Goal: Task Accomplishment & Management: Manage account settings

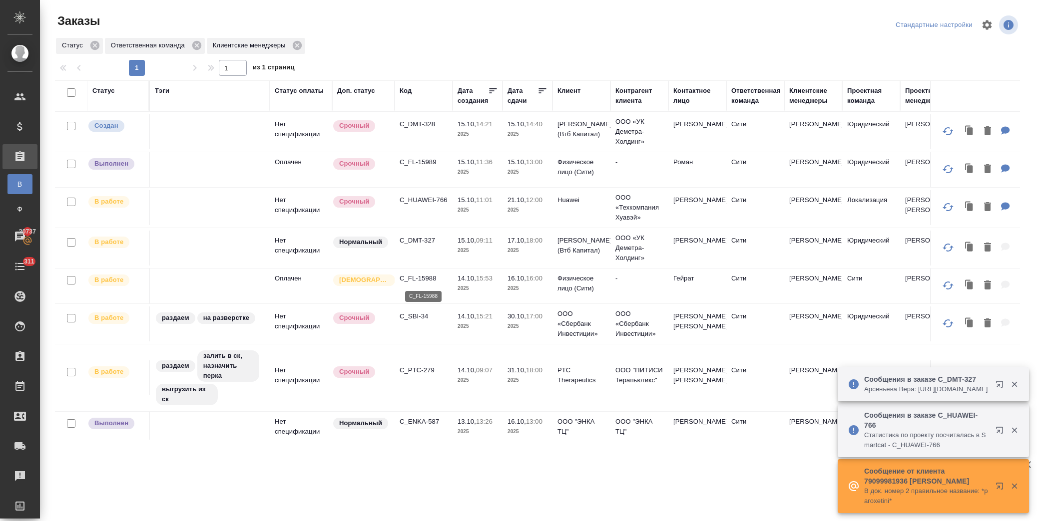
click at [426, 280] on p "C_FL-15988" at bounding box center [423, 279] width 48 height 10
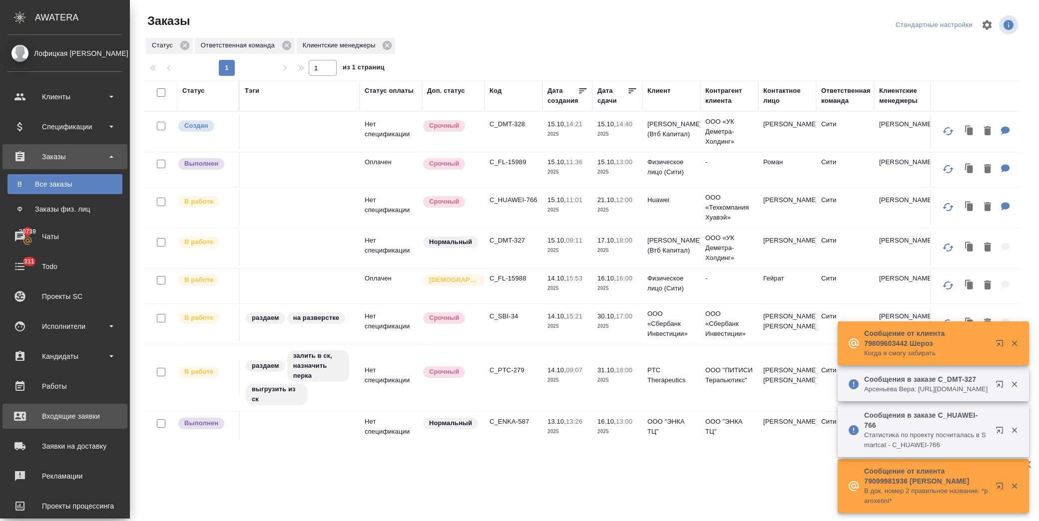
scroll to position [55, 0]
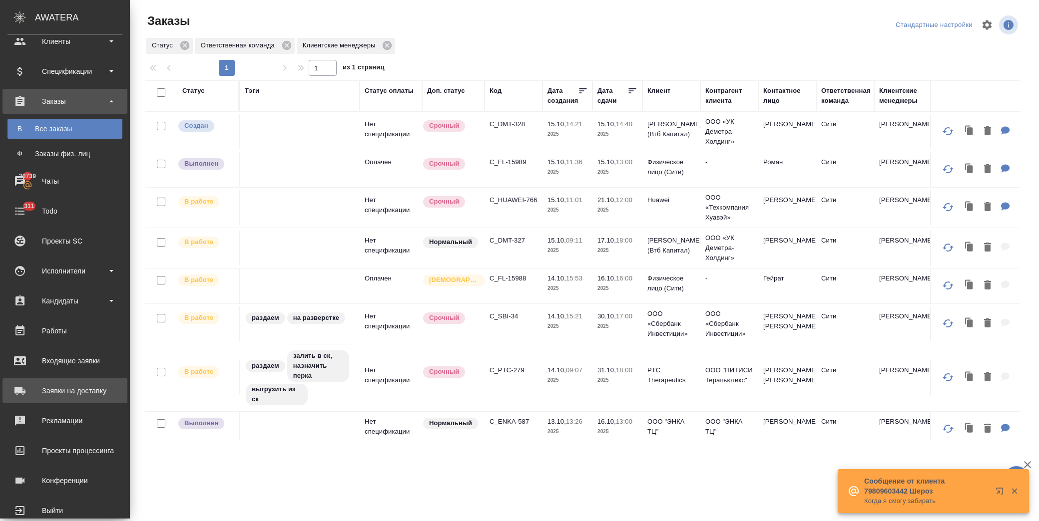
click at [73, 386] on div "Заявки на доставку" at bounding box center [64, 390] width 115 height 15
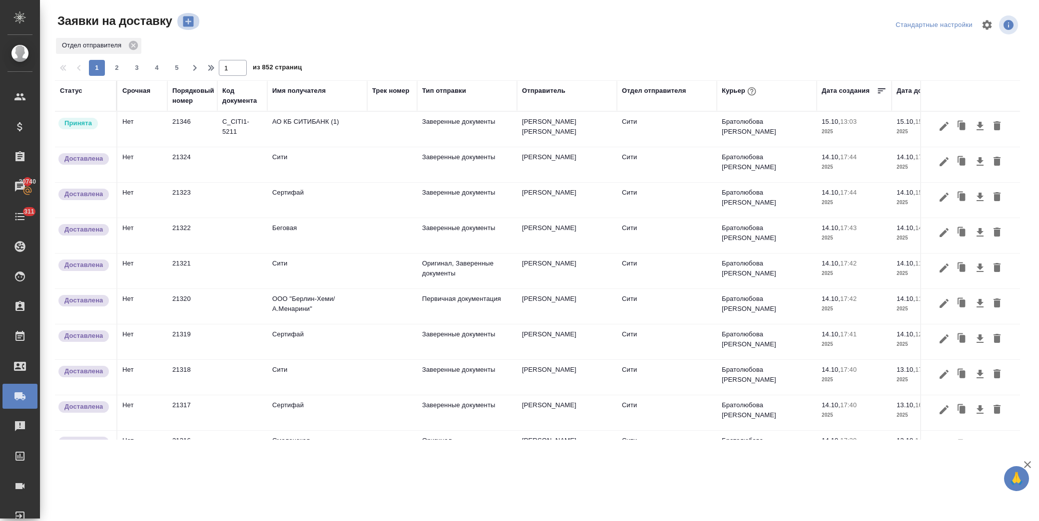
click at [190, 21] on icon "button" at bounding box center [188, 21] width 14 height 14
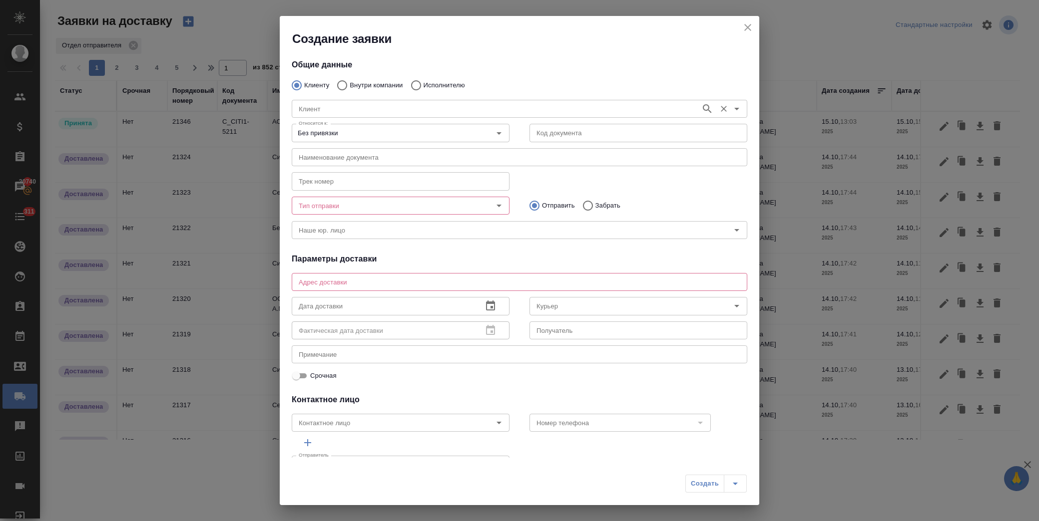
click at [424, 82] on p "Исполнителю" at bounding box center [443, 85] width 41 height 10
click at [423, 82] on input "Исполнителю" at bounding box center [414, 85] width 18 height 21
radio input "true"
click at [332, 107] on input "Исполнитель" at bounding box center [495, 109] width 401 height 12
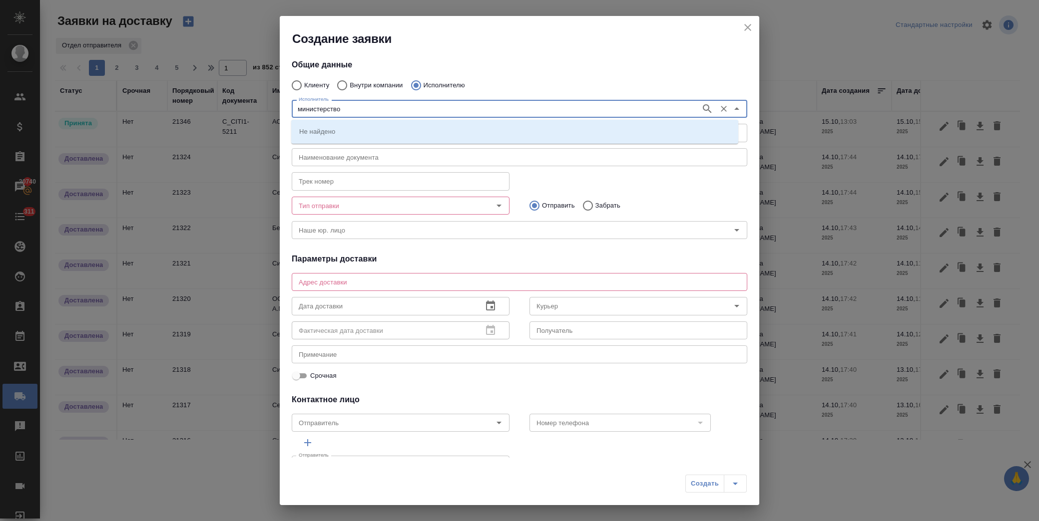
type input "министерство"
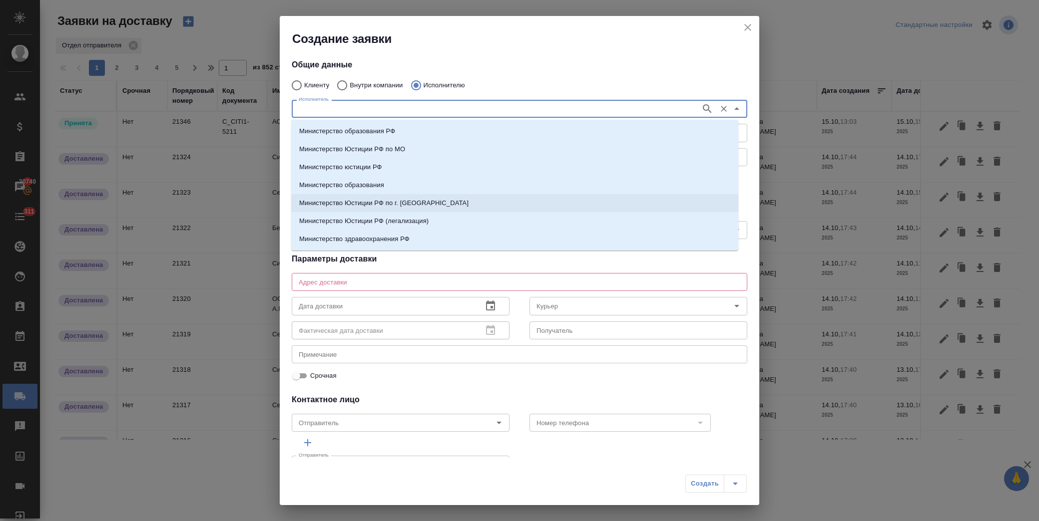
click at [431, 200] on li "Министерство Юстиции РФ по г. Москве" at bounding box center [514, 203] width 447 height 18
type input "Министерство Юстиции РФ по г. Москве"
type textarea "ул. Кржижановского, д. 13, корп. 1"
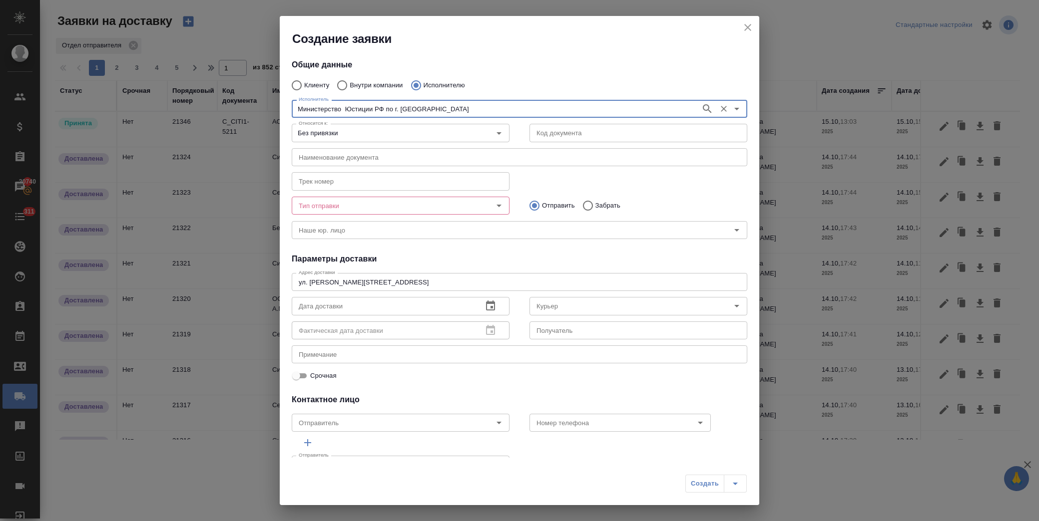
type input "Министерство Юстиции РФ по г. Москве"
click at [365, 202] on input "Тип отправки" at bounding box center [384, 206] width 178 height 12
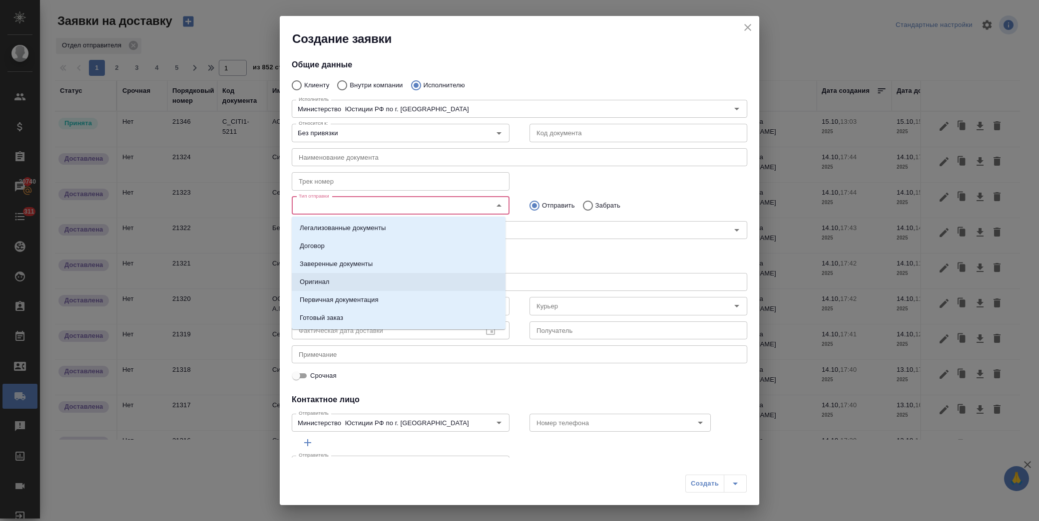
click at [378, 287] on li "Оригинал" at bounding box center [399, 282] width 214 height 18
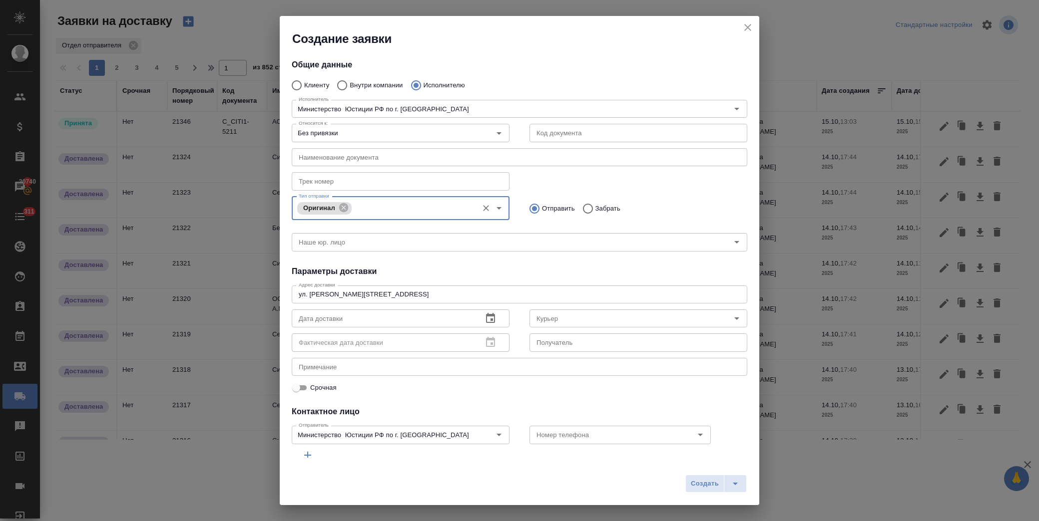
click at [484, 319] on icon "button" at bounding box center [490, 319] width 12 height 12
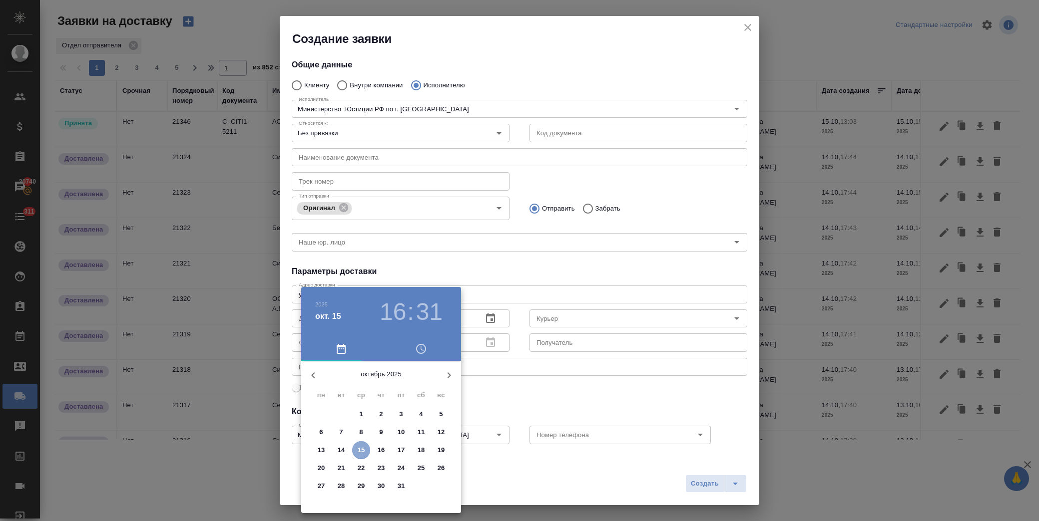
click at [363, 450] on p "15" at bounding box center [360, 450] width 7 height 10
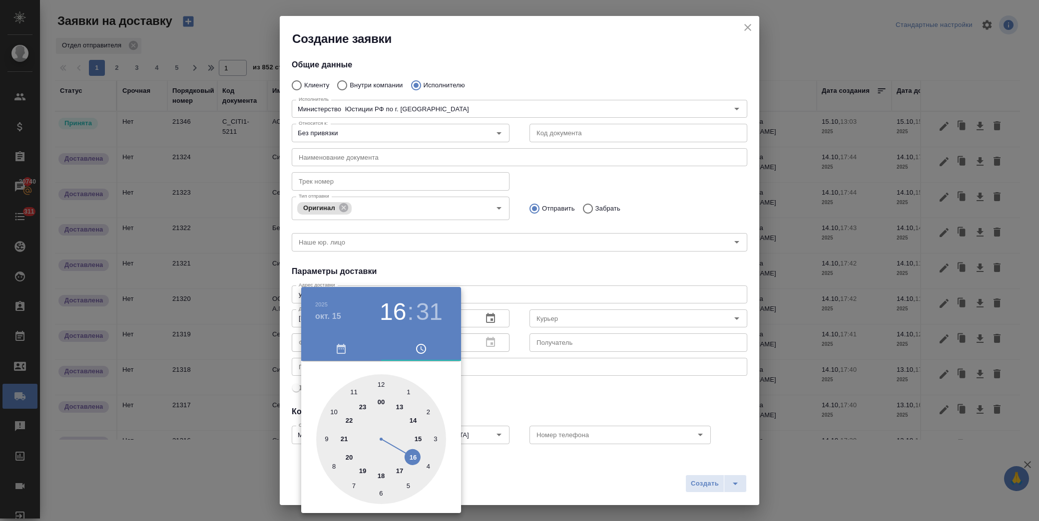
click at [382, 385] on div at bounding box center [381, 439] width 130 height 130
type input "15.10.2025 12:00"
click at [575, 385] on div at bounding box center [519, 260] width 1039 height 521
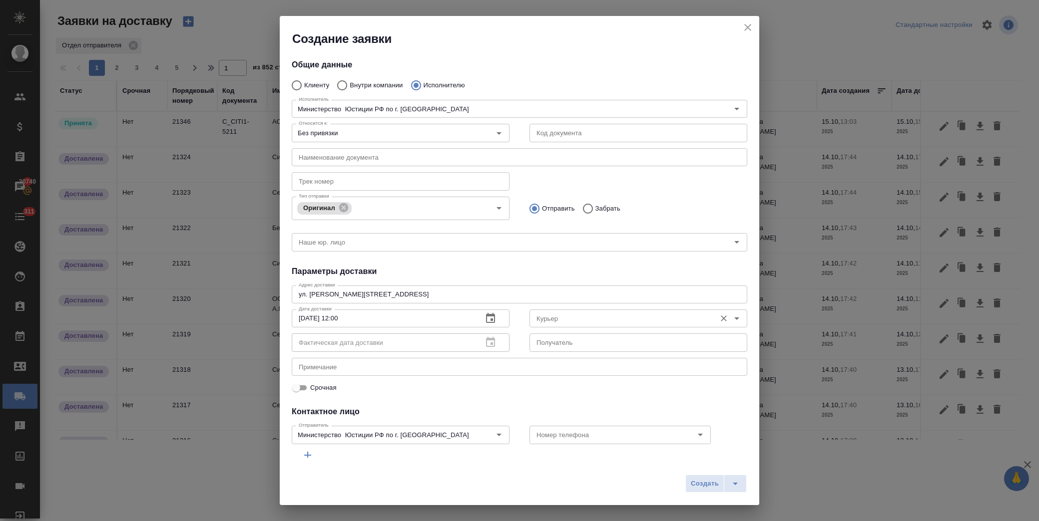
click at [581, 318] on input "Курьер" at bounding box center [621, 319] width 178 height 12
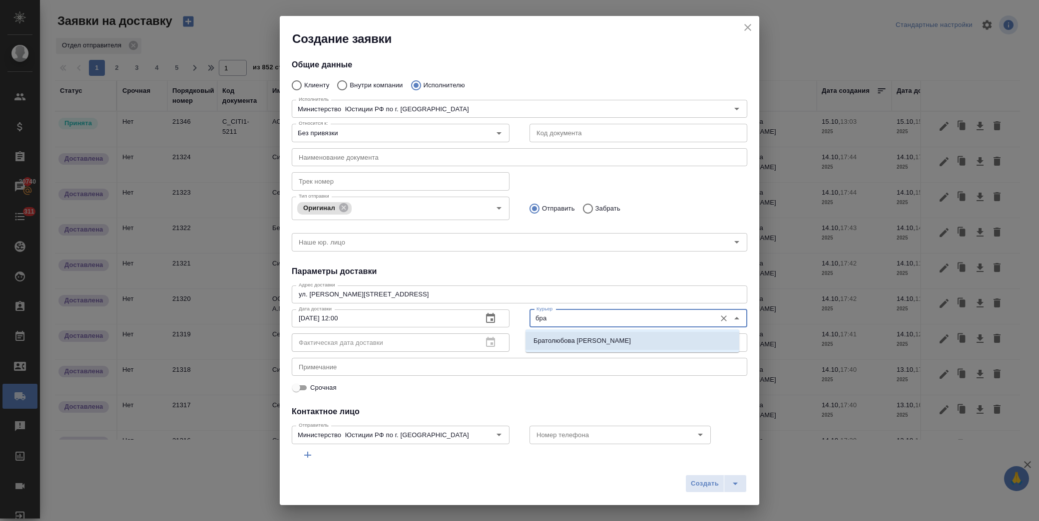
click at [588, 335] on li "Братолюбова Наталья" at bounding box center [632, 341] width 214 height 18
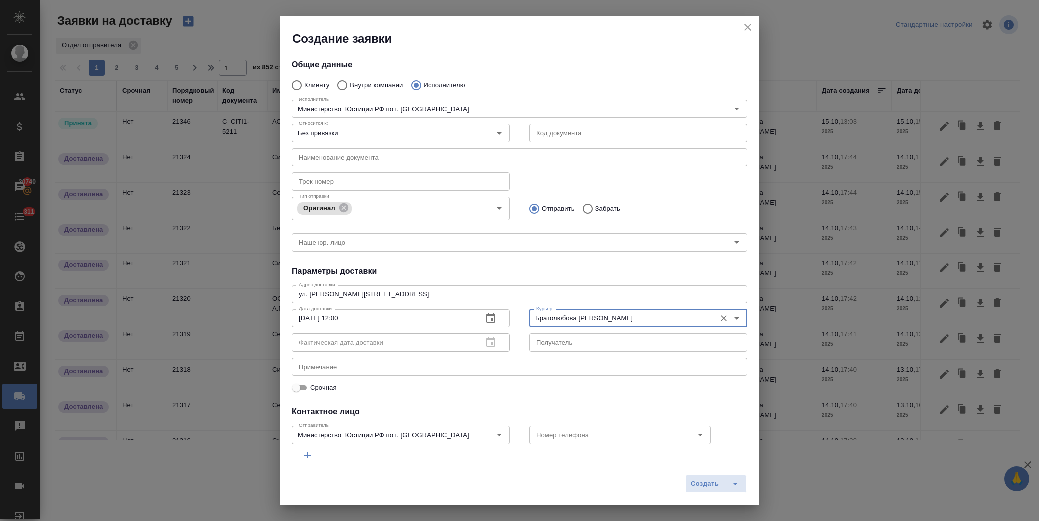
type input "Братолюбова Наталья"
click at [488, 343] on div "Фактическая дата доставки" at bounding box center [401, 343] width 218 height 18
click at [710, 488] on span "Создать" at bounding box center [705, 483] width 28 height 11
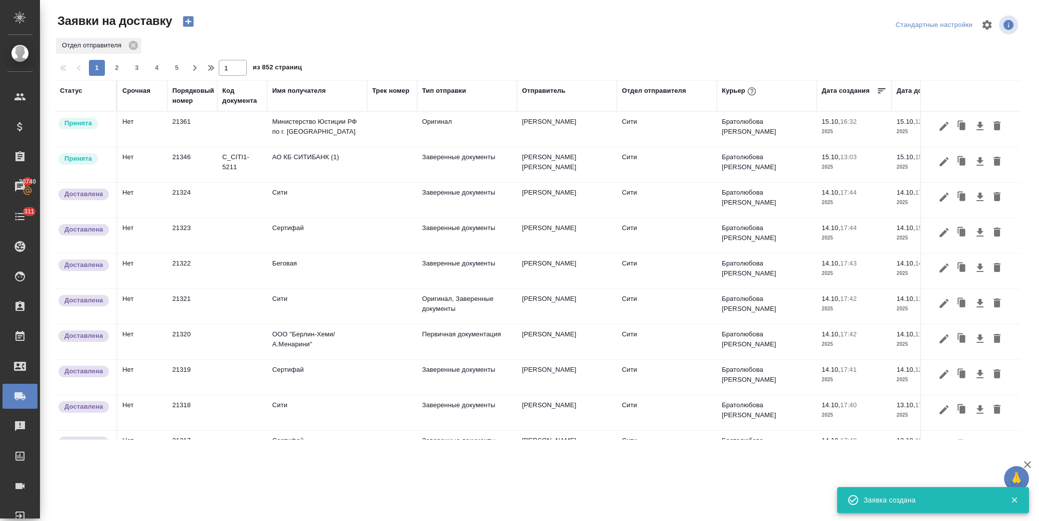
click at [187, 20] on icon "button" at bounding box center [188, 21] width 14 height 14
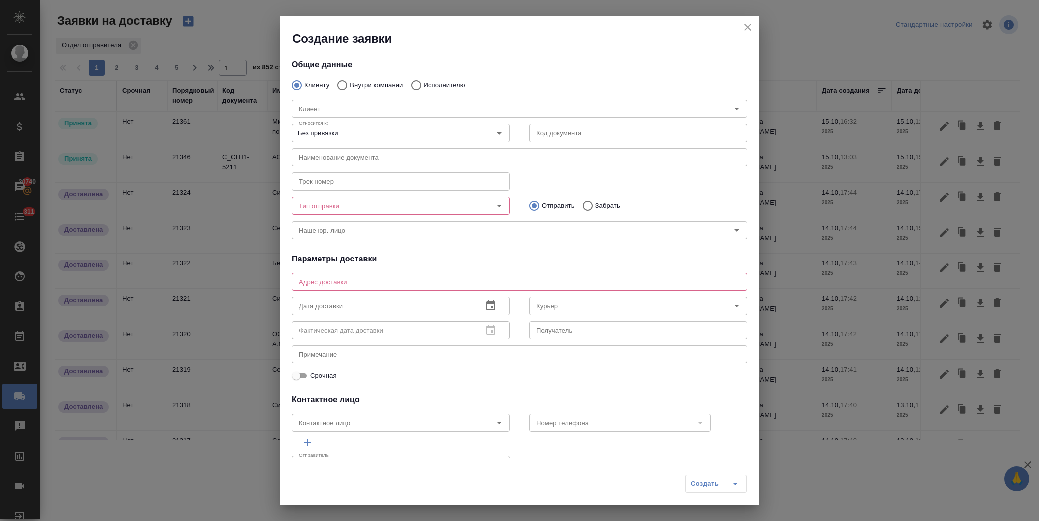
click at [378, 82] on p "Внутри компании" at bounding box center [376, 85] width 53 height 10
click at [350, 82] on input "Внутри компании" at bounding box center [341, 85] width 18 height 21
radio input "true"
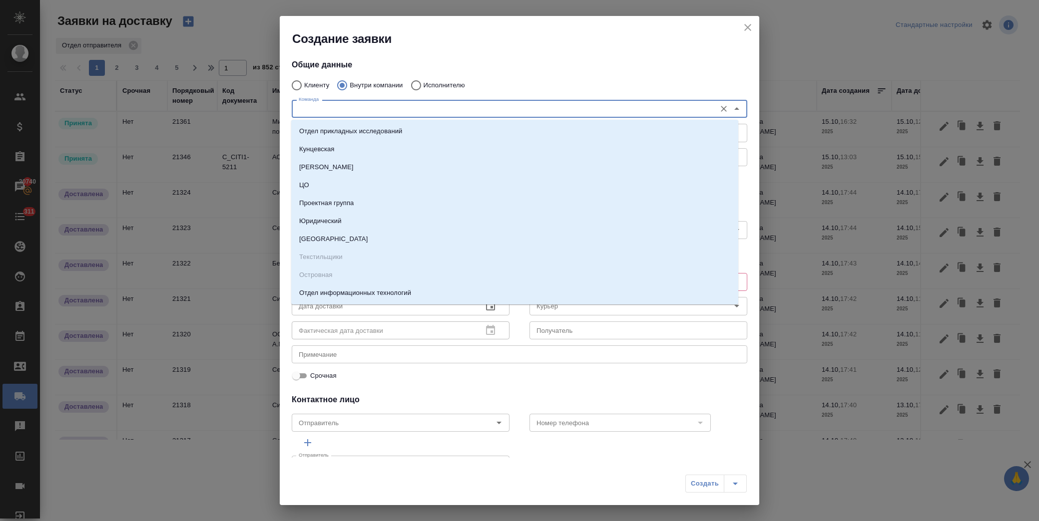
click at [360, 111] on input "Команда" at bounding box center [503, 109] width 416 height 12
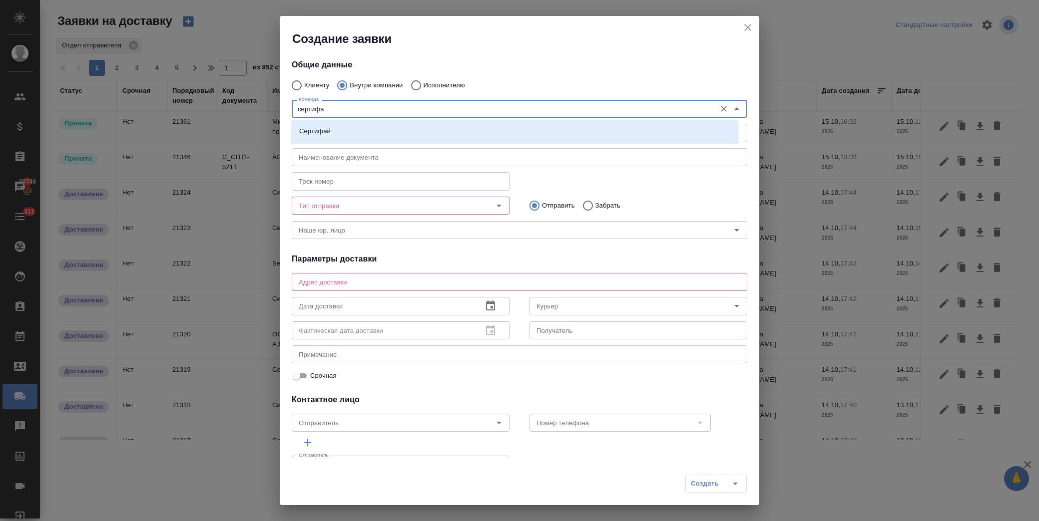
type input "сертифай"
click at [346, 136] on li "Сертифай" at bounding box center [514, 131] width 447 height 18
type textarea "Кузнецкий мост, д.7"
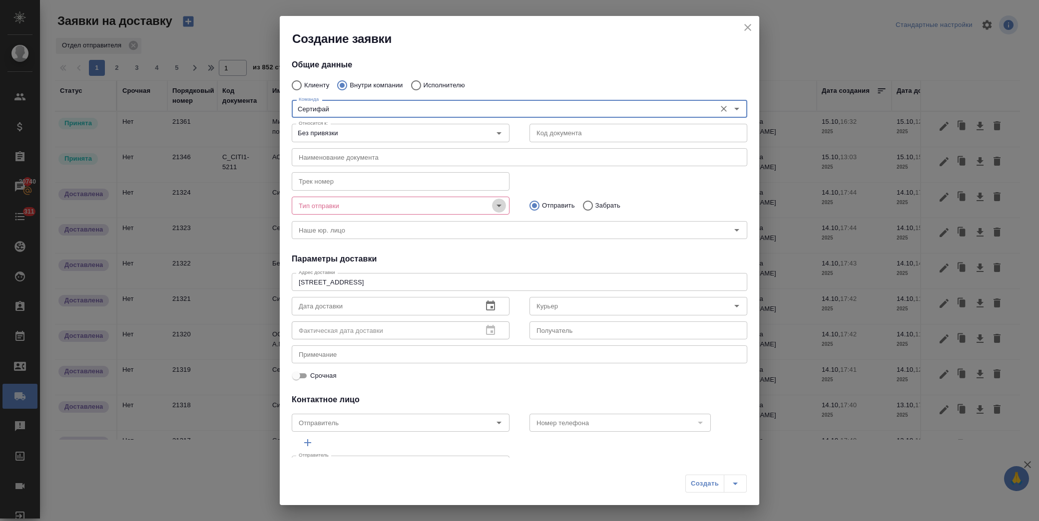
click at [500, 208] on icon "Open" at bounding box center [499, 206] width 12 height 12
type input "Сертифай"
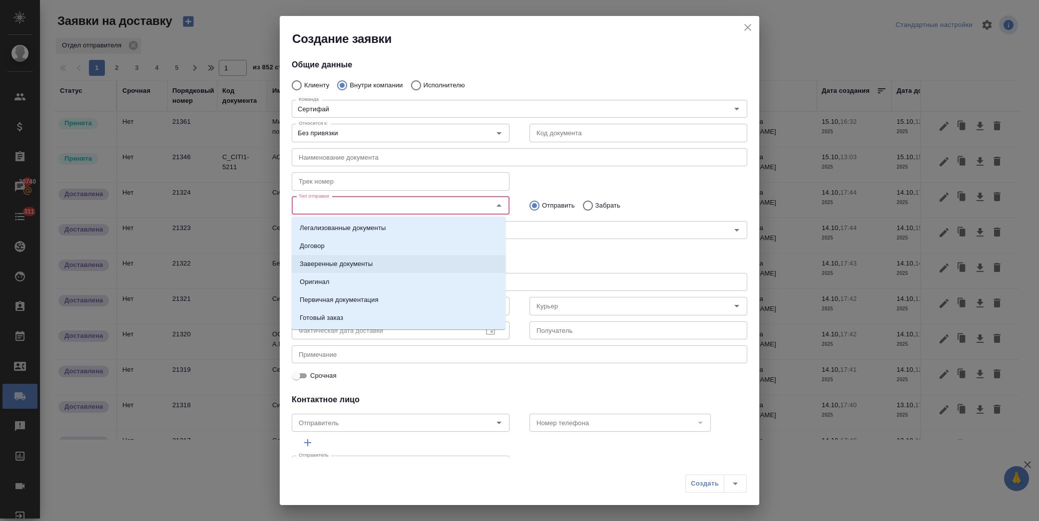
click at [390, 263] on li "Заверенные документы" at bounding box center [399, 264] width 214 height 18
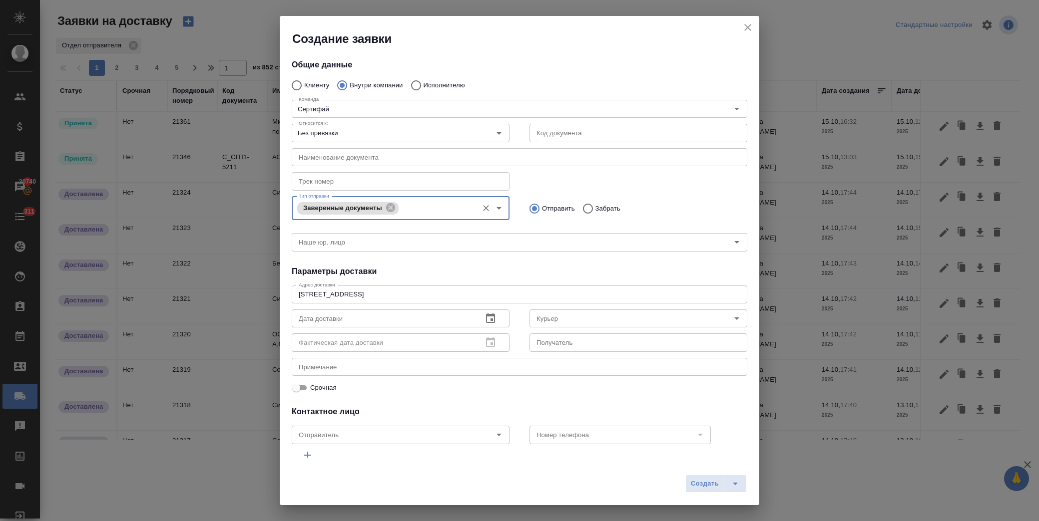
click at [585, 208] on input "Забрать" at bounding box center [586, 208] width 18 height 21
radio input "true"
drag, startPoint x: 356, startPoint y: 311, endPoint x: 452, endPoint y: 316, distance: 96.0
click at [357, 312] on input "text" at bounding box center [383, 319] width 183 height 18
click at [478, 318] on button "button" at bounding box center [490, 319] width 24 height 24
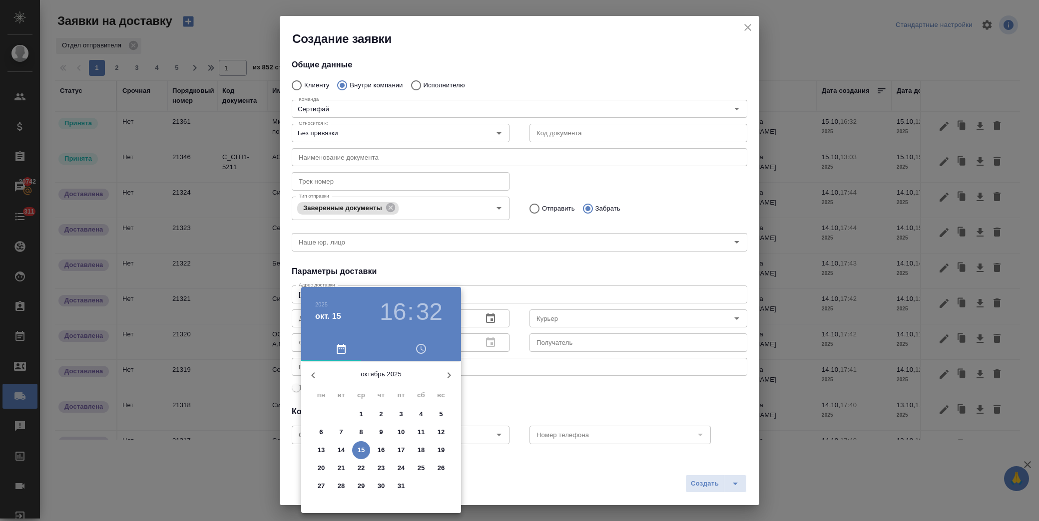
click at [364, 448] on p "15" at bounding box center [360, 450] width 7 height 10
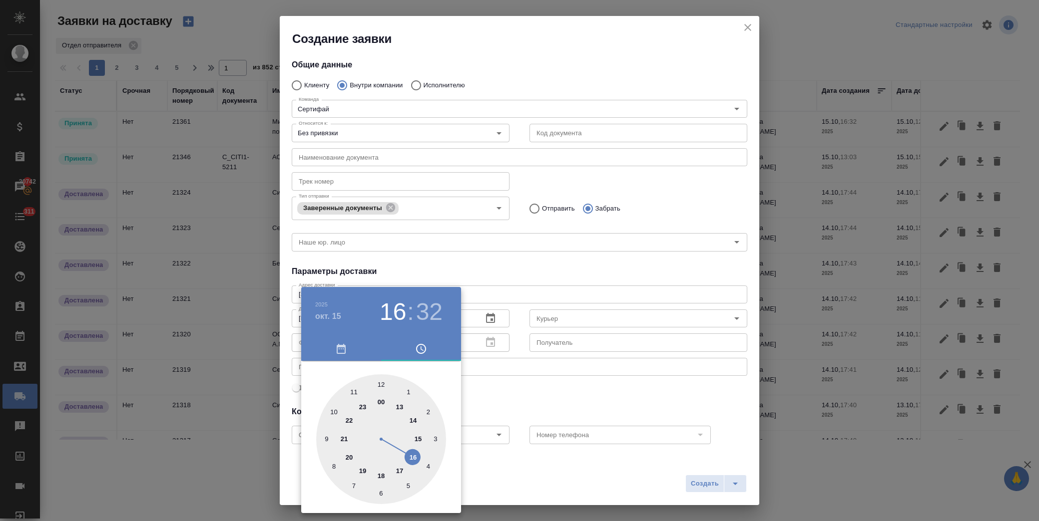
click at [414, 421] on div at bounding box center [381, 439] width 130 height 130
click at [382, 384] on div at bounding box center [381, 439] width 130 height 130
type input "15.10.2025 14:00"
drag, startPoint x: 517, startPoint y: 258, endPoint x: 531, endPoint y: 289, distance: 33.5
click at [517, 258] on div at bounding box center [519, 260] width 1039 height 521
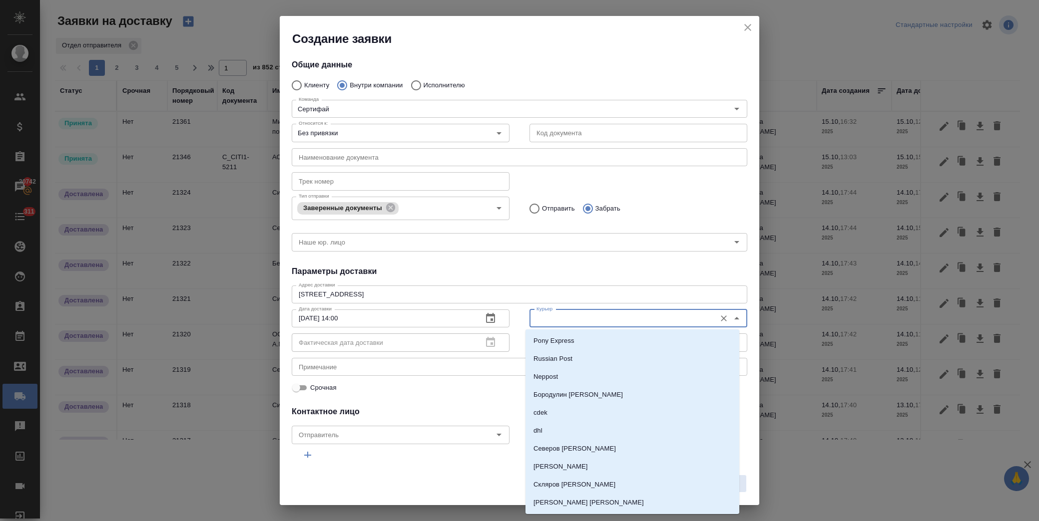
click at [556, 322] on input "Курьер" at bounding box center [621, 319] width 178 height 12
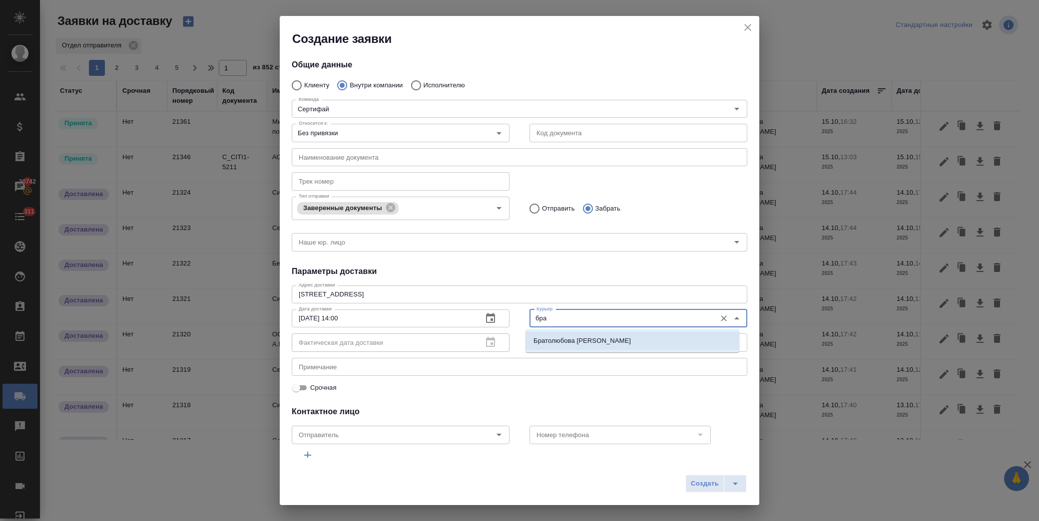
click at [555, 338] on p "Братолюбова Наталья" at bounding box center [581, 341] width 97 height 10
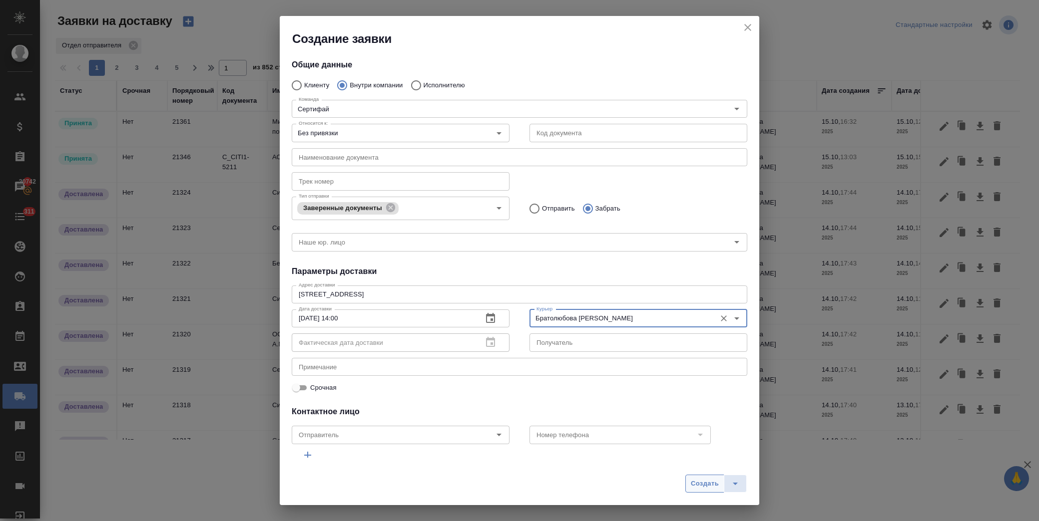
type input "Братолюбова Наталья"
drag, startPoint x: 699, startPoint y: 485, endPoint x: 184, endPoint y: 65, distance: 664.7
click at [699, 485] on span "Создать" at bounding box center [705, 483] width 28 height 11
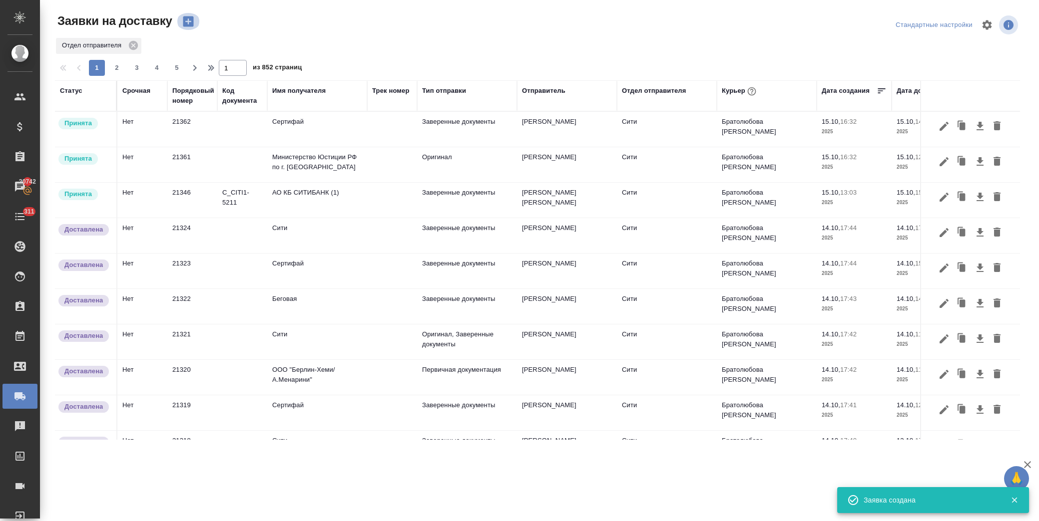
click at [190, 20] on icon "button" at bounding box center [188, 21] width 10 height 10
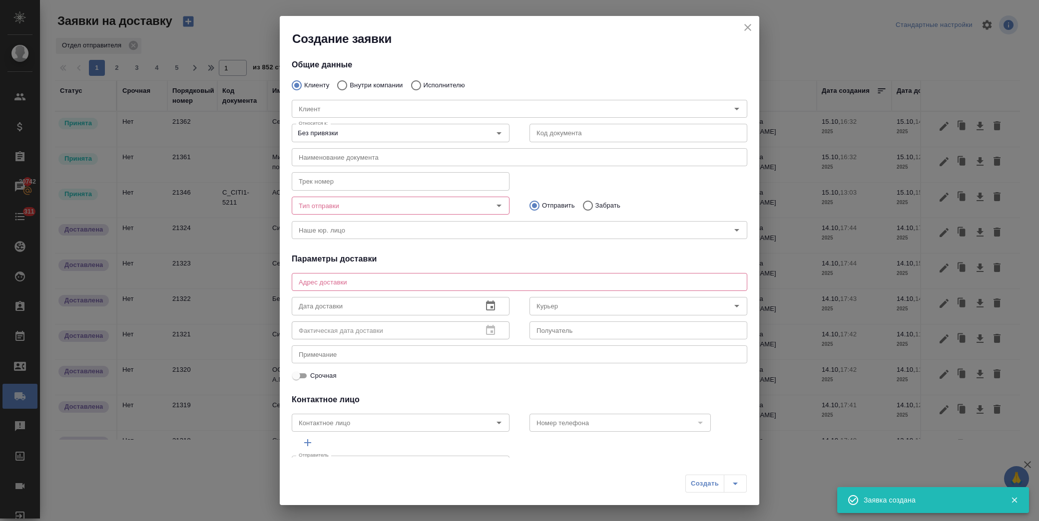
click at [392, 82] on p "Внутри компании" at bounding box center [376, 85] width 53 height 10
click at [350, 82] on input "Внутри компании" at bounding box center [341, 85] width 18 height 21
radio input "true"
click at [353, 111] on input "Команда" at bounding box center [503, 109] width 416 height 12
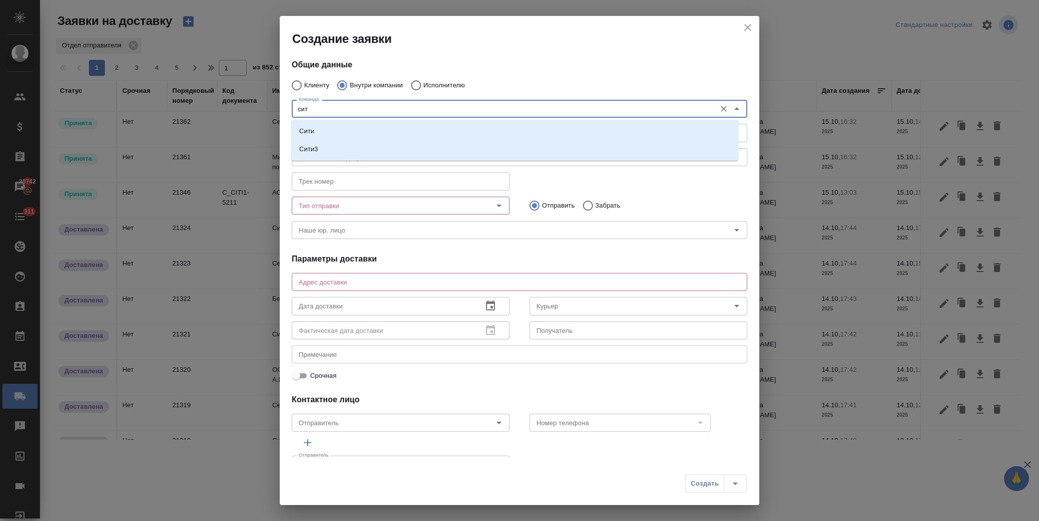
type input "сити"
click at [341, 129] on li "Сити" at bounding box center [514, 131] width 447 height 18
type textarea "Пресненская набережная, д. 10, Башня на Набережной, блок С, -1 этаж, зона ритей…"
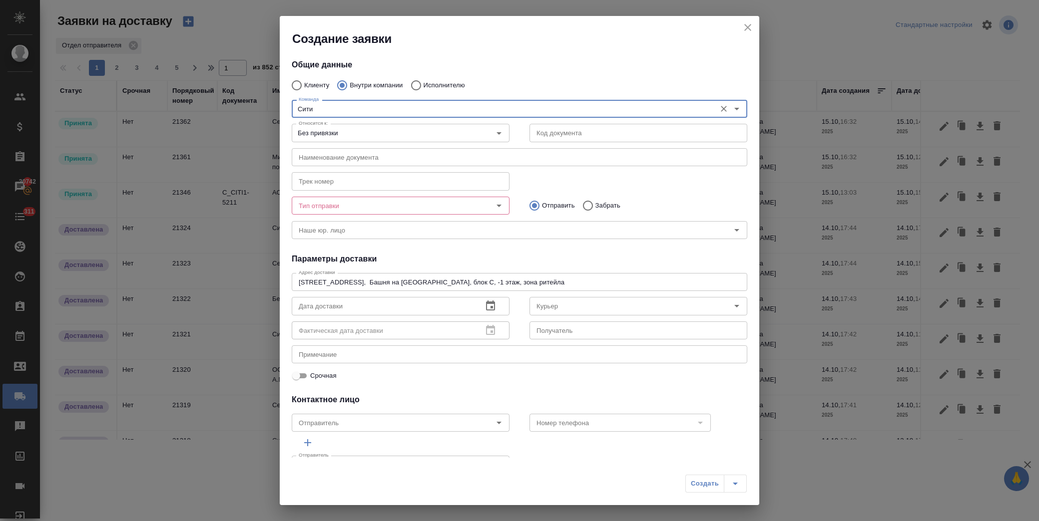
type input "Сити"
drag, startPoint x: 359, startPoint y: 205, endPoint x: 453, endPoint y: 205, distance: 93.4
click at [361, 205] on input "Тип отправки" at bounding box center [384, 206] width 178 height 12
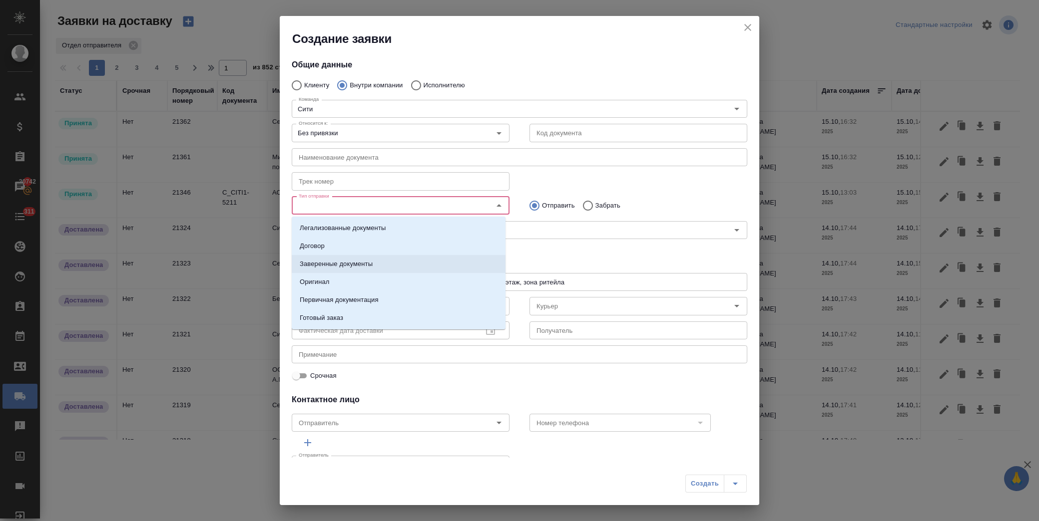
click at [390, 263] on li "Заверенные документы" at bounding box center [399, 264] width 214 height 18
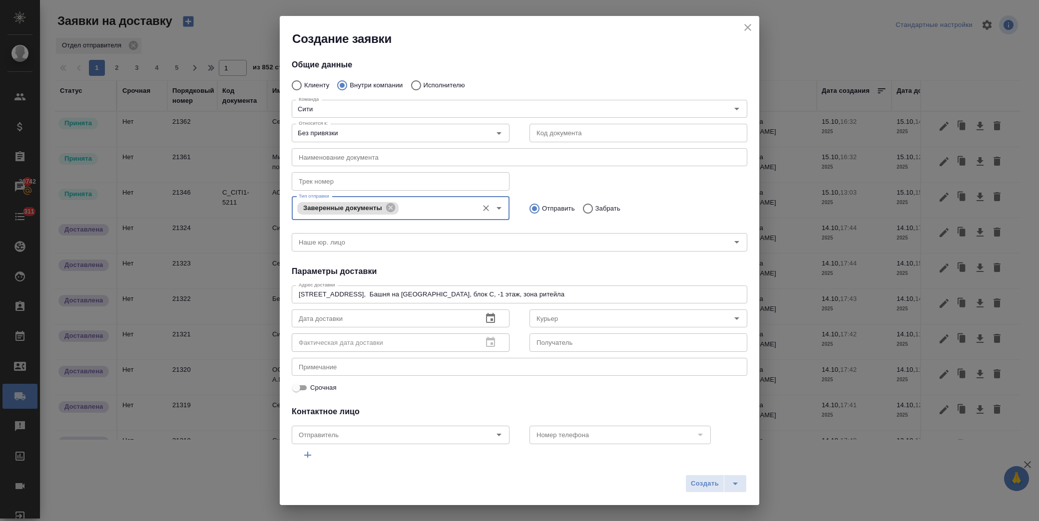
click at [590, 208] on input "Забрать" at bounding box center [586, 208] width 18 height 21
radio input "true"
click at [335, 317] on input "text" at bounding box center [383, 319] width 183 height 18
click at [486, 316] on icon "button" at bounding box center [490, 318] width 9 height 10
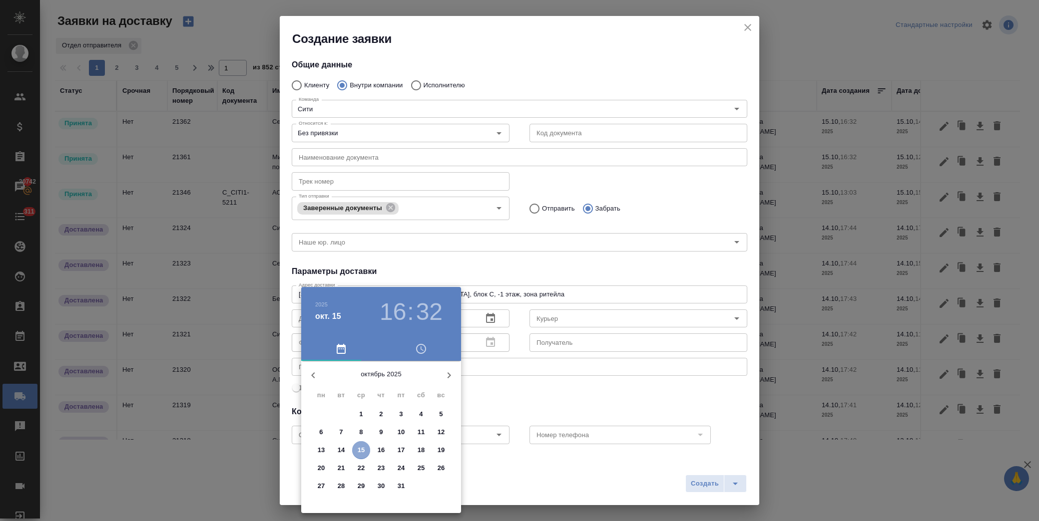
click at [358, 449] on p "15" at bounding box center [360, 450] width 7 height 10
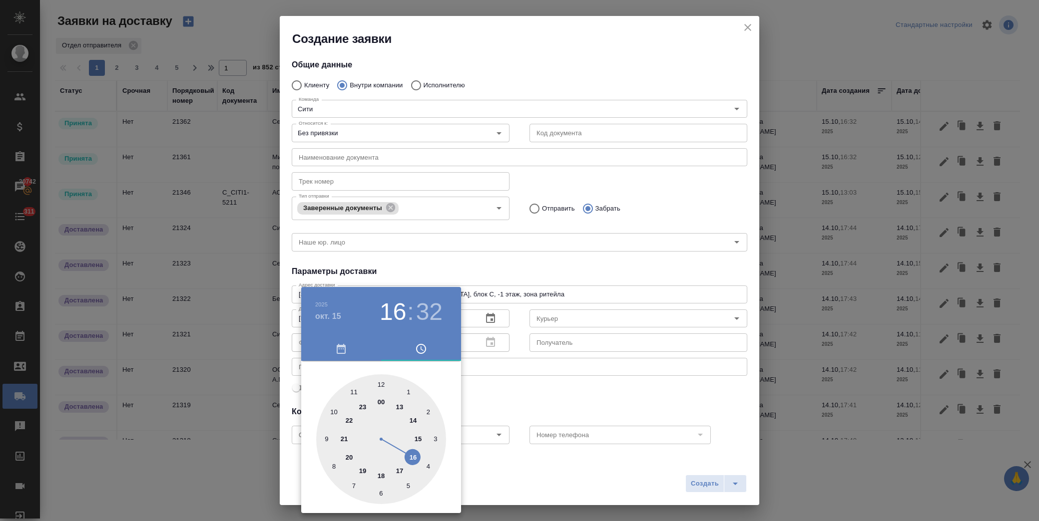
click at [399, 407] on div at bounding box center [381, 439] width 130 height 130
click at [378, 383] on div at bounding box center [381, 439] width 130 height 130
type input "15.10.2025 13:00"
click at [530, 396] on div at bounding box center [519, 260] width 1039 height 521
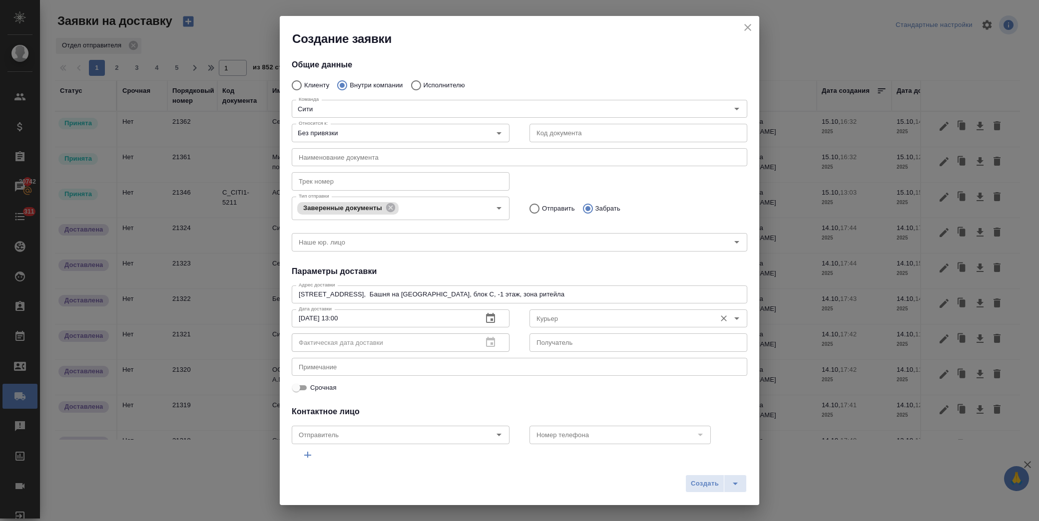
click at [581, 317] on input "Курьер" at bounding box center [621, 319] width 178 height 12
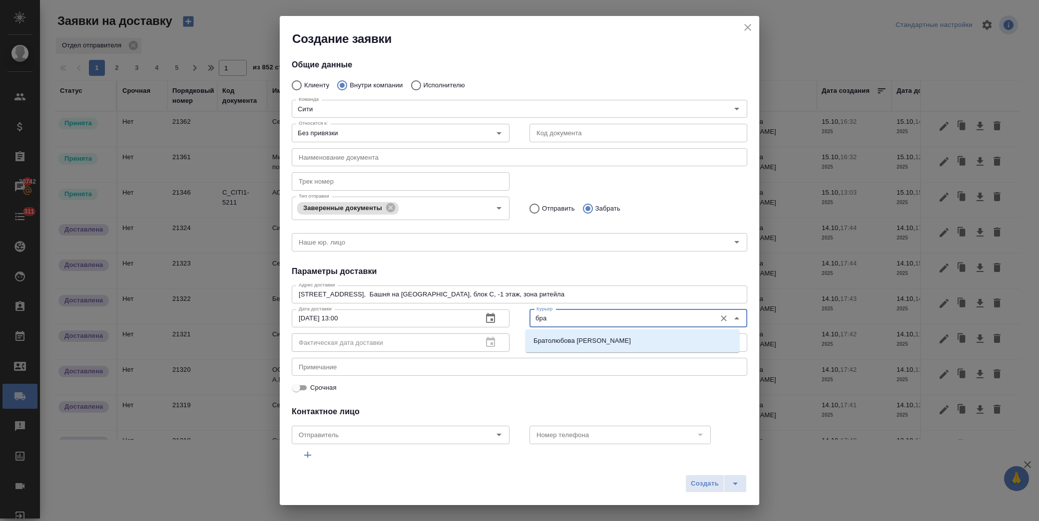
click at [585, 330] on div "Братолюбова Наталья" at bounding box center [632, 341] width 214 height 23
click at [586, 333] on li "Братолюбова Наталья" at bounding box center [632, 341] width 214 height 18
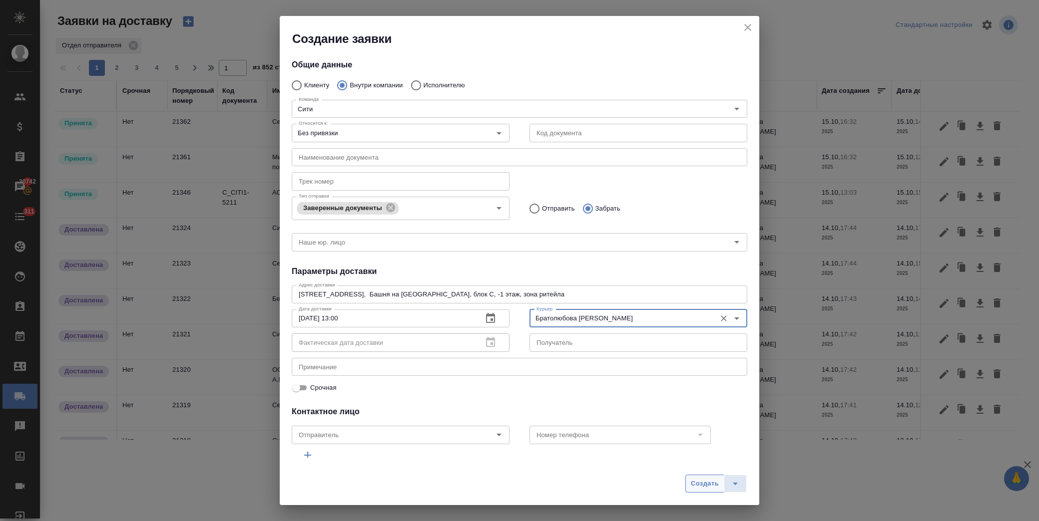
type input "Братолюбова Наталья"
click at [708, 483] on span "Создать" at bounding box center [705, 483] width 28 height 11
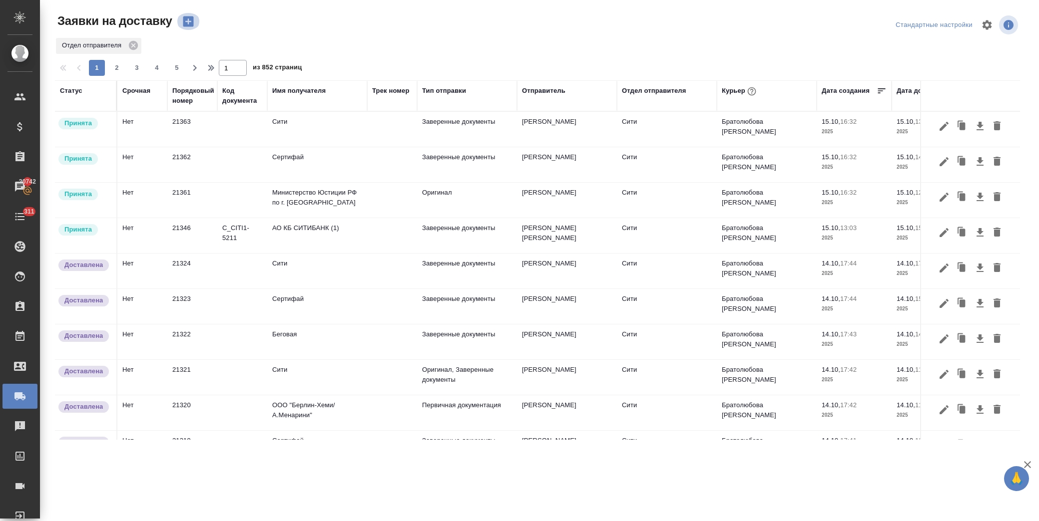
click at [185, 18] on icon "button" at bounding box center [188, 21] width 10 height 10
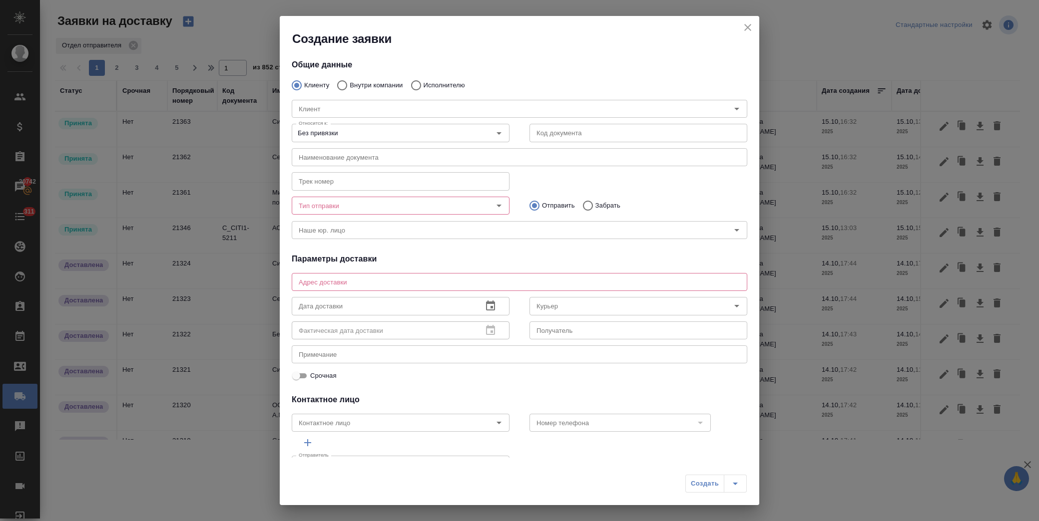
click at [365, 82] on p "Внутри компании" at bounding box center [376, 85] width 53 height 10
click at [350, 82] on input "Внутри компании" at bounding box center [341, 85] width 18 height 21
radio input "true"
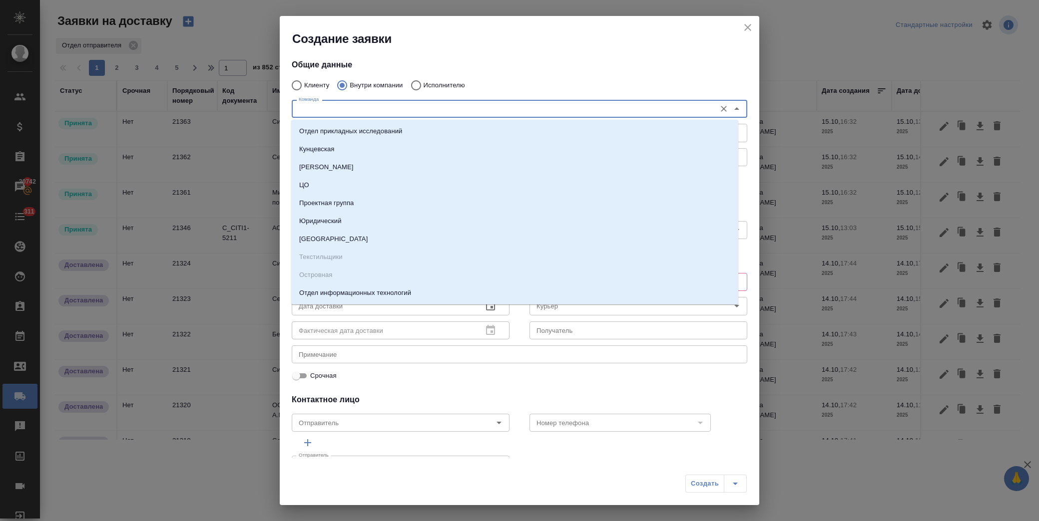
click at [346, 112] on input "Команда" at bounding box center [503, 109] width 416 height 12
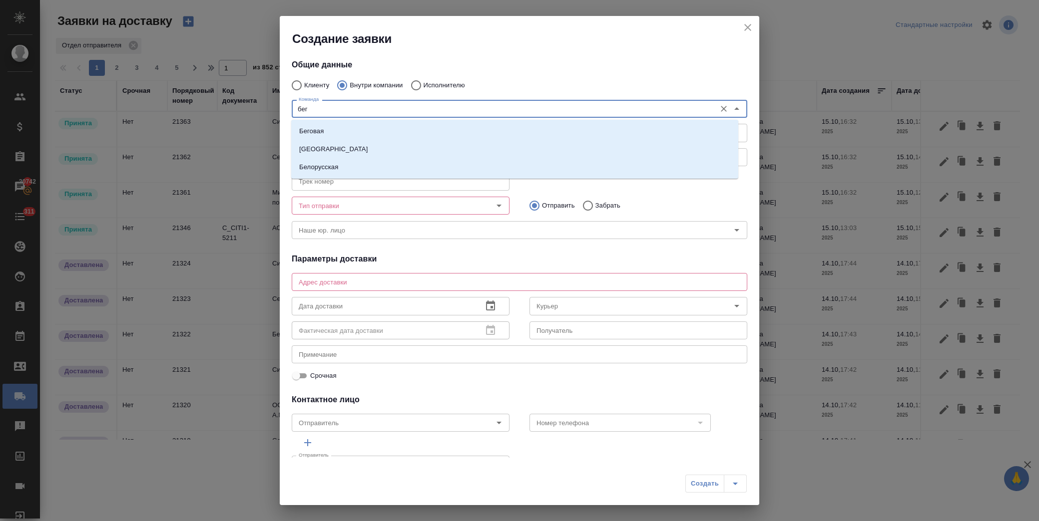
type input "бего"
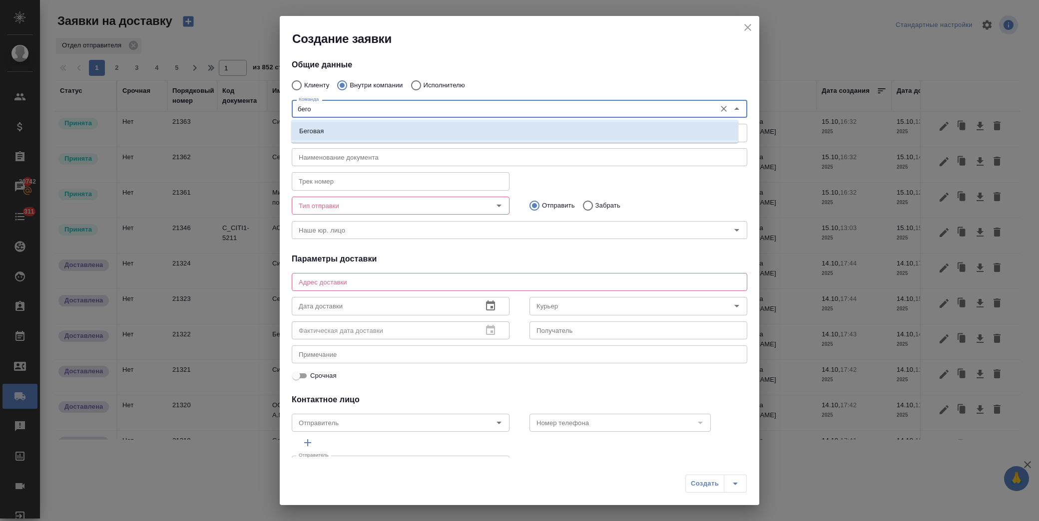
click at [345, 130] on li "Беговая" at bounding box center [514, 131] width 447 height 18
type textarea "1-й Магистральный тупик, д. 5а, блок D, 8 этаж, офис 801"
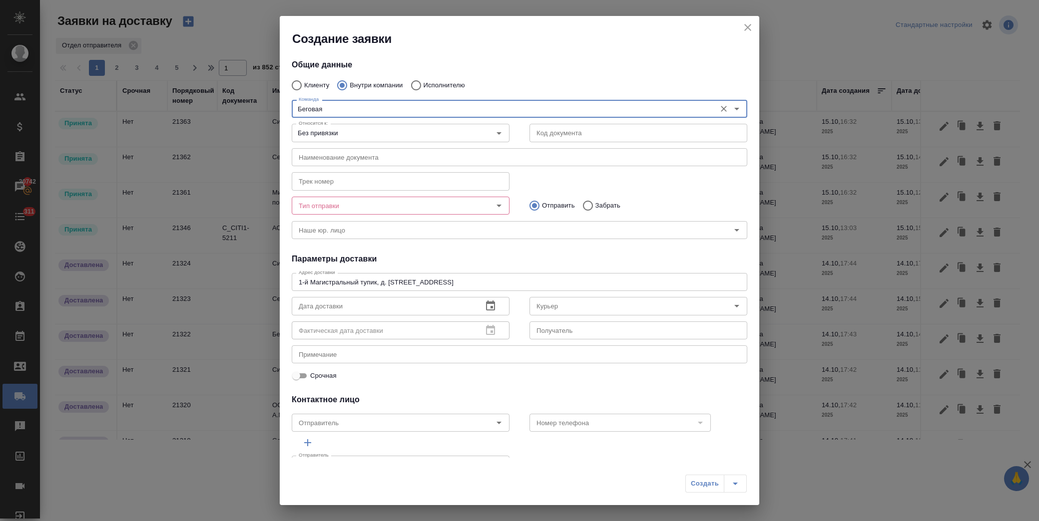
type input "Беговая"
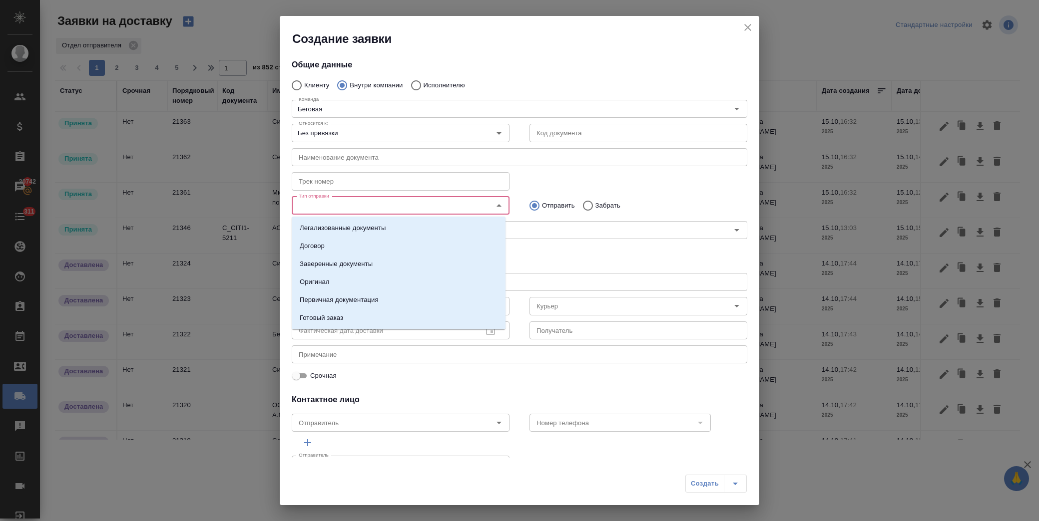
click at [383, 202] on input "Тип отправки" at bounding box center [384, 206] width 178 height 12
click at [385, 257] on li "Заверенные документы" at bounding box center [399, 264] width 214 height 18
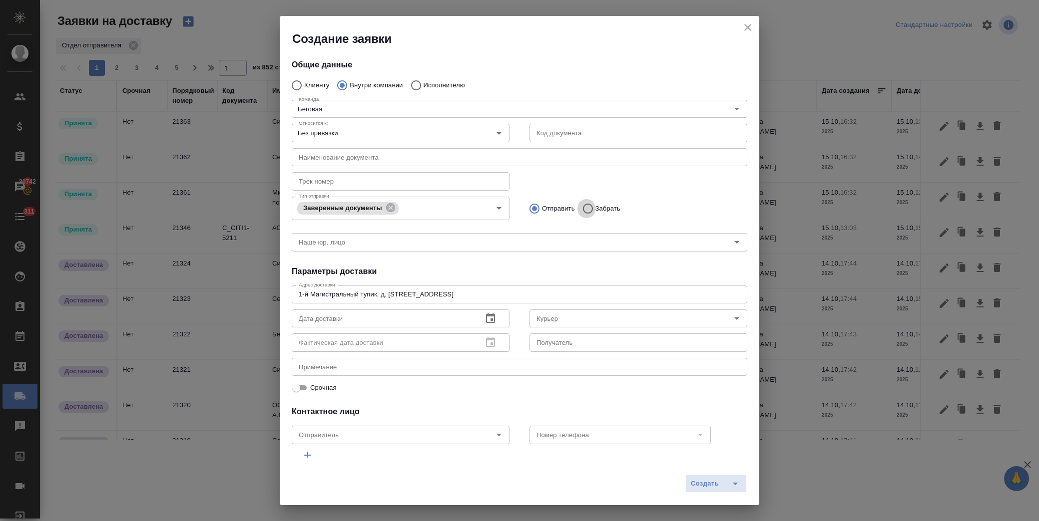
click at [586, 205] on input "Забрать" at bounding box center [586, 208] width 18 height 21
radio input "true"
click at [550, 212] on p "Отправить" at bounding box center [558, 209] width 33 height 10
click at [542, 212] on input "Отправить" at bounding box center [533, 208] width 18 height 21
radio input "true"
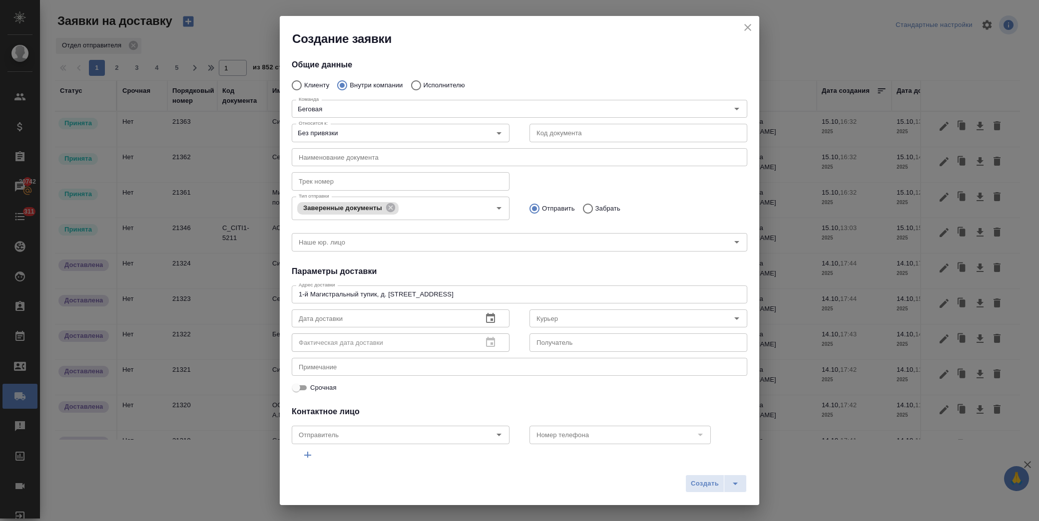
click at [415, 316] on input "text" at bounding box center [383, 319] width 183 height 18
click at [484, 322] on icon "button" at bounding box center [490, 319] width 12 height 12
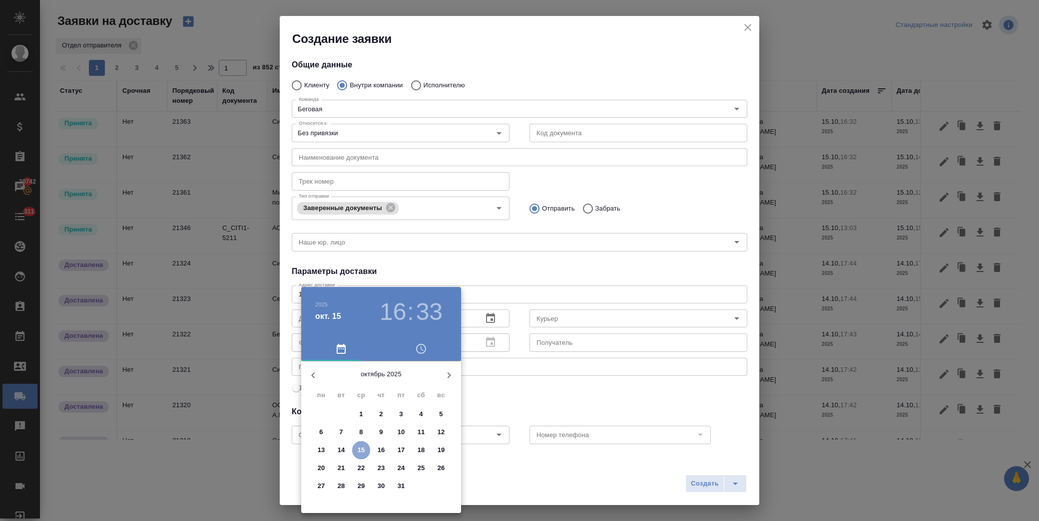
click at [360, 448] on p "15" at bounding box center [360, 450] width 7 height 10
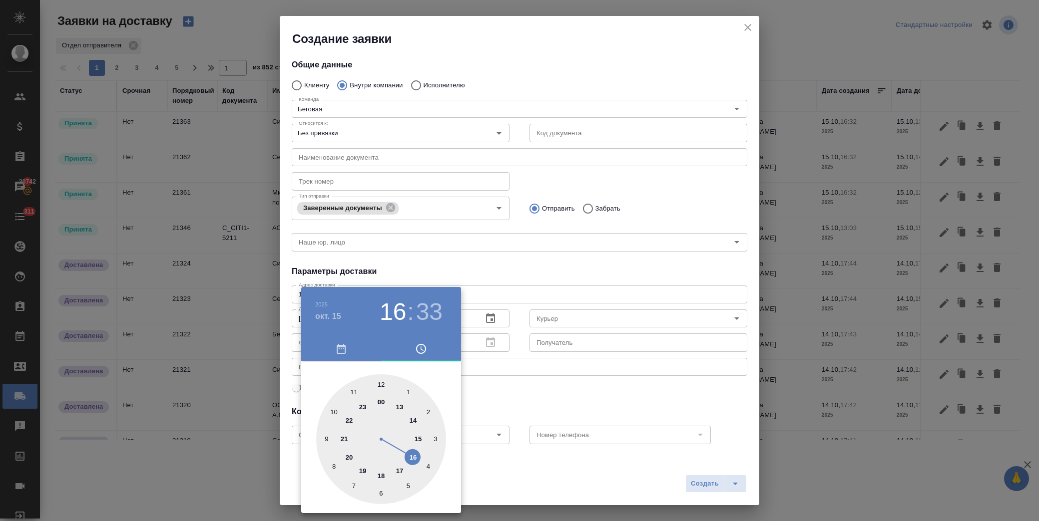
drag, startPoint x: 415, startPoint y: 456, endPoint x: 387, endPoint y: 406, distance: 57.2
click at [406, 443] on div at bounding box center [381, 439] width 130 height 130
click at [378, 380] on div at bounding box center [381, 439] width 130 height 130
drag, startPoint x: 510, startPoint y: 392, endPoint x: 517, endPoint y: 390, distance: 7.9
click at [511, 391] on div at bounding box center [519, 260] width 1039 height 521
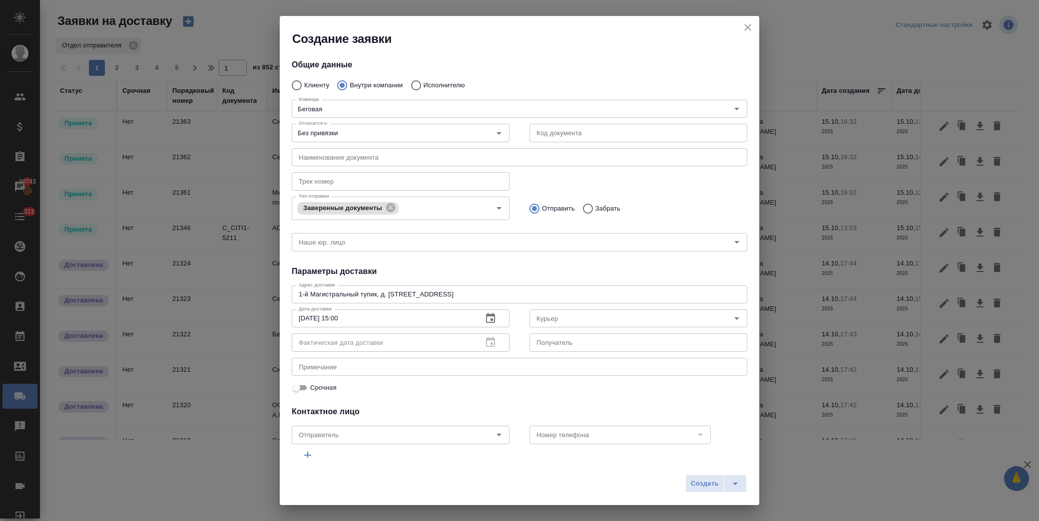
click at [341, 317] on input "15.10.2025 15:00" at bounding box center [383, 319] width 183 height 18
type input "15.10.2025 16:00"
click at [563, 316] on input "Курьер" at bounding box center [621, 319] width 178 height 12
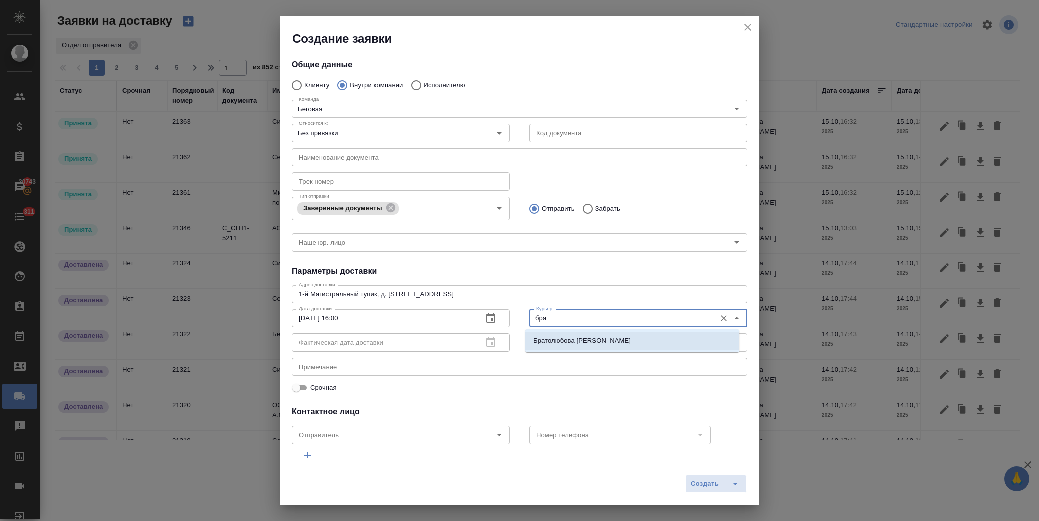
click at [577, 337] on p "Братолюбова Наталья" at bounding box center [581, 341] width 97 height 10
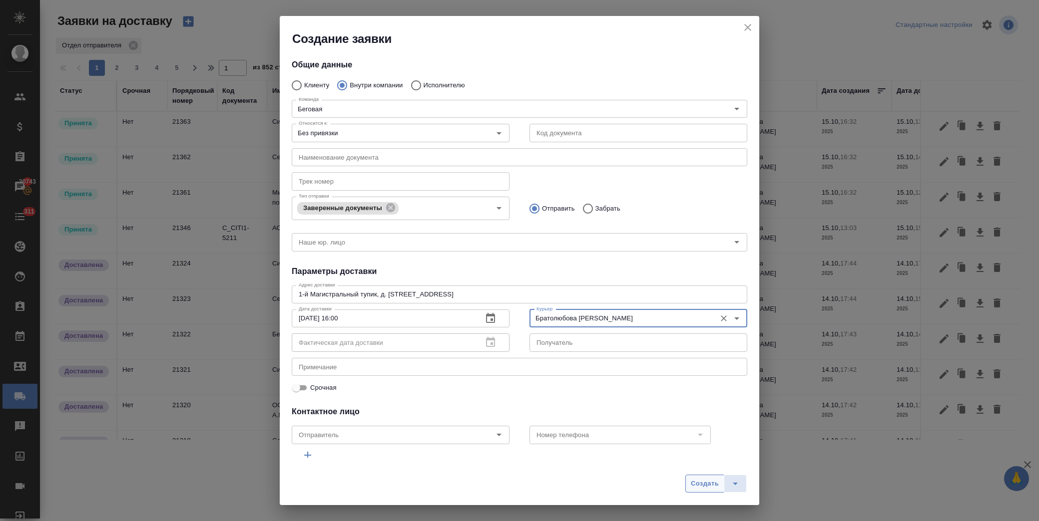
type input "Братолюбова Наталья"
click at [692, 490] on button "Создать" at bounding box center [704, 484] width 39 height 18
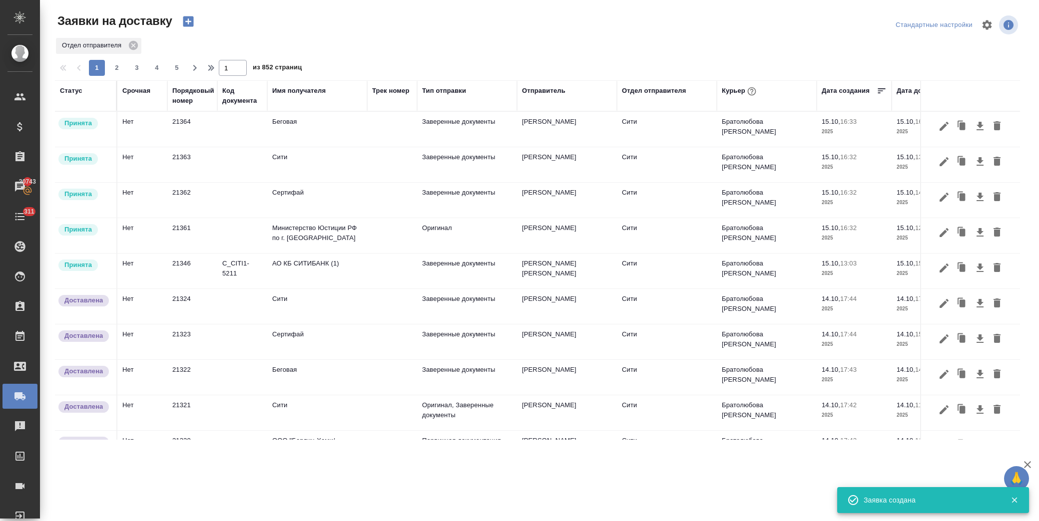
click at [187, 23] on icon "button" at bounding box center [188, 21] width 14 height 14
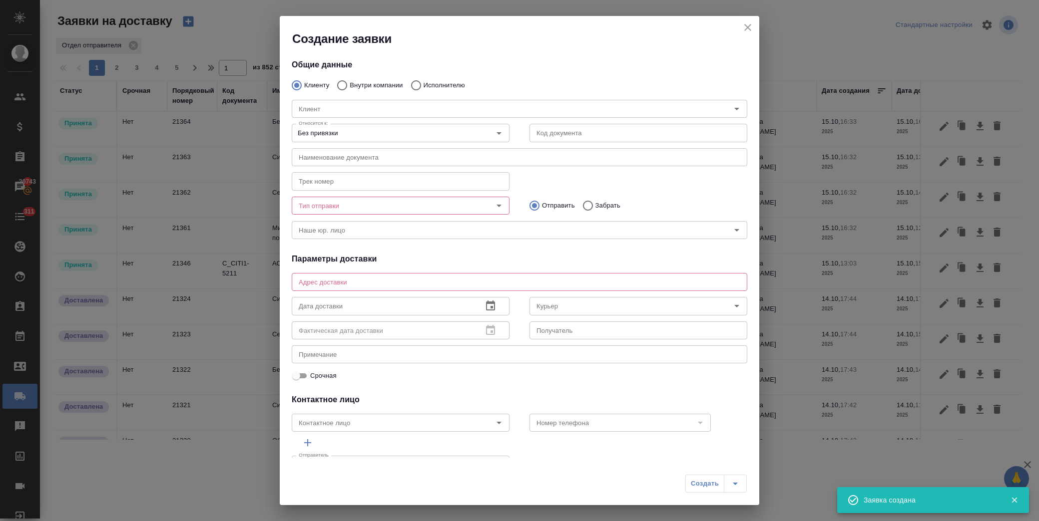
click at [378, 87] on div "Клиент Клиент" at bounding box center [519, 108] width 475 height 44
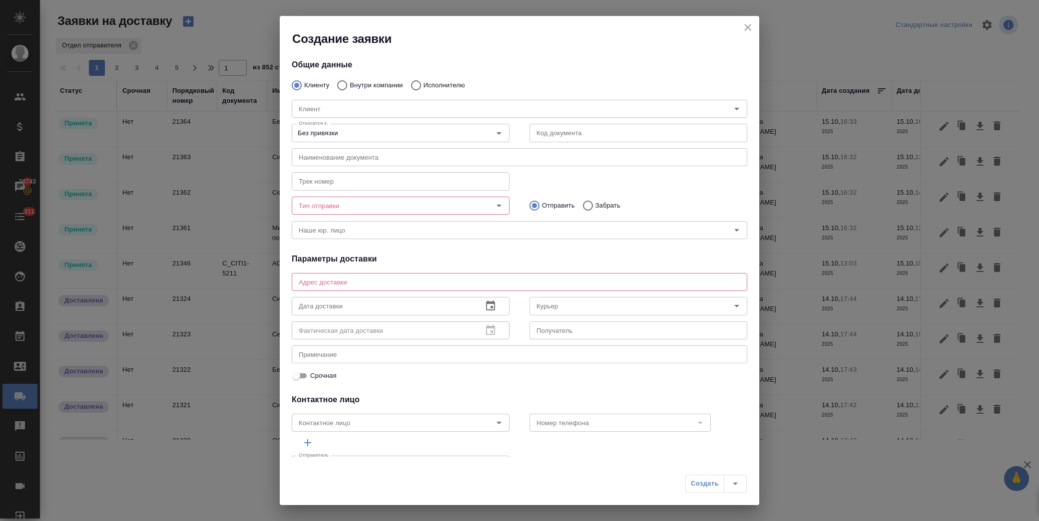
click at [371, 86] on div "Клиент Клиент" at bounding box center [519, 108] width 475 height 44
click at [341, 84] on input "Внутри компании" at bounding box center [341, 85] width 18 height 21
radio input "true"
click at [339, 108] on input "Команда" at bounding box center [503, 109] width 416 height 12
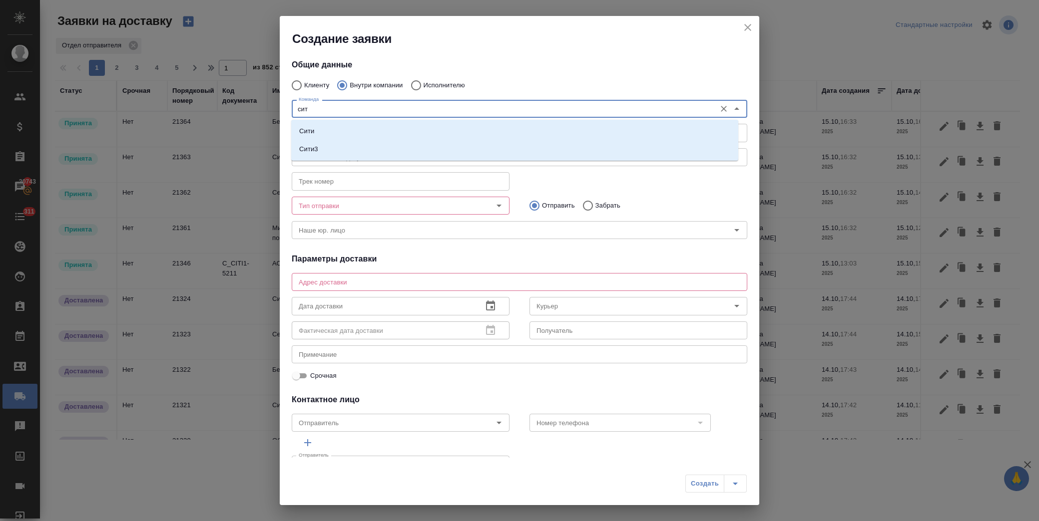
type input "сити"
click at [336, 123] on li "Сити" at bounding box center [514, 131] width 447 height 18
type textarea "Пресненская набережная, д. 10, Башня на Набережной, блок С, -1 этаж, зона ритей…"
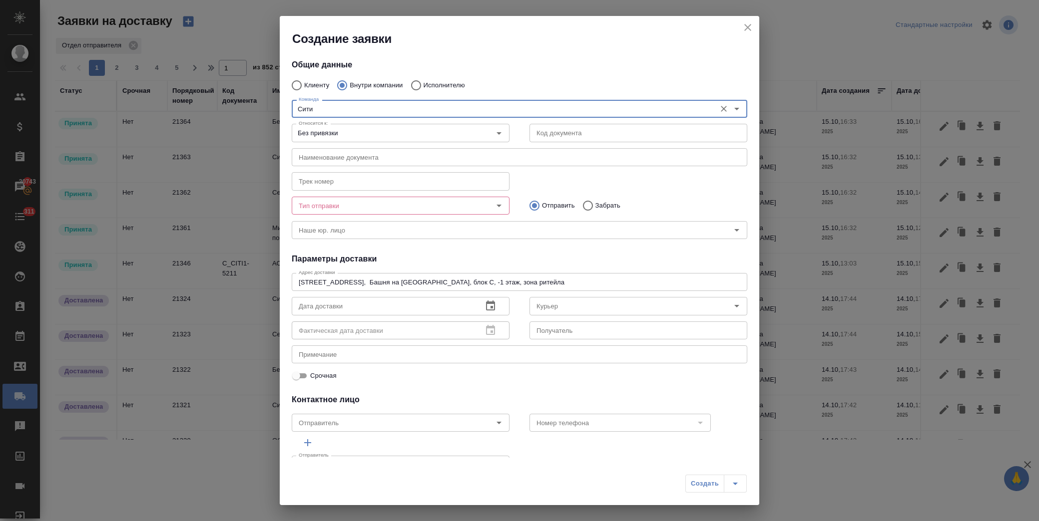
type input "Сити"
click at [382, 205] on input "Тип отправки" at bounding box center [384, 206] width 178 height 12
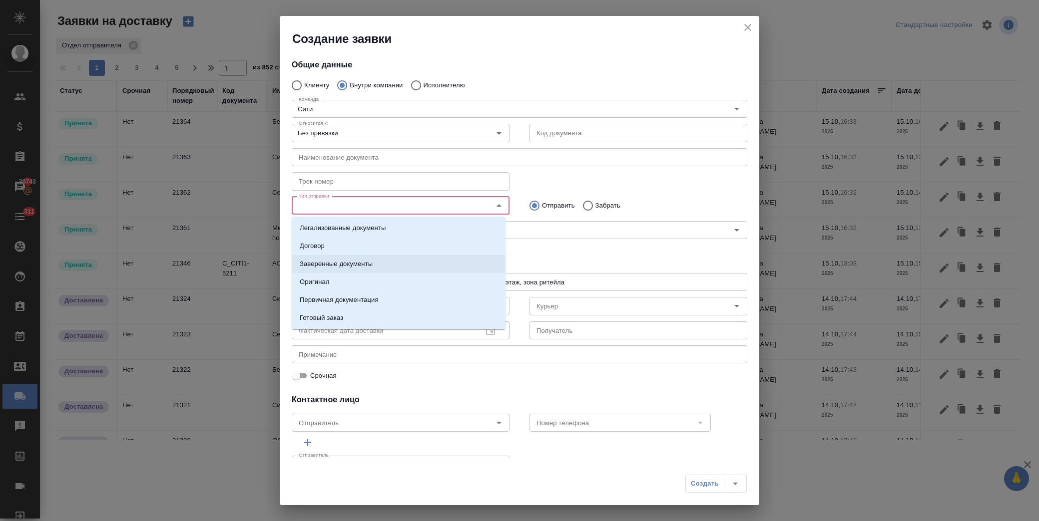
click at [381, 261] on li "Заверенные документы" at bounding box center [399, 264] width 214 height 18
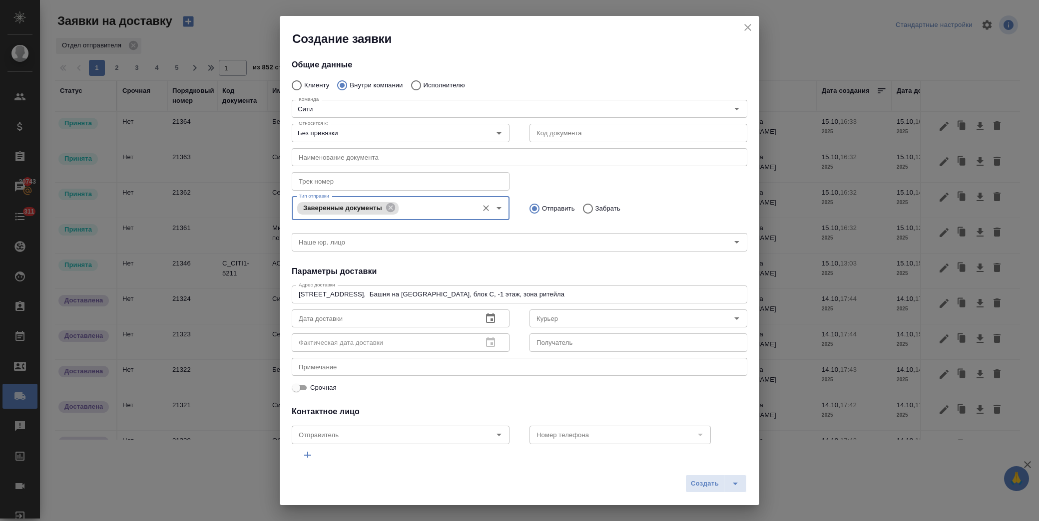
drag, startPoint x: 340, startPoint y: 312, endPoint x: 347, endPoint y: 312, distance: 7.0
click at [341, 312] on input "text" at bounding box center [383, 319] width 183 height 18
click at [487, 317] on icon "button" at bounding box center [490, 319] width 12 height 12
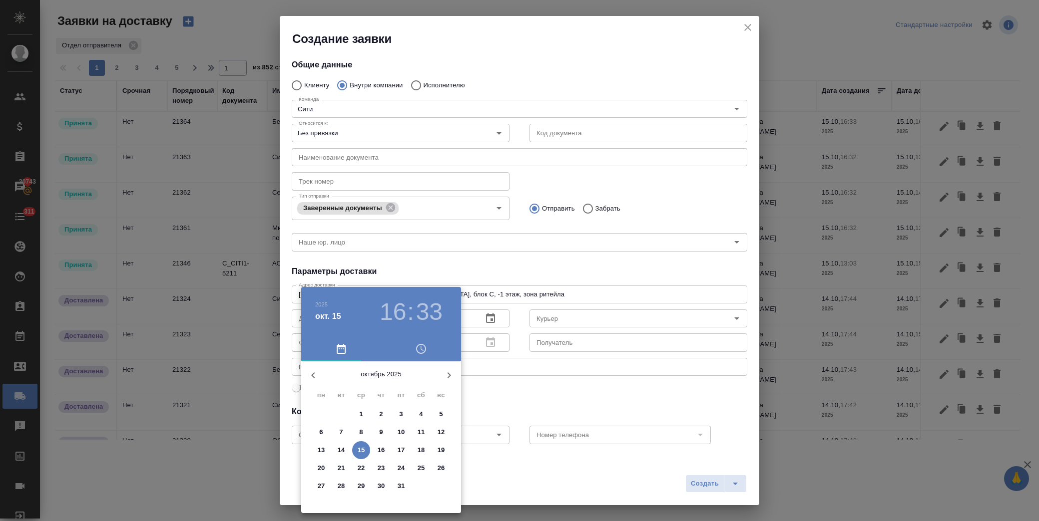
click at [363, 448] on p "15" at bounding box center [360, 450] width 7 height 10
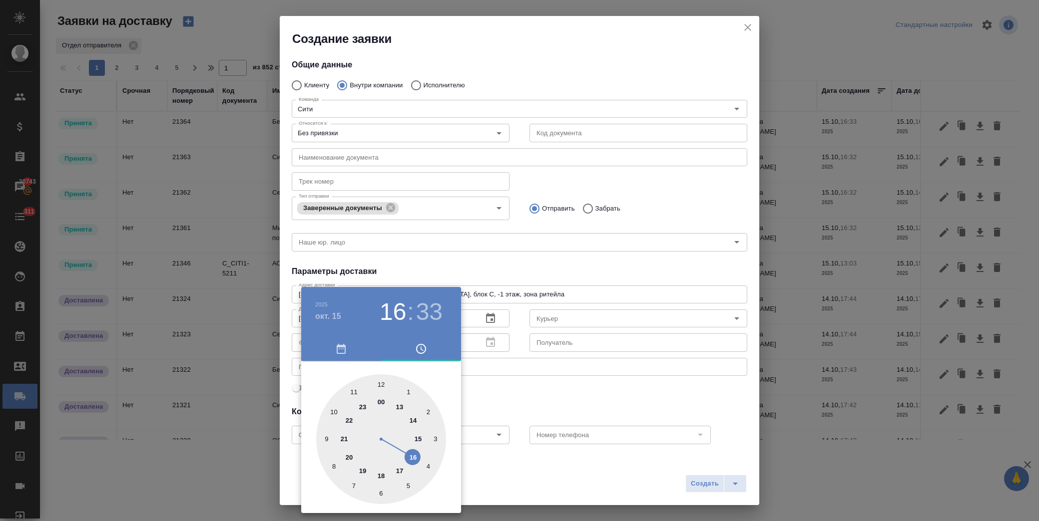
click at [400, 468] on div at bounding box center [381, 439] width 130 height 130
type input "15.10.2025 17:33"
click at [504, 390] on div at bounding box center [519, 260] width 1039 height 521
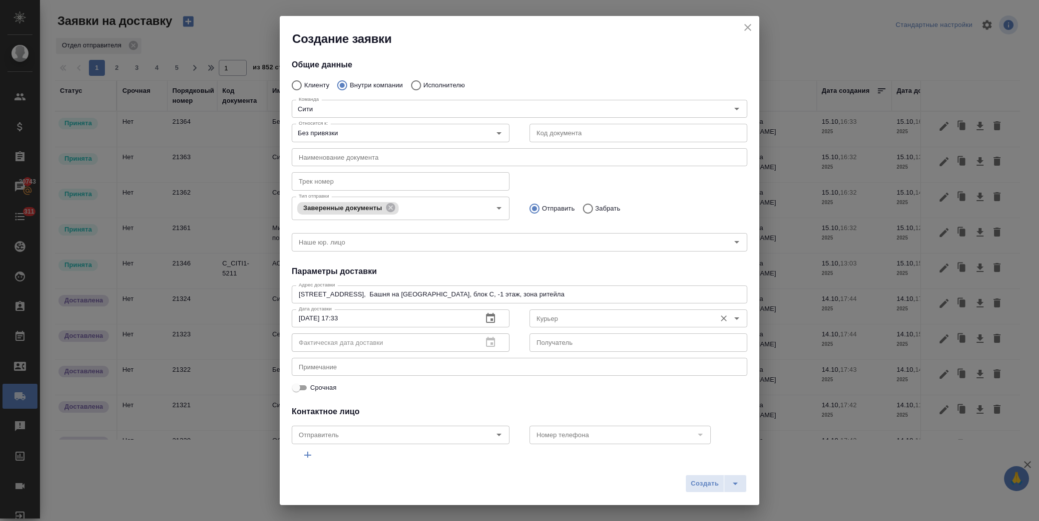
click at [552, 315] on input "Курьер" at bounding box center [621, 319] width 178 height 12
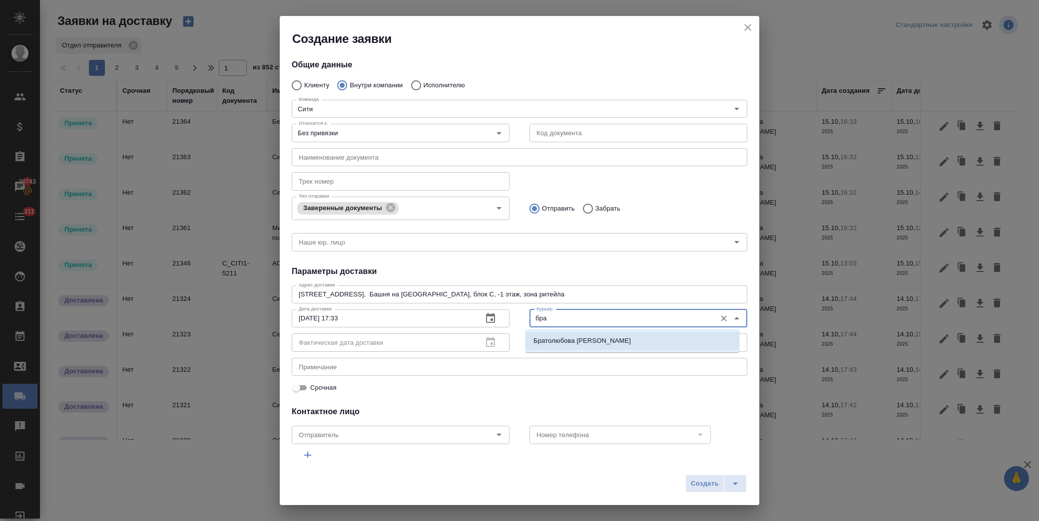
click at [591, 336] on p "Братолюбова Наталья" at bounding box center [581, 341] width 97 height 10
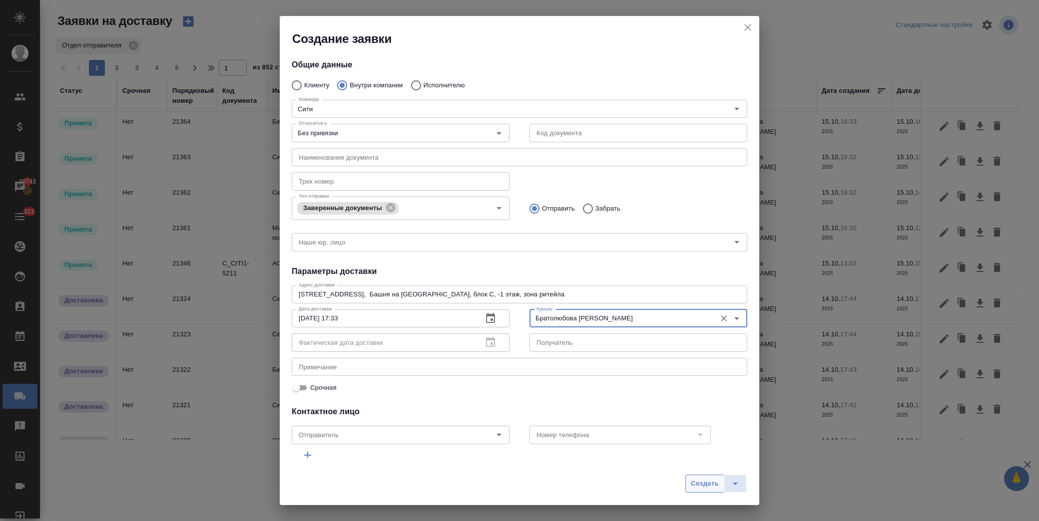
type input "Братолюбова Наталья"
click at [699, 478] on span "Создать" at bounding box center [705, 483] width 28 height 11
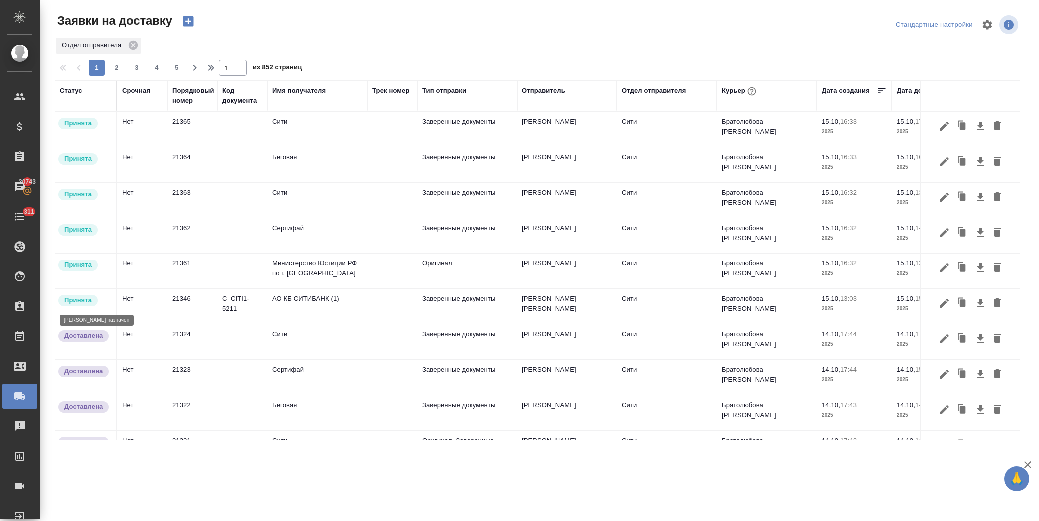
click at [88, 300] on p "Принята" at bounding box center [77, 301] width 27 height 10
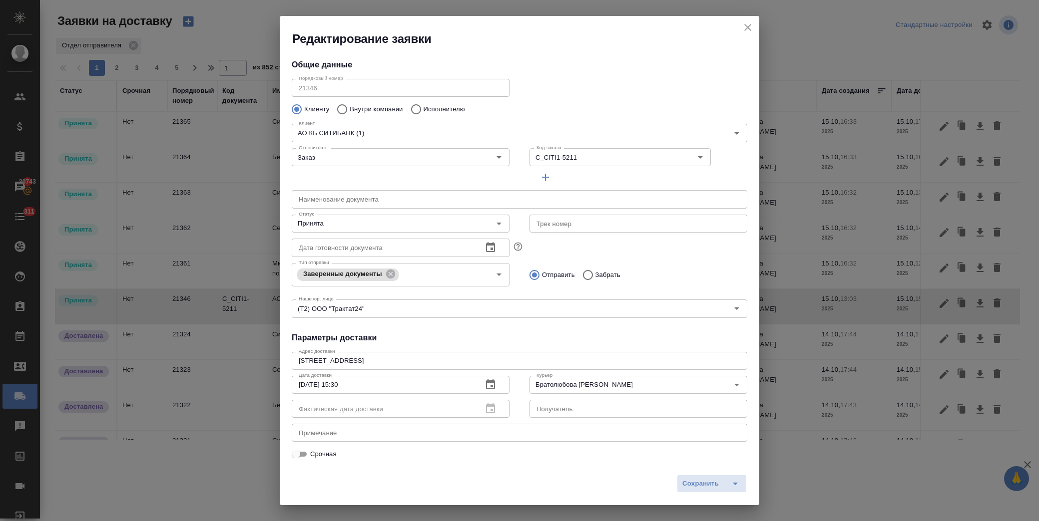
type input "Серебрякова Таисия"
click at [347, 225] on input "Принята" at bounding box center [384, 224] width 178 height 12
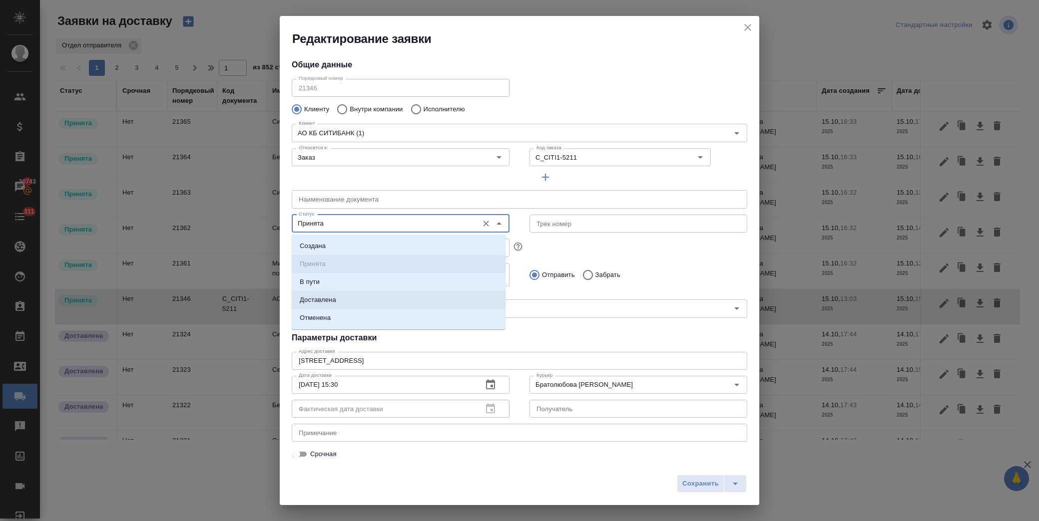
click at [340, 298] on li "Доставлена" at bounding box center [399, 300] width 214 height 18
type input "Доставлена"
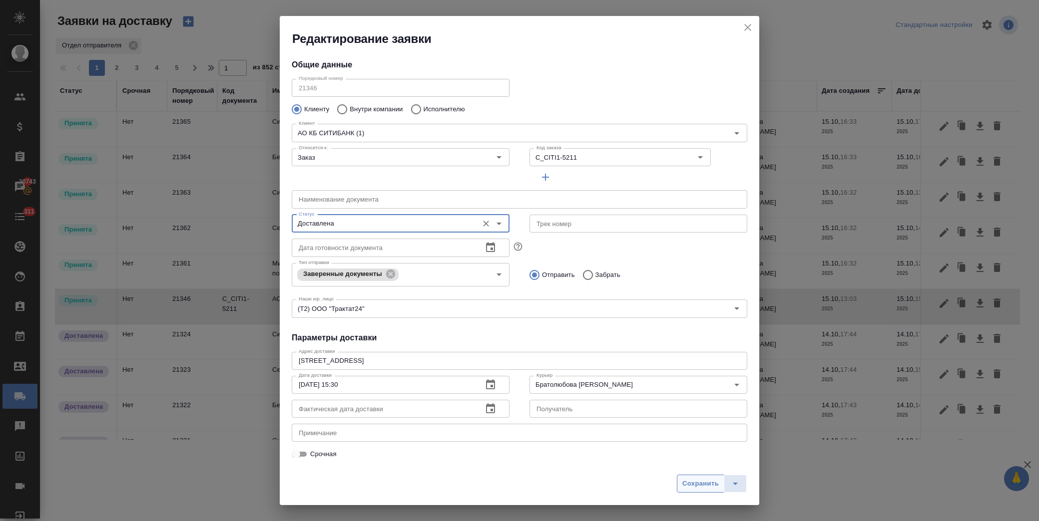
click at [712, 488] on span "Сохранить" at bounding box center [700, 483] width 36 height 11
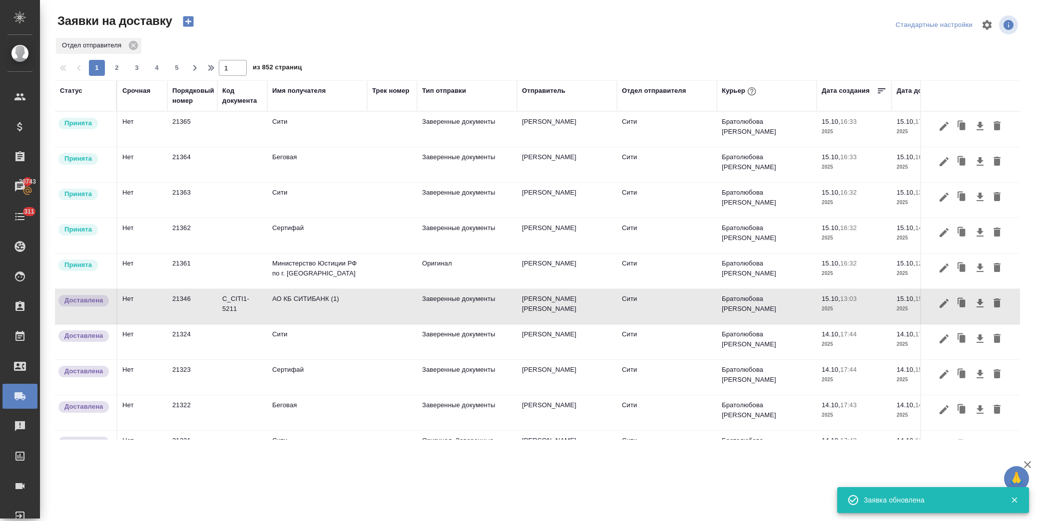
click at [223, 273] on td at bounding box center [242, 271] width 50 height 35
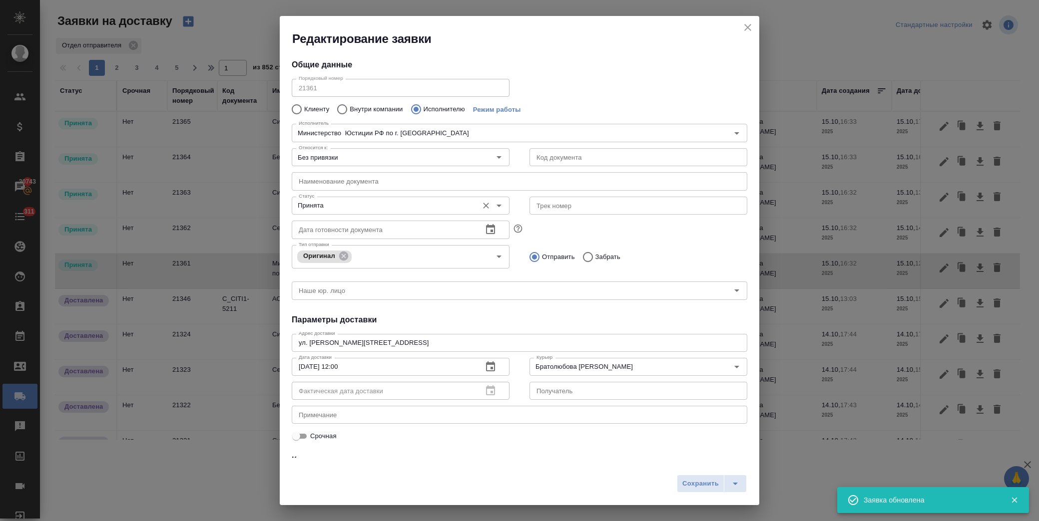
click at [339, 205] on input "Принята" at bounding box center [384, 206] width 178 height 12
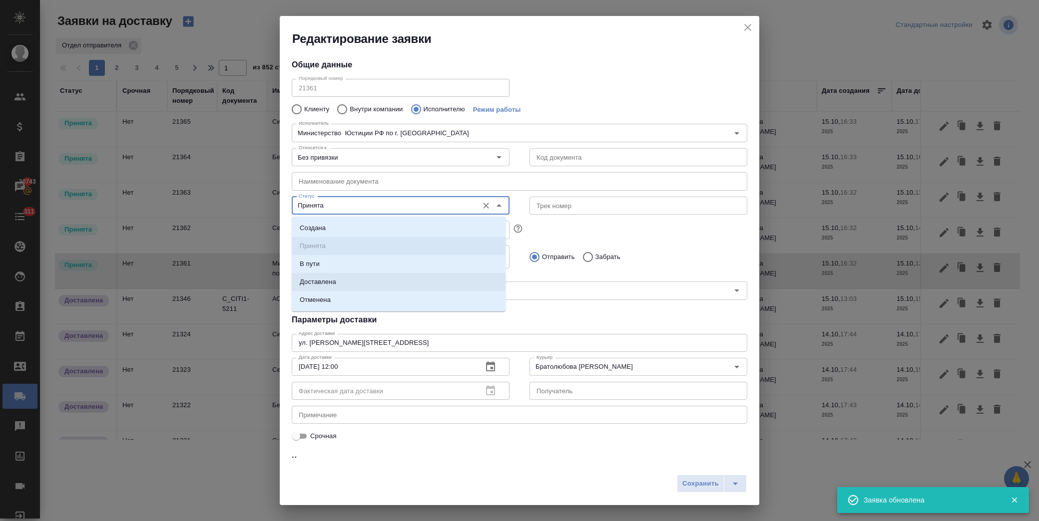
click at [331, 277] on p "Доставлена" at bounding box center [318, 282] width 36 height 10
type input "Доставлена"
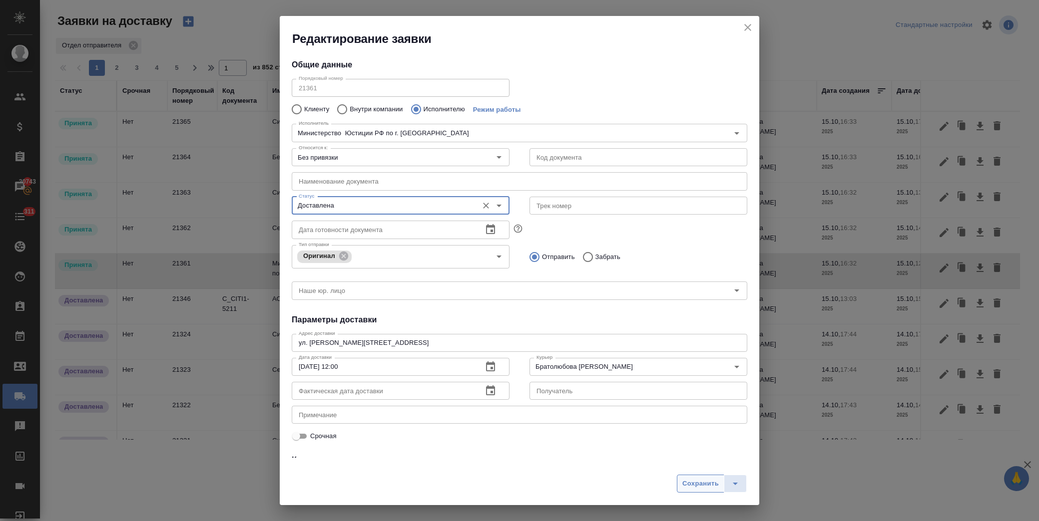
click at [707, 483] on span "Сохранить" at bounding box center [700, 483] width 36 height 11
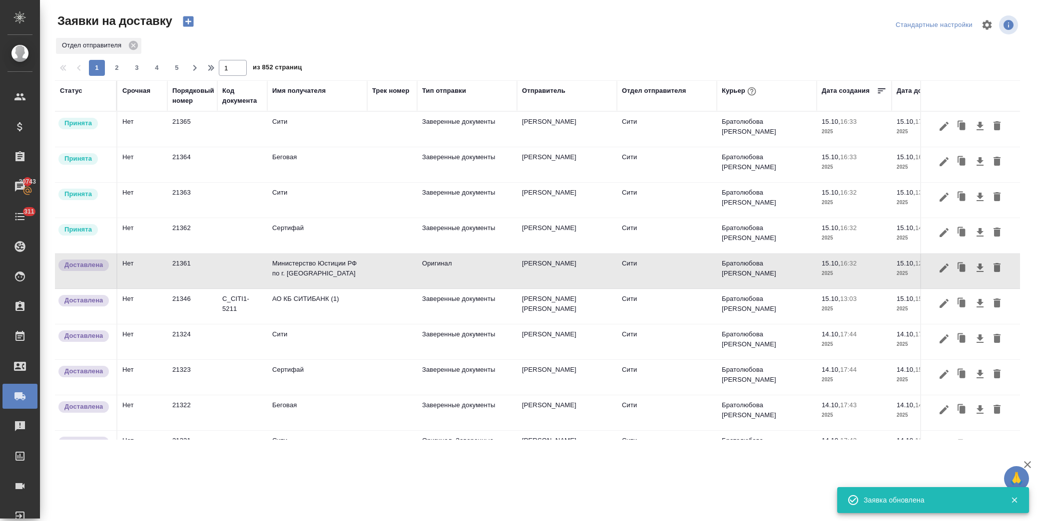
click at [241, 232] on td at bounding box center [242, 235] width 50 height 35
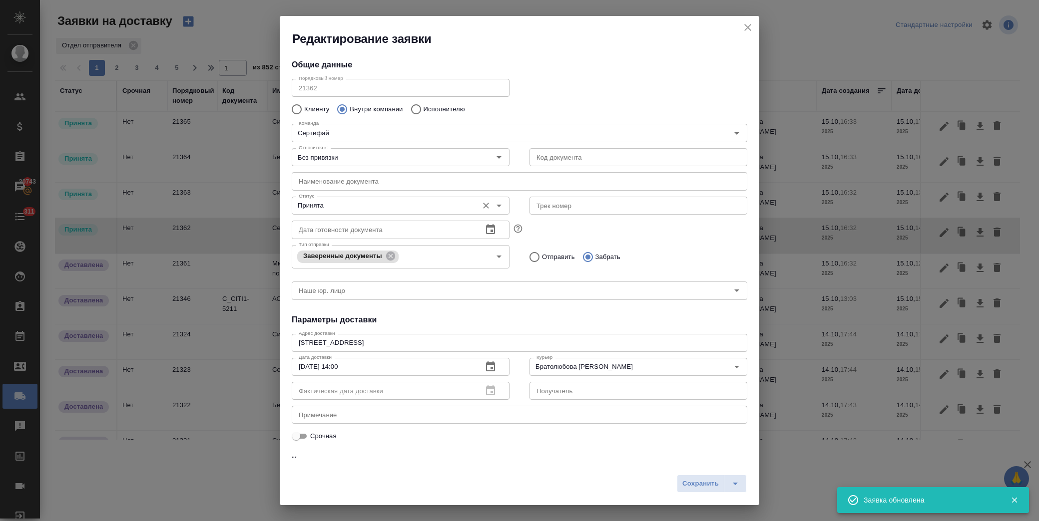
click at [385, 200] on input "Принята" at bounding box center [384, 206] width 178 height 12
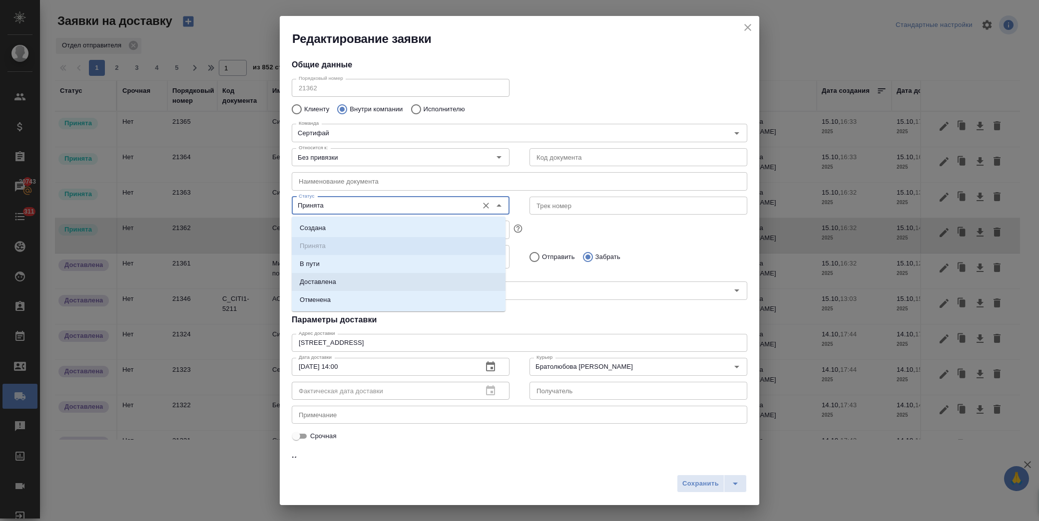
click at [361, 280] on li "Доставлена" at bounding box center [399, 282] width 214 height 18
type input "Доставлена"
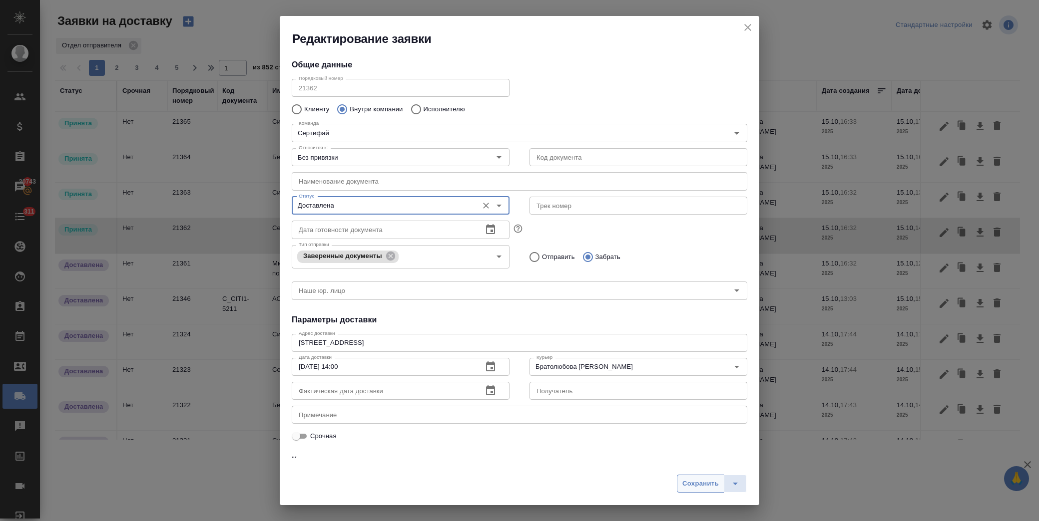
click at [710, 483] on span "Сохранить" at bounding box center [700, 483] width 36 height 11
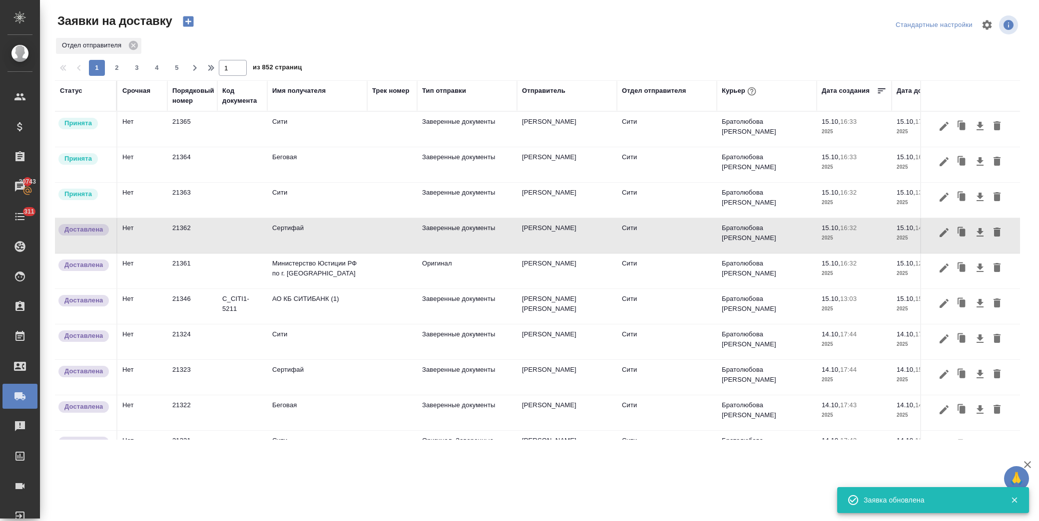
click at [335, 198] on td "Сити" at bounding box center [317, 200] width 100 height 35
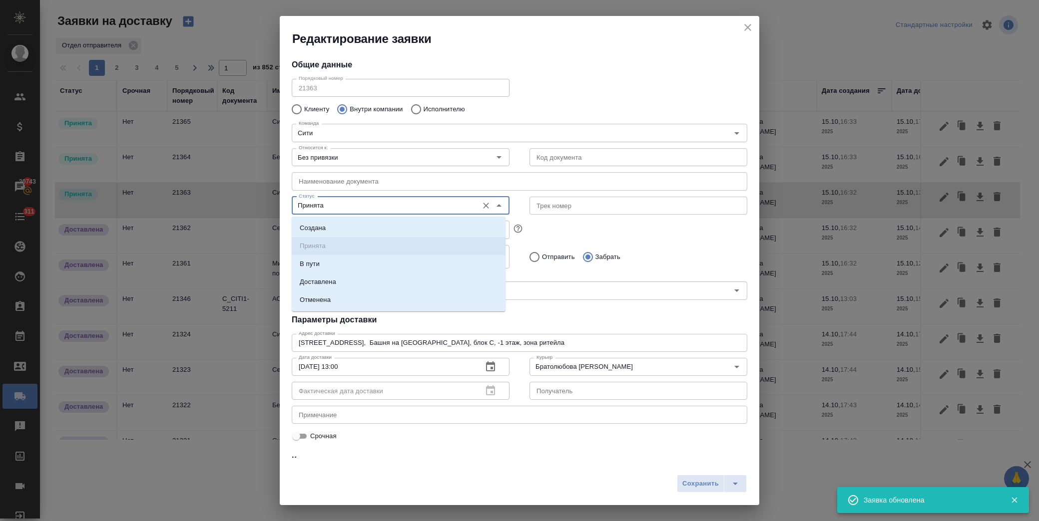
click at [381, 208] on input "Принята" at bounding box center [384, 206] width 178 height 12
click at [356, 288] on li "Доставлена" at bounding box center [399, 282] width 214 height 18
type input "Доставлена"
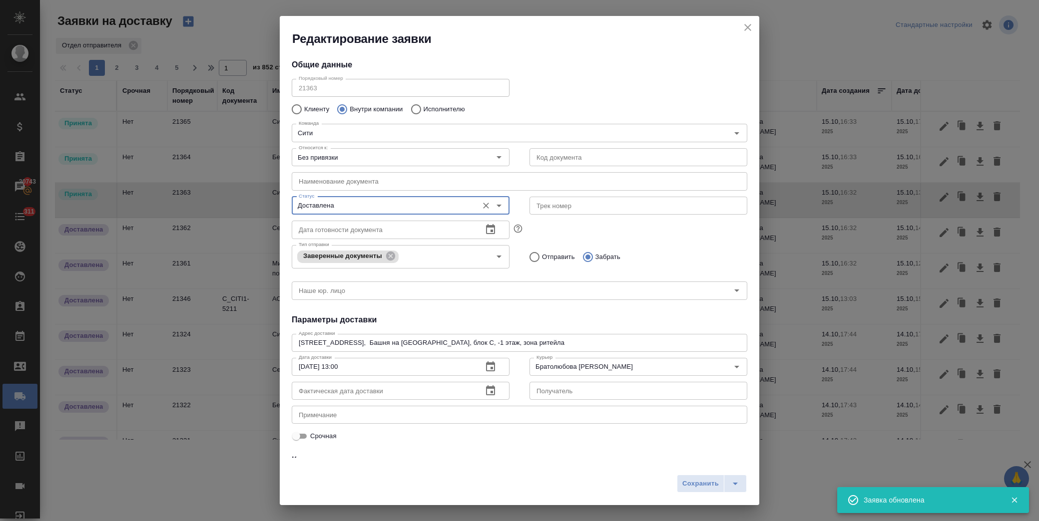
click at [692, 492] on button "Сохранить" at bounding box center [700, 484] width 47 height 18
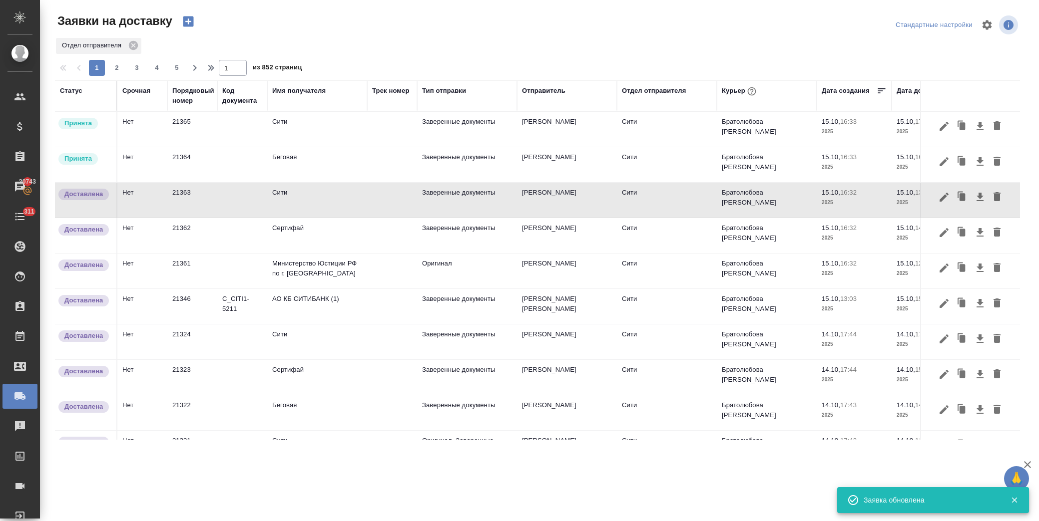
click at [297, 151] on td "Беговая" at bounding box center [317, 164] width 100 height 35
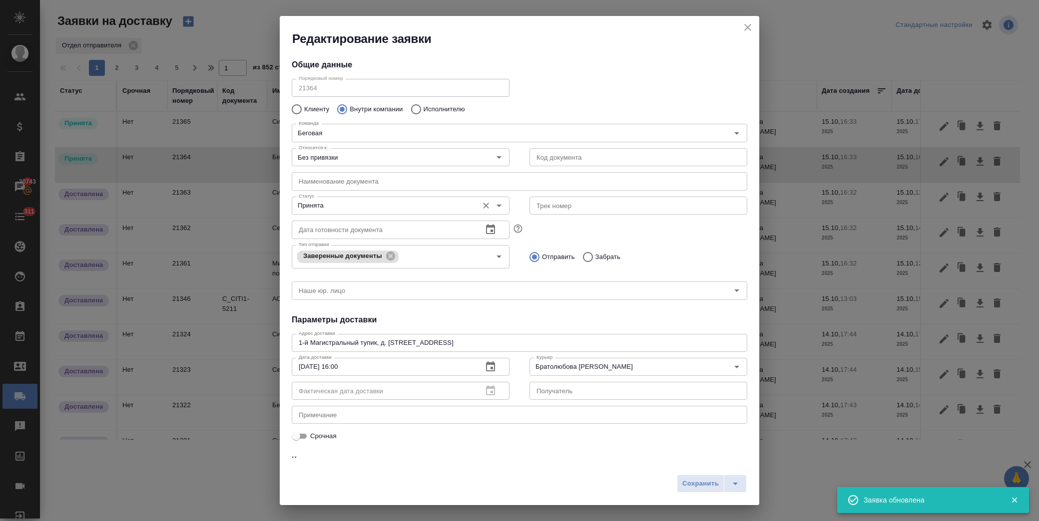
click at [334, 209] on input "Принята" at bounding box center [384, 206] width 178 height 12
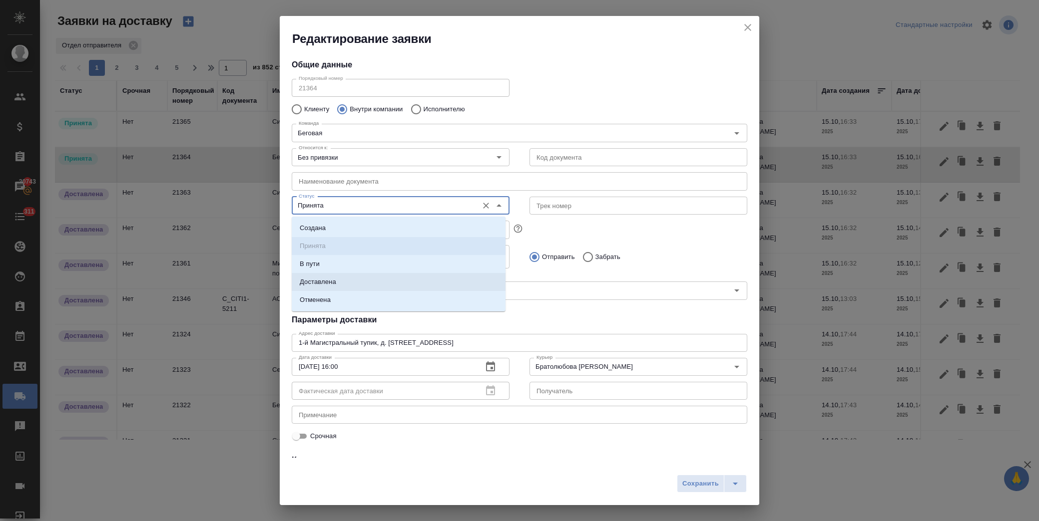
click at [338, 275] on li "Доставлена" at bounding box center [399, 282] width 214 height 18
type input "Доставлена"
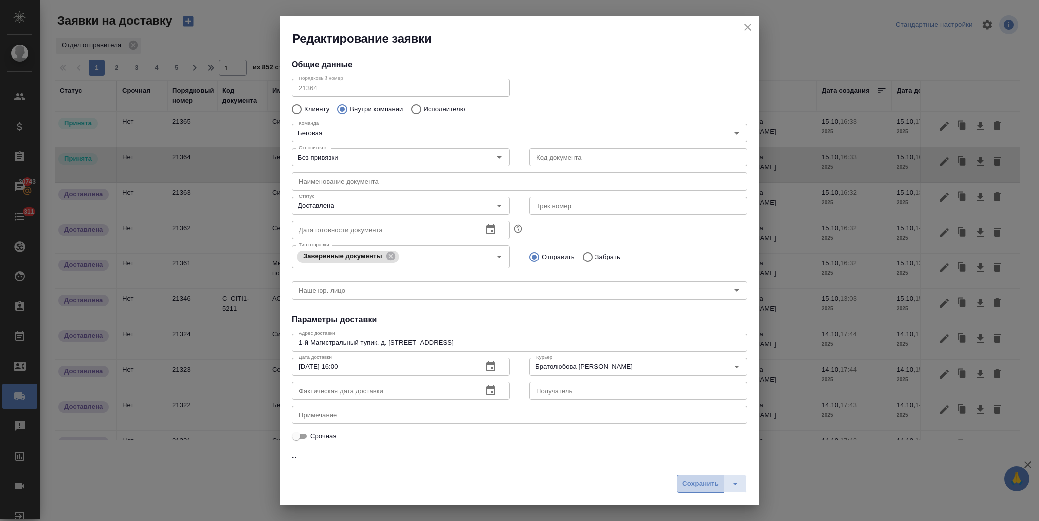
click at [690, 475] on button "Сохранить" at bounding box center [700, 484] width 47 height 18
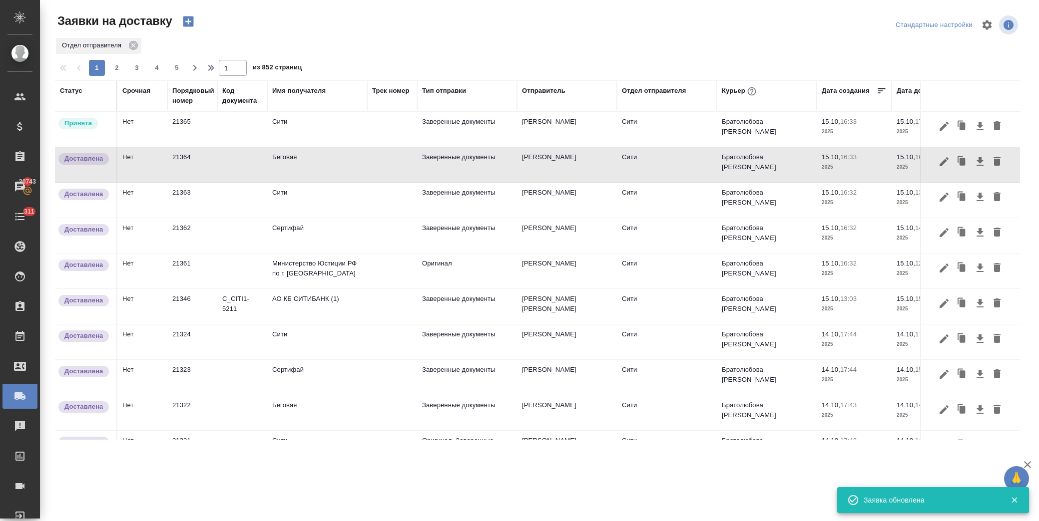
click at [316, 118] on td "Сити" at bounding box center [317, 129] width 100 height 35
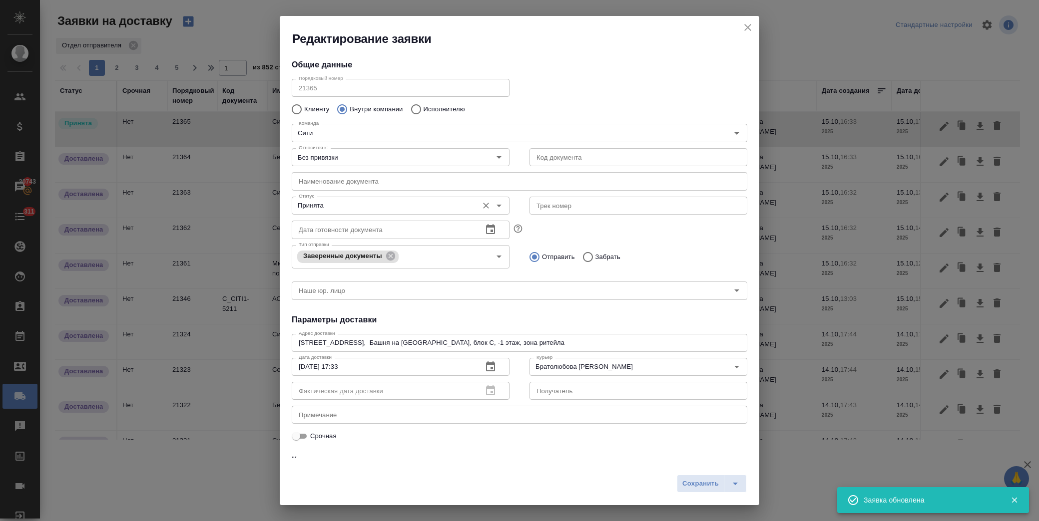
click at [353, 204] on input "Принята" at bounding box center [384, 206] width 178 height 12
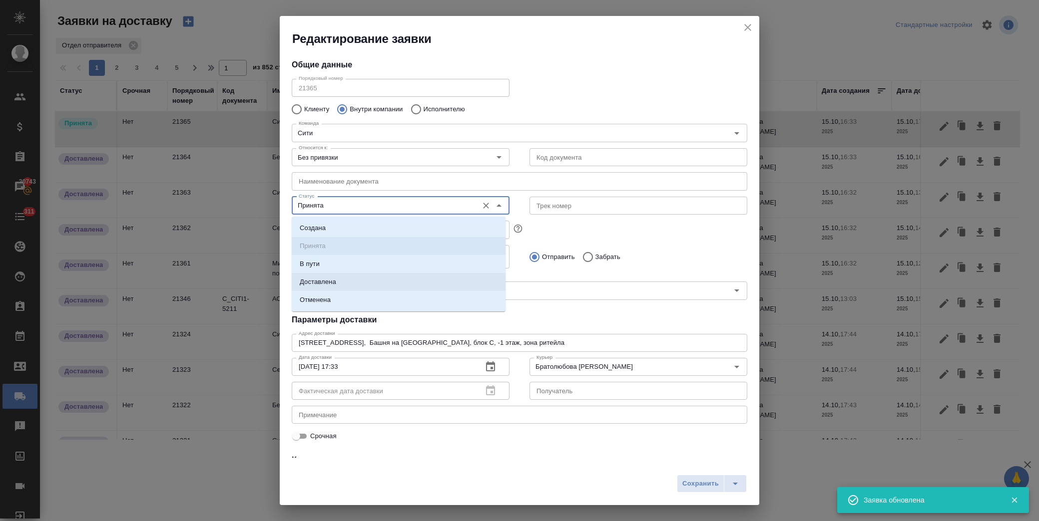
click at [357, 282] on li "Доставлена" at bounding box center [399, 282] width 214 height 18
type input "Доставлена"
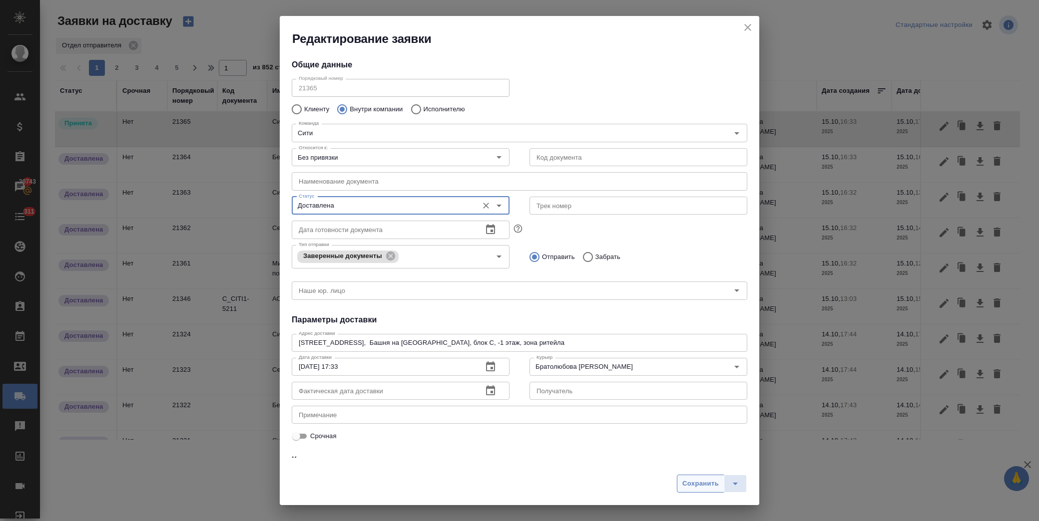
click at [700, 478] on span "Сохранить" at bounding box center [700, 483] width 36 height 11
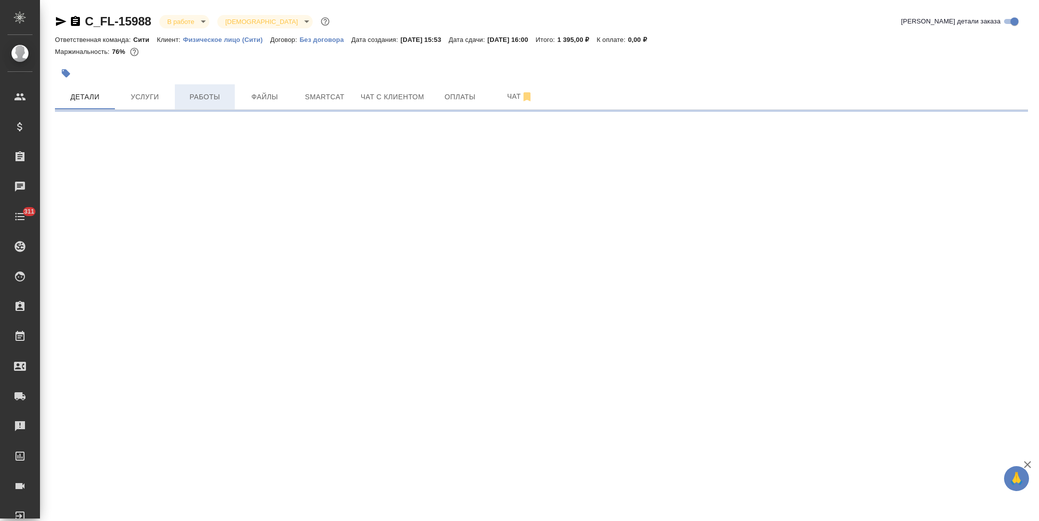
click at [205, 98] on span "Работы" at bounding box center [205, 97] width 48 height 12
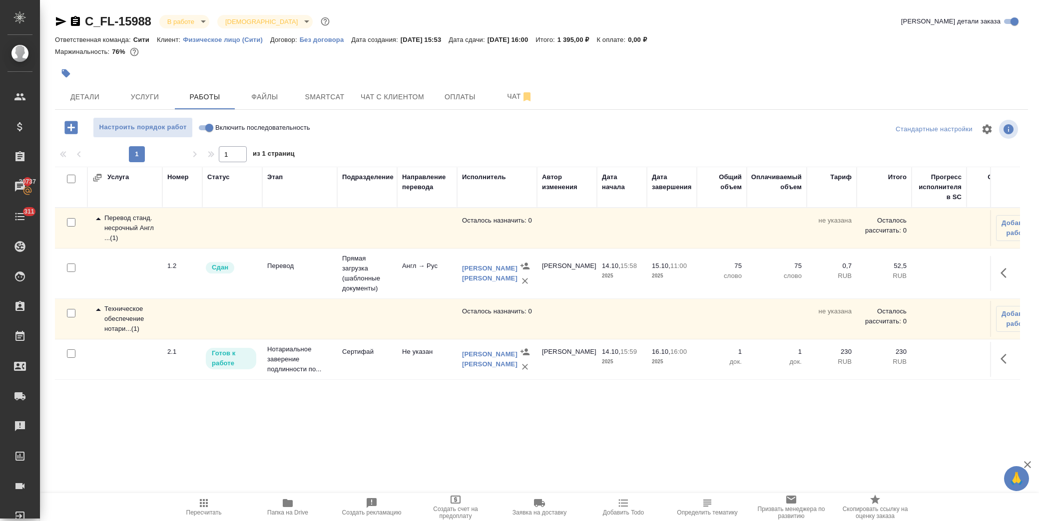
click at [208, 131] on input "Включить последовательность" at bounding box center [209, 128] width 36 height 12
checkbox input "true"
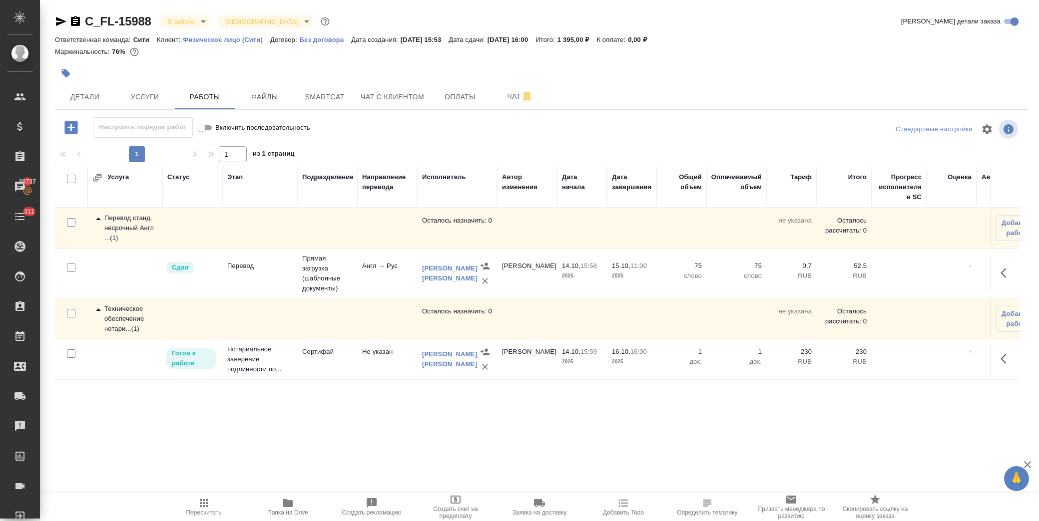
click at [206, 125] on input "Включить последовательность" at bounding box center [201, 128] width 36 height 12
checkbox input "false"
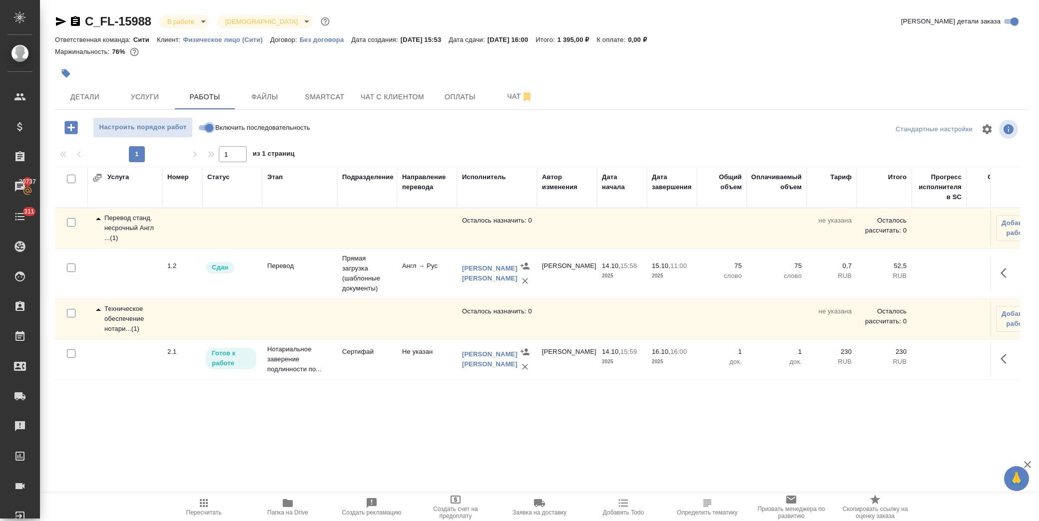
click at [208, 128] on input "Включить последовательность" at bounding box center [209, 128] width 36 height 12
checkbox input "true"
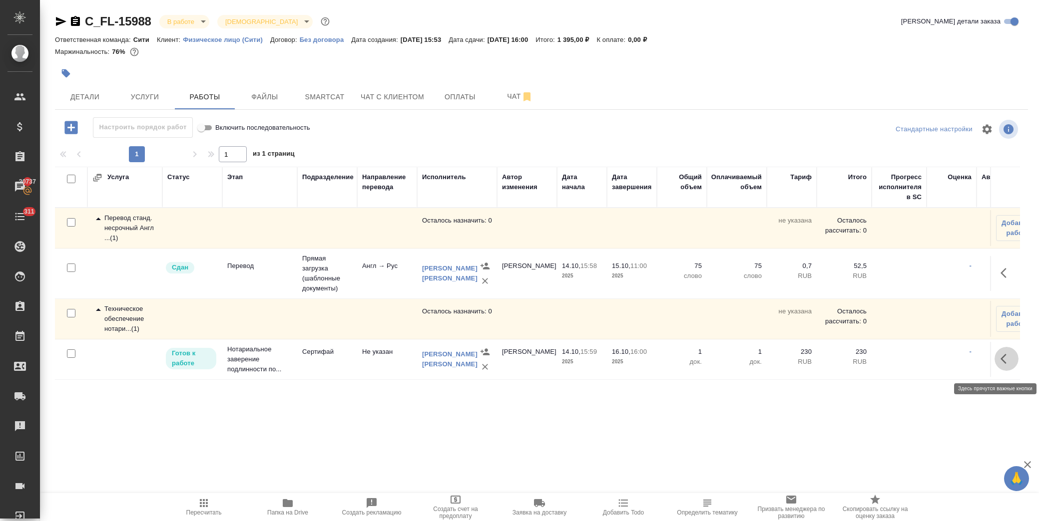
click at [1000, 364] on icon "button" at bounding box center [1006, 359] width 12 height 12
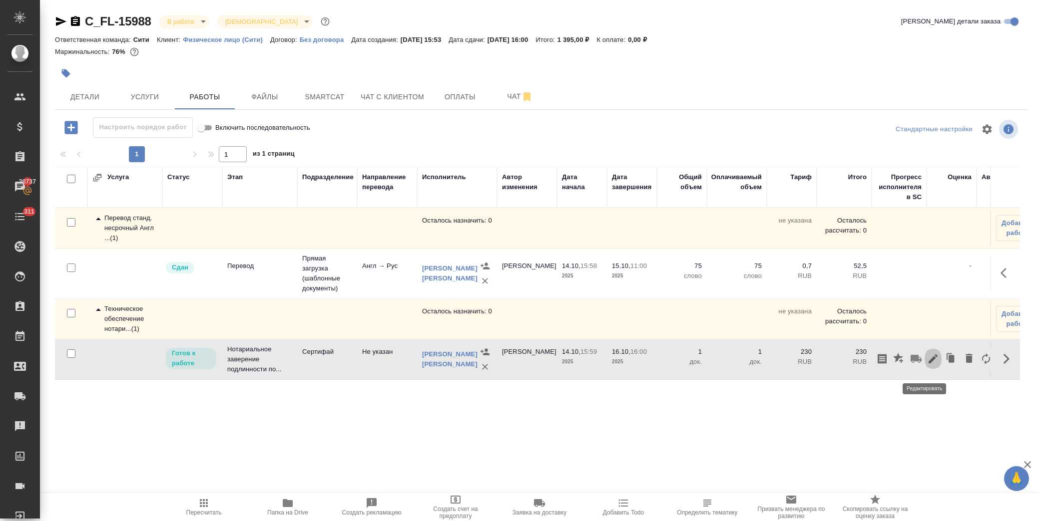
click at [927, 365] on icon "button" at bounding box center [933, 359] width 12 height 12
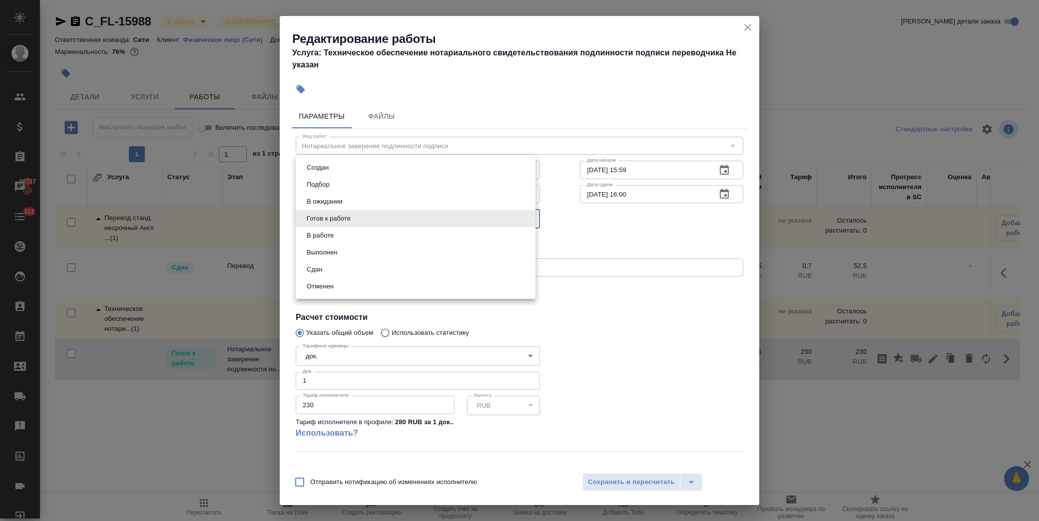
click at [379, 219] on body "🙏 .cls-1 fill:#fff; AWATERA Лофицкая Юлия Владимировна Клиенты Спецификации Зак…" at bounding box center [519, 260] width 1039 height 521
click at [347, 271] on li "Сдан" at bounding box center [416, 269] width 240 height 17
type input "closed"
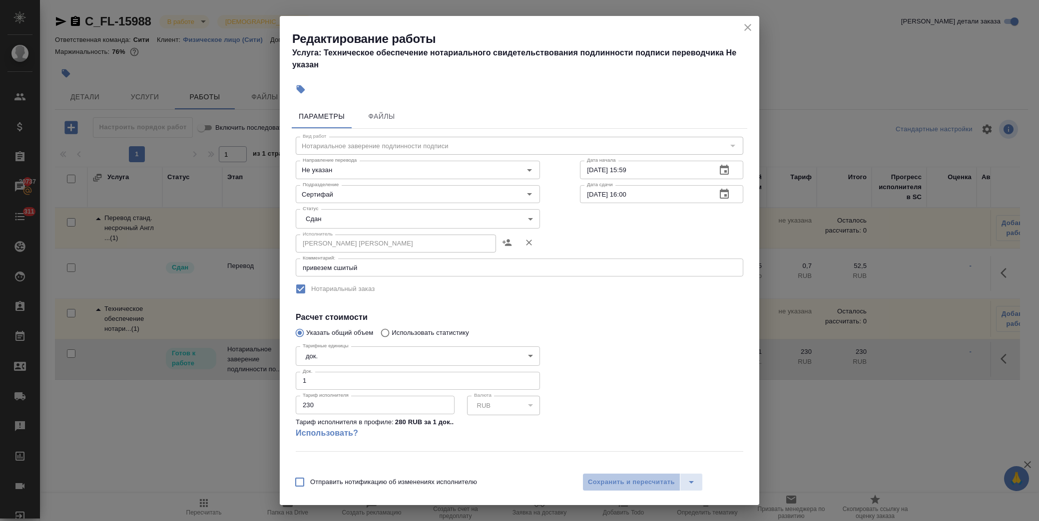
drag, startPoint x: 628, startPoint y: 478, endPoint x: 555, endPoint y: 505, distance: 77.7
click at [628, 475] on button "Сохранить и пересчитать" at bounding box center [631, 482] width 98 height 18
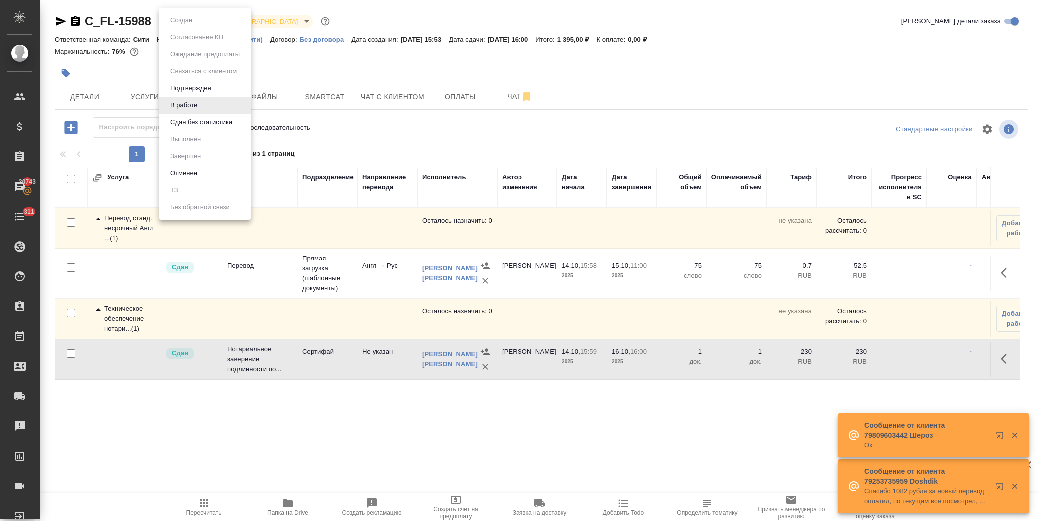
click at [203, 22] on body "🙏 .cls-1 fill:#fff; AWATERA Лофицкая Юлия Владимировна Клиенты Спецификации Зак…" at bounding box center [519, 260] width 1039 height 521
click at [204, 122] on button "Сдан без статистики" at bounding box center [201, 122] width 68 height 11
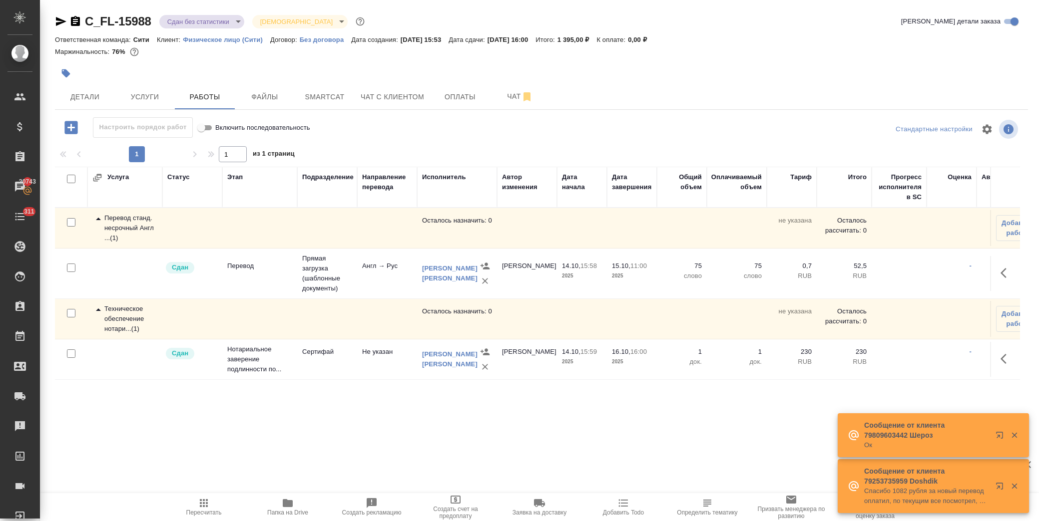
click at [200, 22] on body "🙏 .cls-1 fill:#fff; AWATERA Лофицкая Юлия Владимировна Клиенты Спецификации Зак…" at bounding box center [519, 260] width 1039 height 521
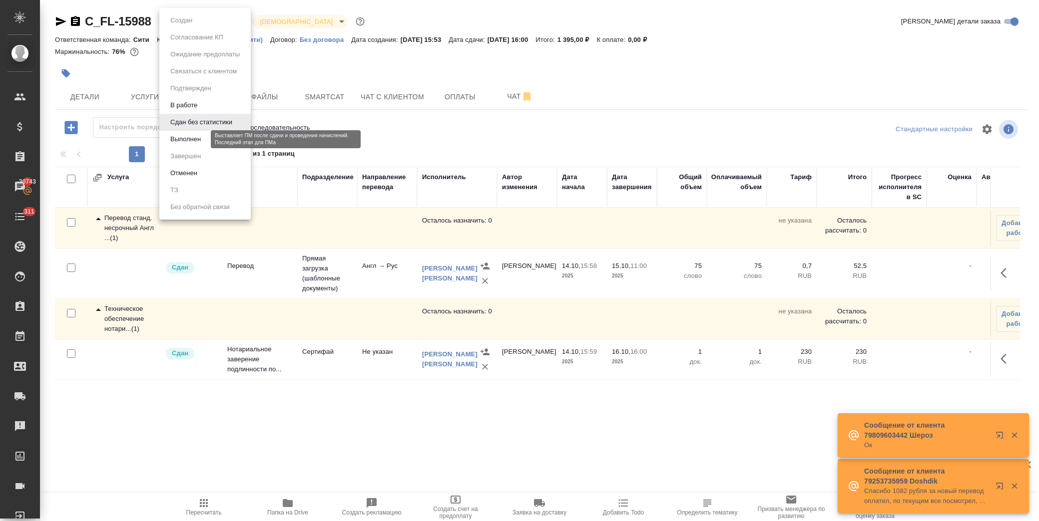
click at [187, 141] on button "Выполнен" at bounding box center [185, 139] width 36 height 11
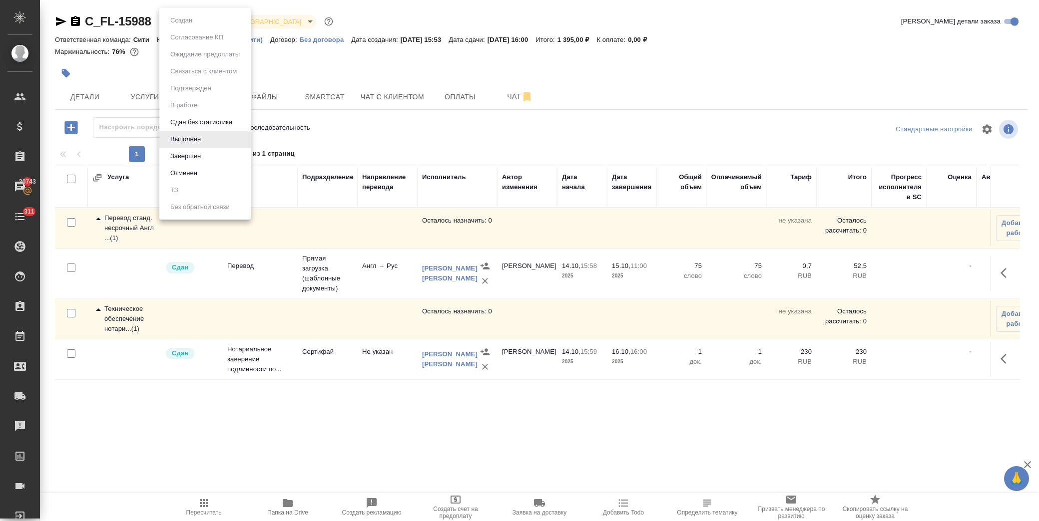
click at [199, 21] on body "🙏 .cls-1 fill:#fff; AWATERA Лофицкая Юлия Владимировна Клиенты Спецификации Зак…" at bounding box center [519, 260] width 1039 height 521
click at [199, 153] on button "Завершен" at bounding box center [185, 156] width 36 height 11
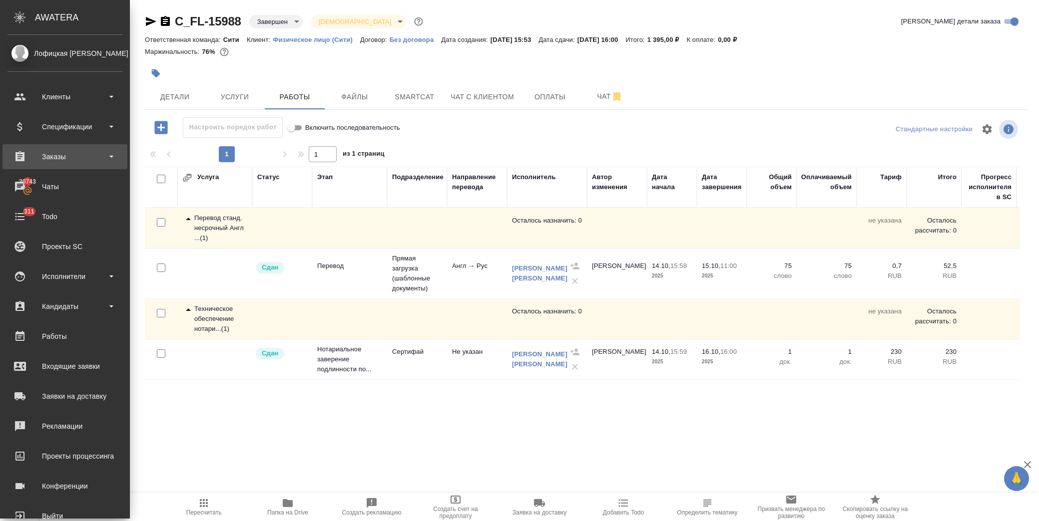
drag, startPoint x: 54, startPoint y: 156, endPoint x: 62, endPoint y: 168, distance: 14.4
click at [55, 156] on div "Заказы" at bounding box center [64, 156] width 115 height 15
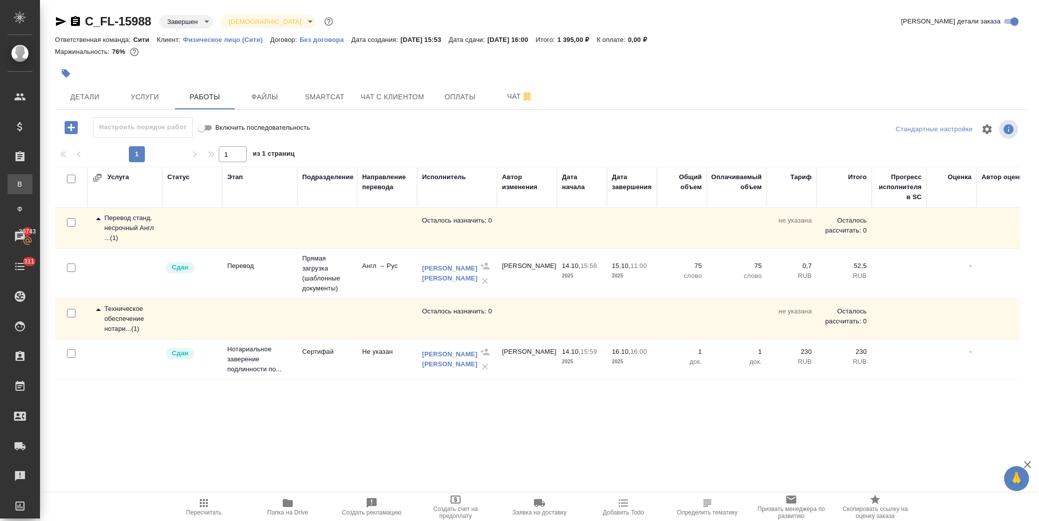
click at [15, 185] on div "Все заказы" at bounding box center [7, 184] width 15 height 10
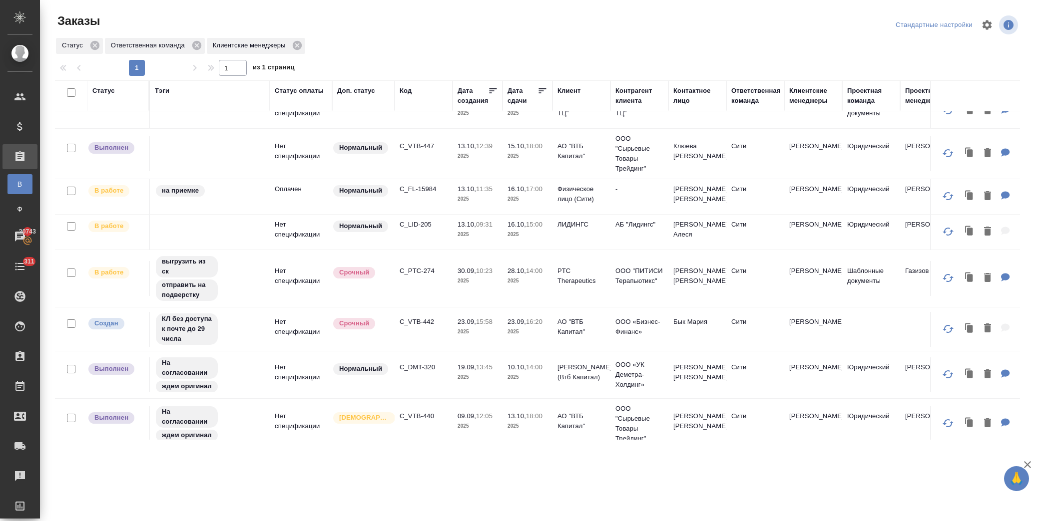
scroll to position [267, 0]
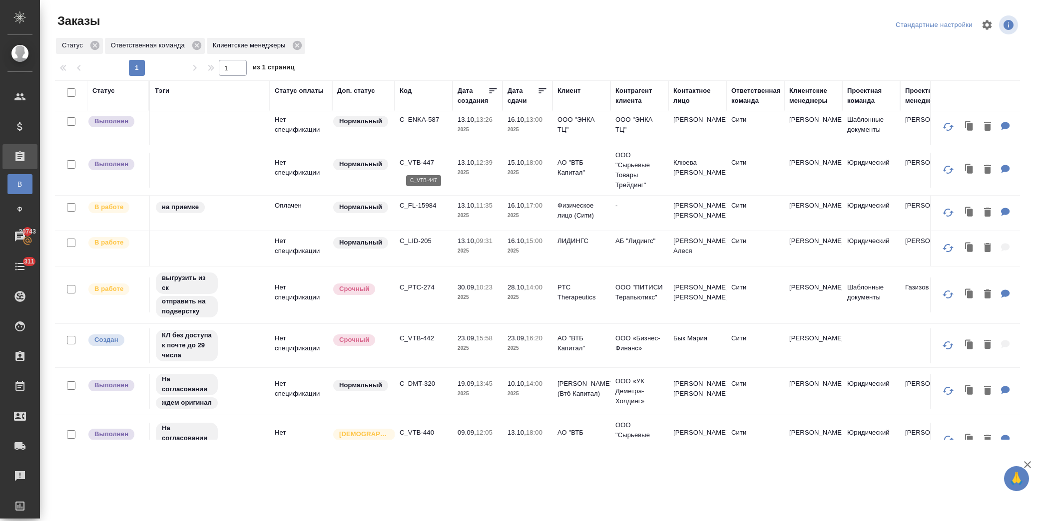
click at [420, 162] on p "C_VTB-447" at bounding box center [423, 163] width 48 height 10
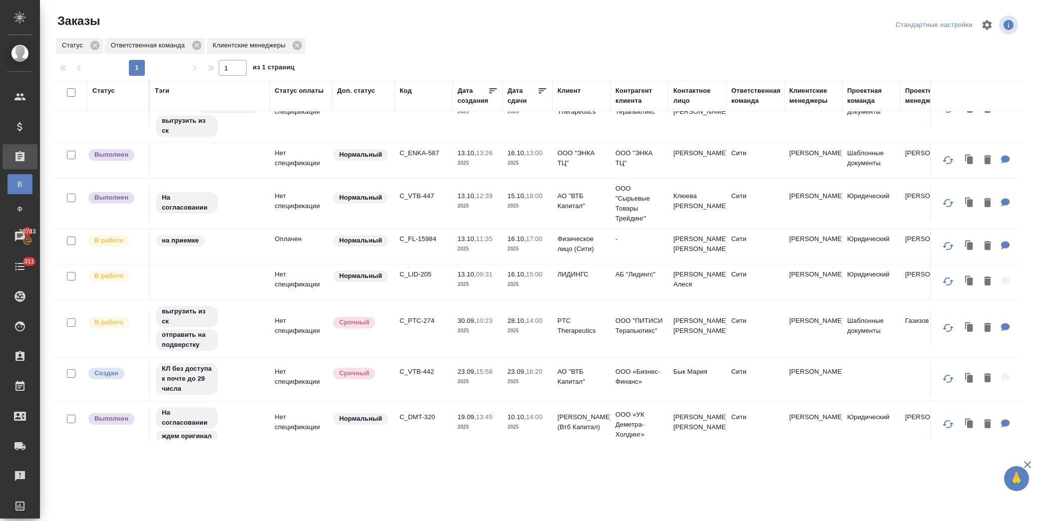
scroll to position [211, 0]
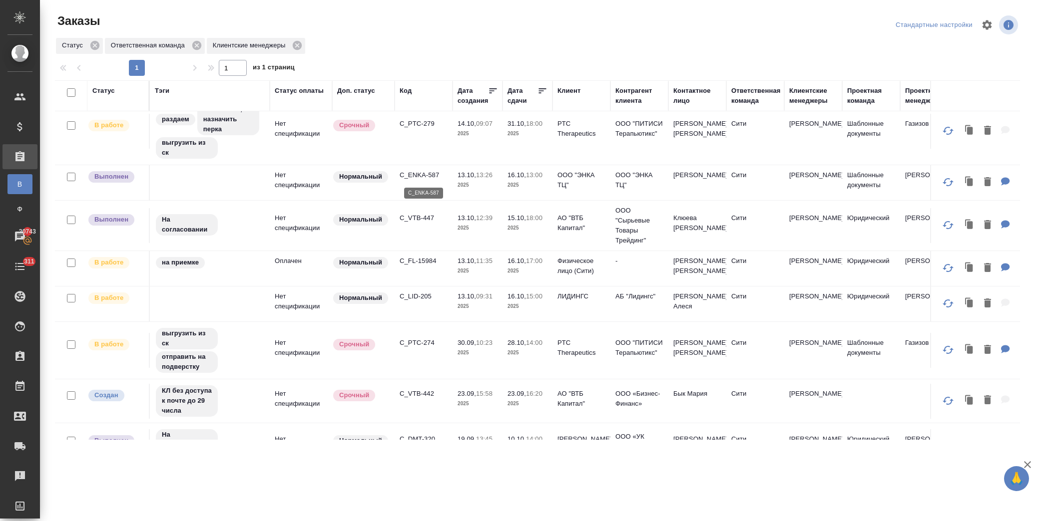
click at [424, 176] on p "C_ENKA-587" at bounding box center [423, 175] width 48 height 10
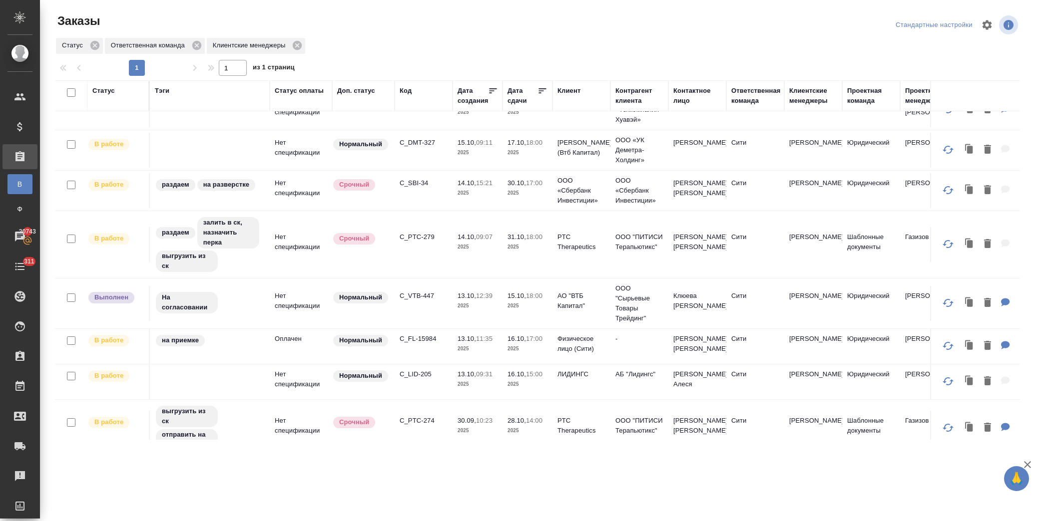
scroll to position [0, 0]
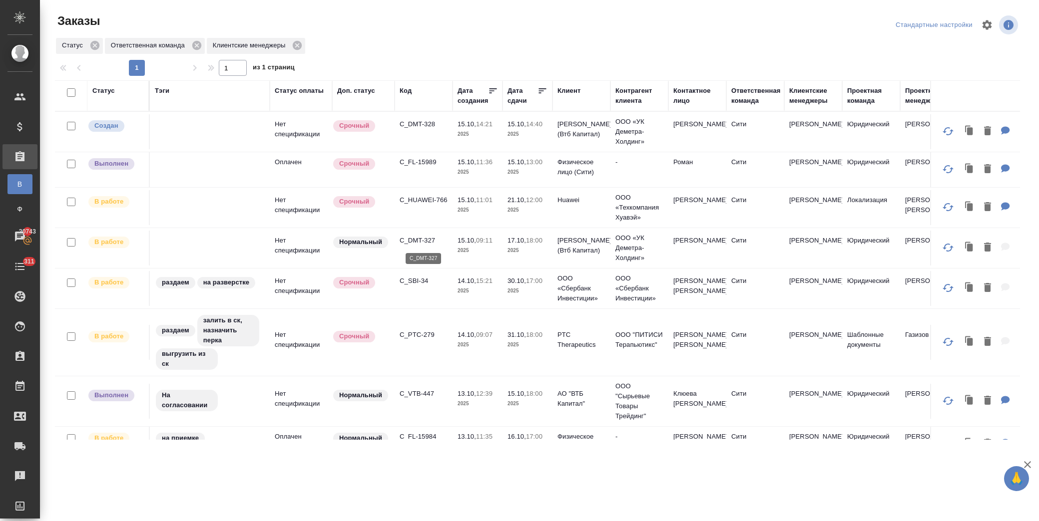
click at [427, 238] on p "C_DMT-327" at bounding box center [423, 241] width 48 height 10
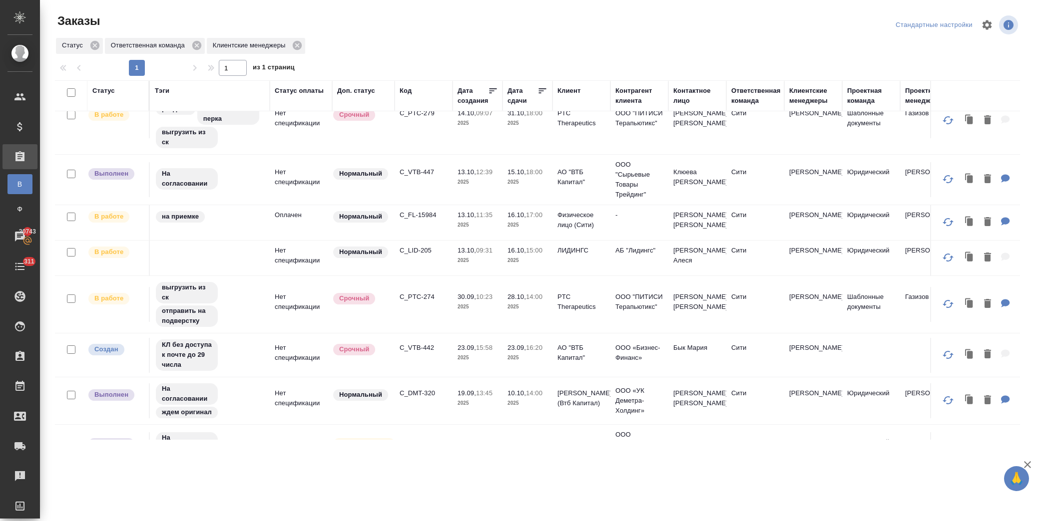
scroll to position [277, 0]
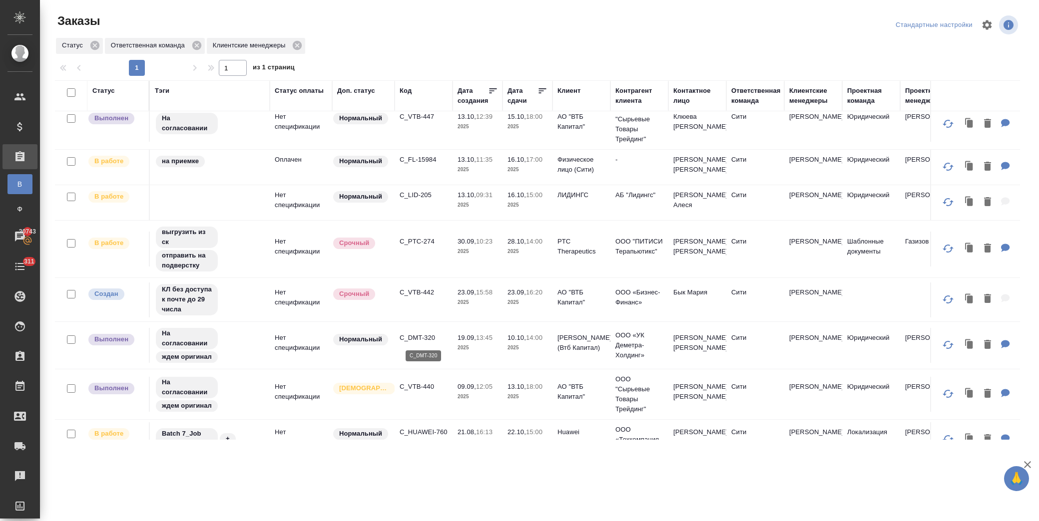
click at [420, 334] on p "C_DMT-320" at bounding box center [423, 338] width 48 height 10
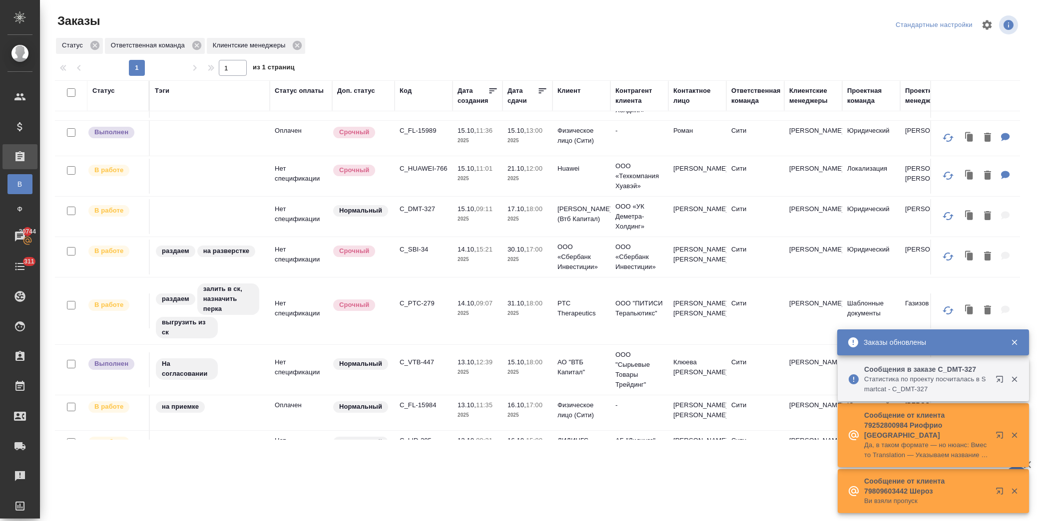
scroll to position [0, 0]
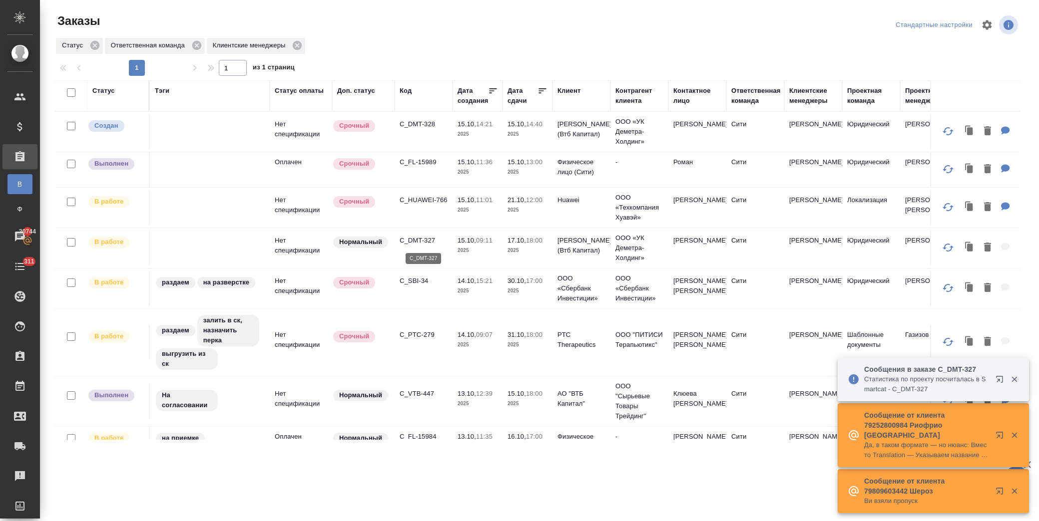
click at [427, 243] on p "C_DMT-327" at bounding box center [423, 241] width 48 height 10
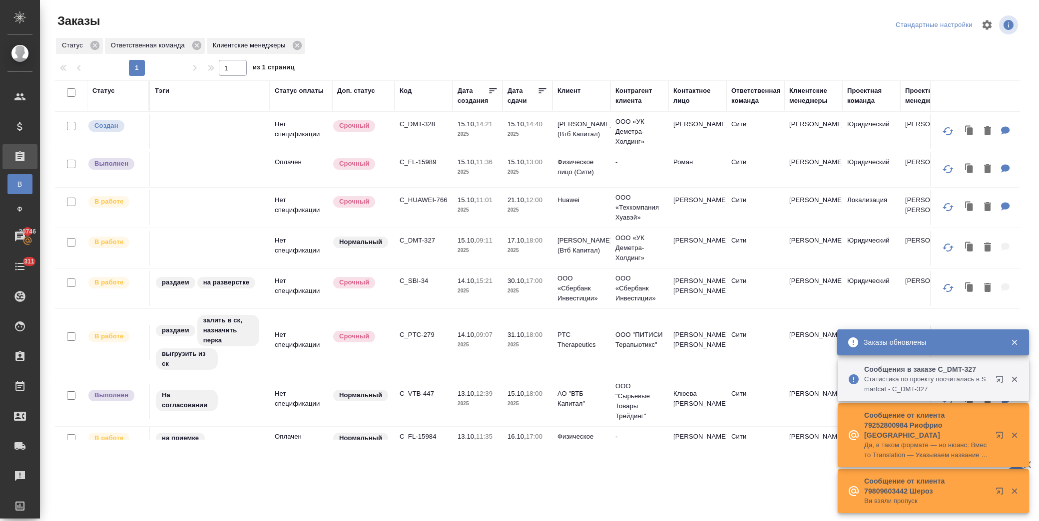
click at [417, 124] on p "C_DMT-328" at bounding box center [423, 124] width 48 height 10
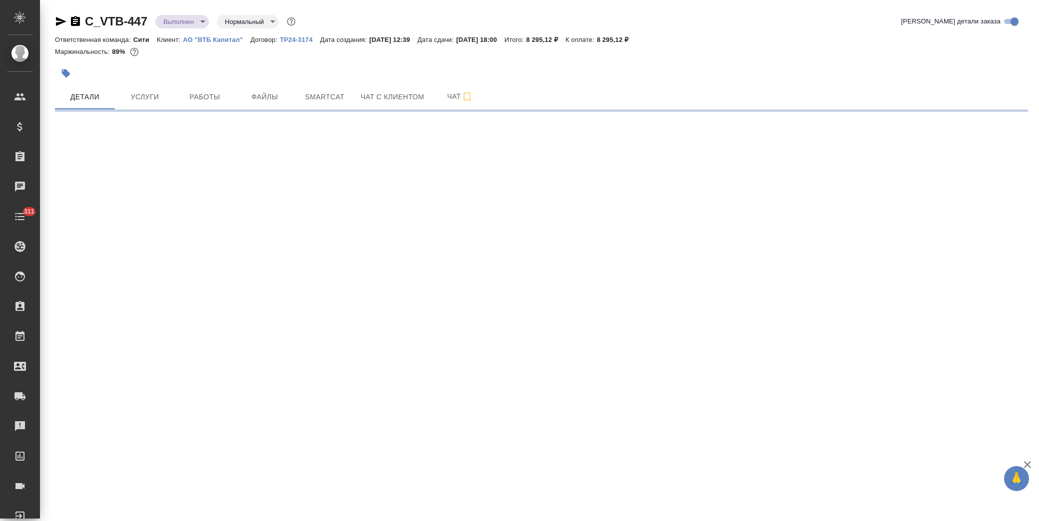
select select "RU"
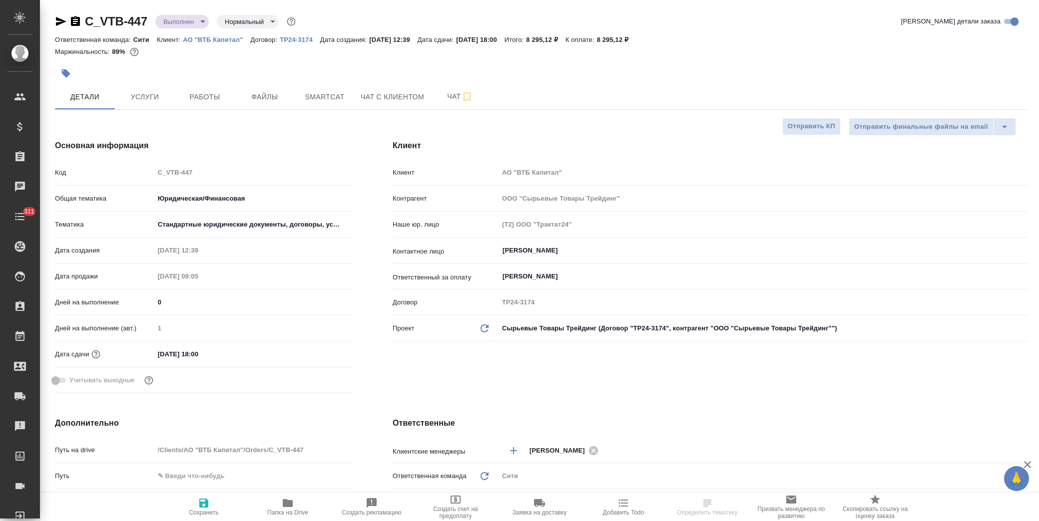
type textarea "x"
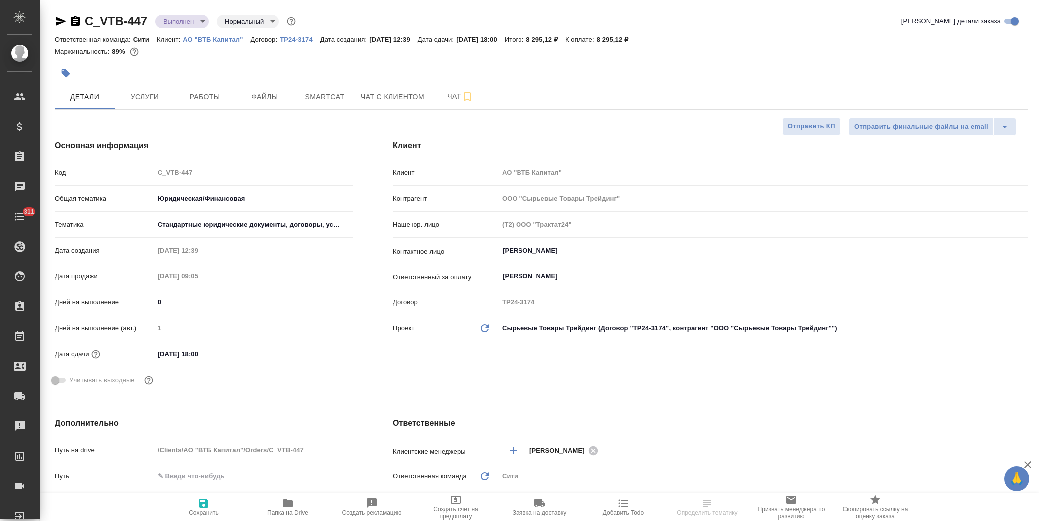
type textarea "x"
click at [61, 70] on icon "button" at bounding box center [66, 73] width 10 height 10
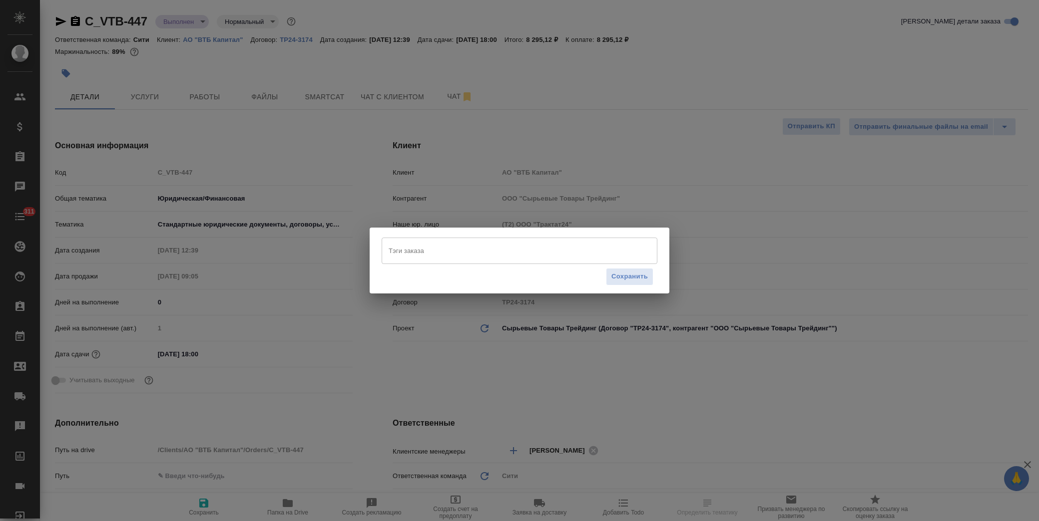
click at [462, 246] on input "Тэги заказа" at bounding box center [510, 250] width 248 height 17
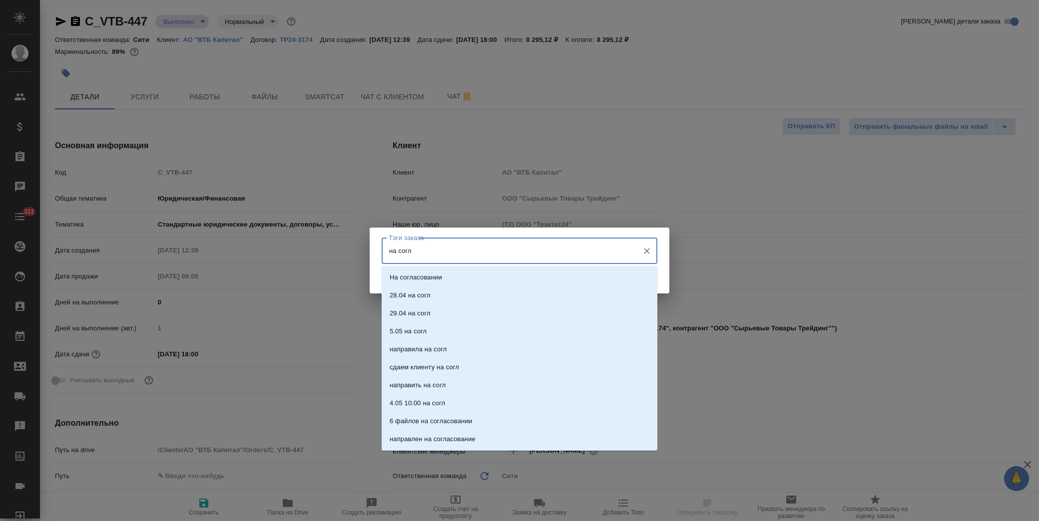
type input "на согла"
click at [483, 281] on li "На согласовании" at bounding box center [519, 278] width 276 height 18
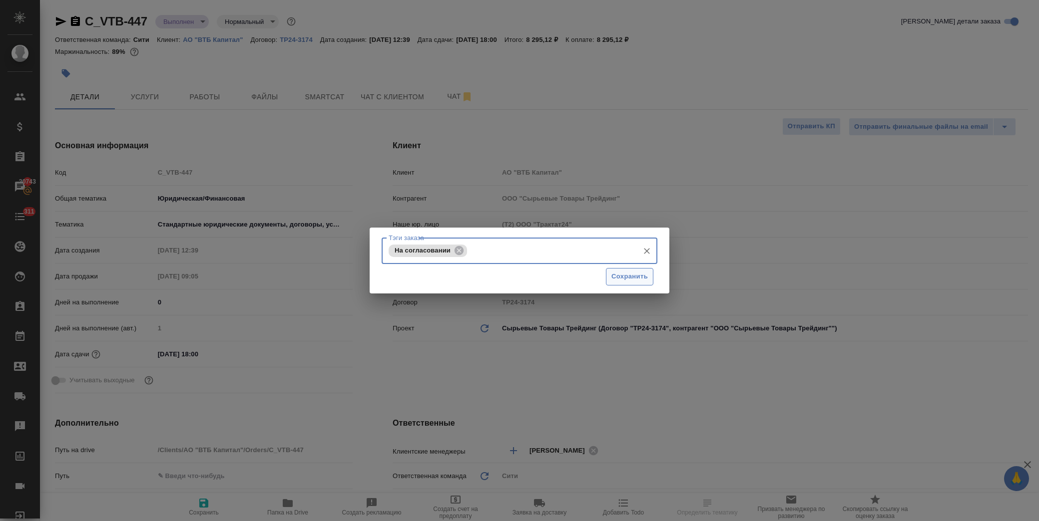
click at [634, 277] on span "Сохранить" at bounding box center [629, 276] width 36 height 11
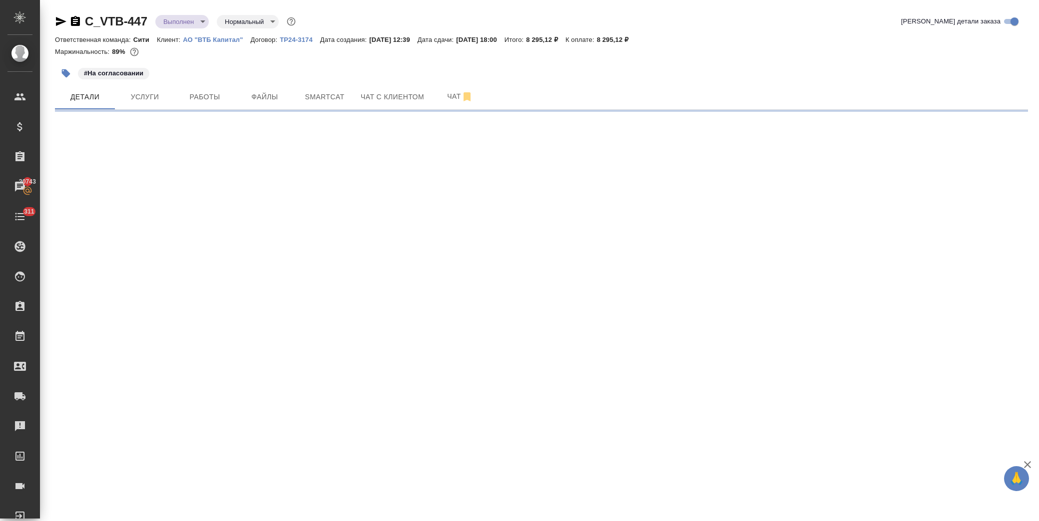
select select "RU"
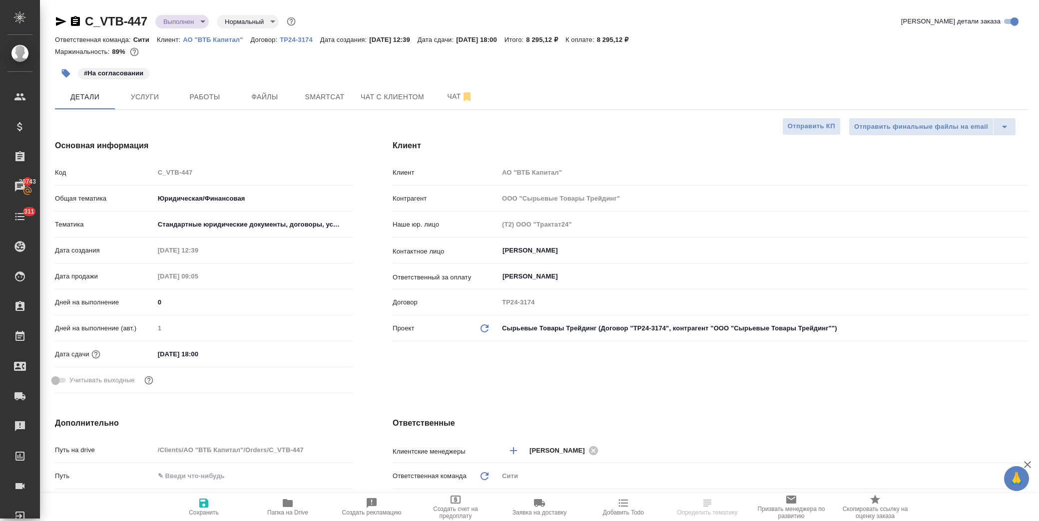
type textarea "x"
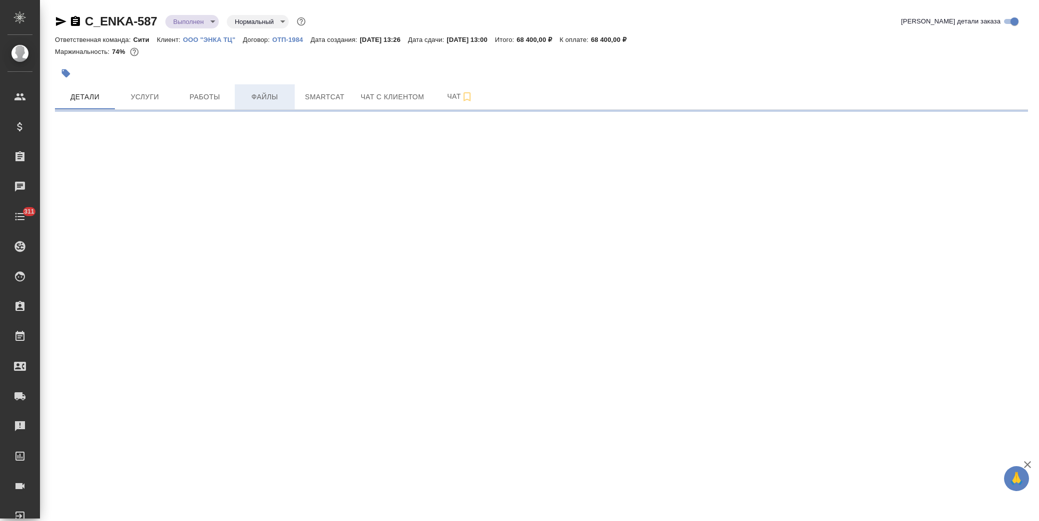
select select "RU"
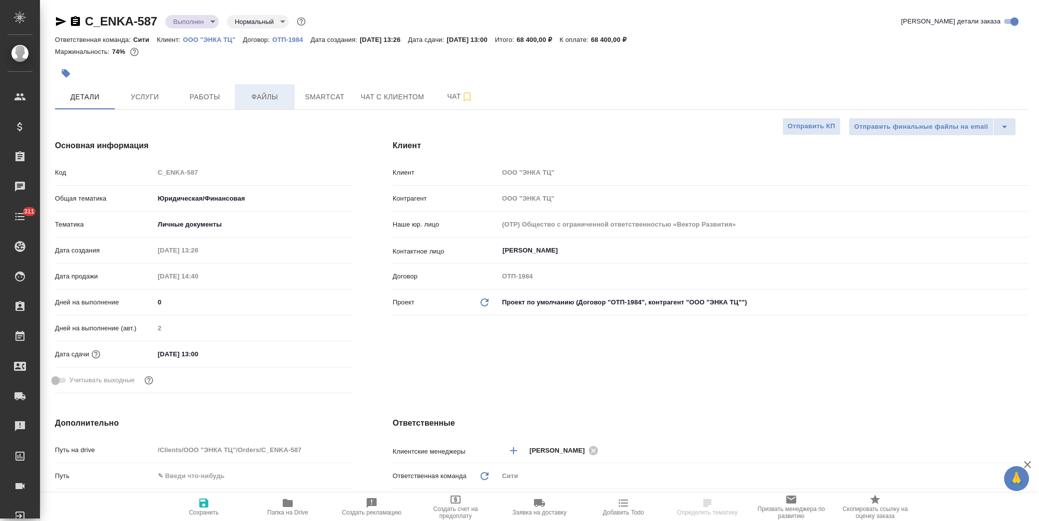
type textarea "x"
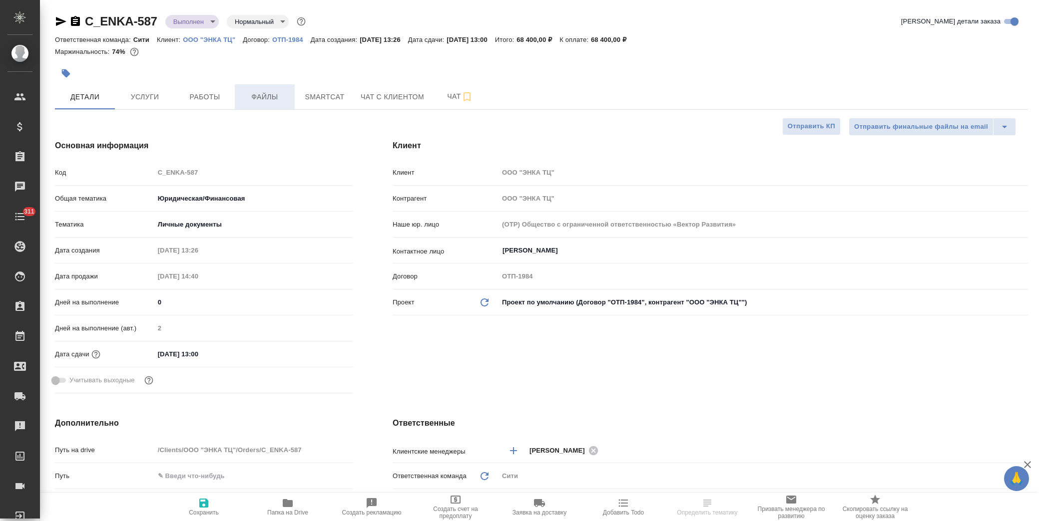
type textarea "x"
click at [209, 99] on span "Работы" at bounding box center [205, 97] width 48 height 12
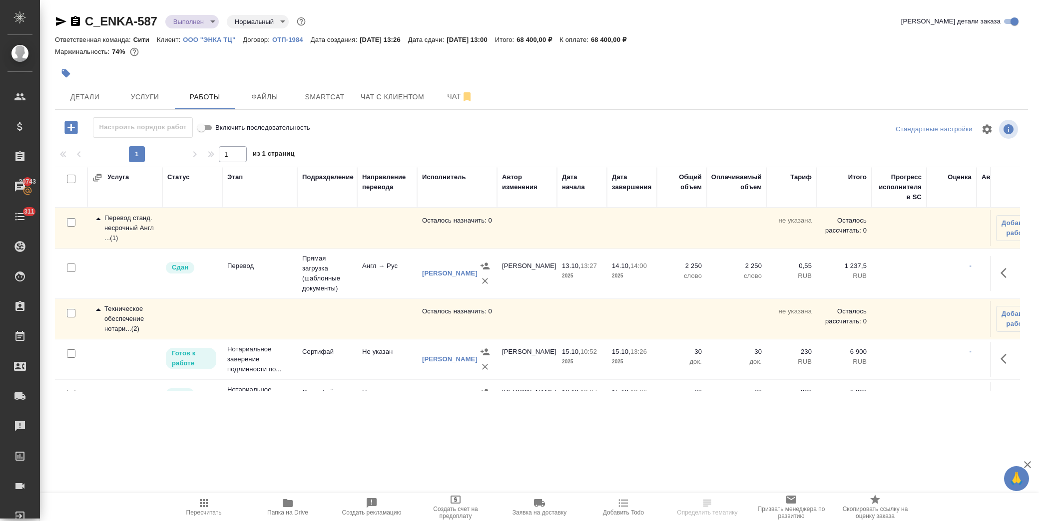
scroll to position [57, 0]
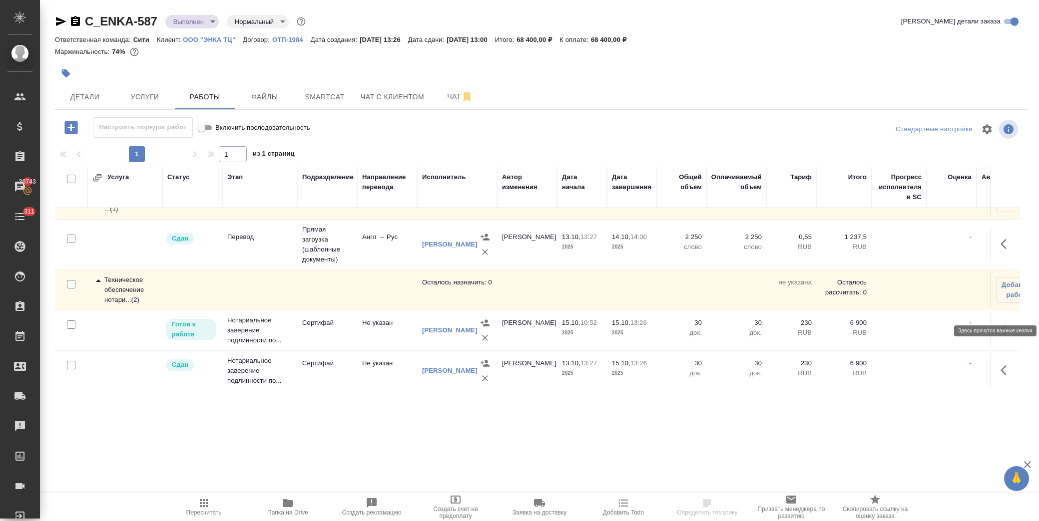
click at [1000, 325] on icon "button" at bounding box center [1003, 330] width 6 height 10
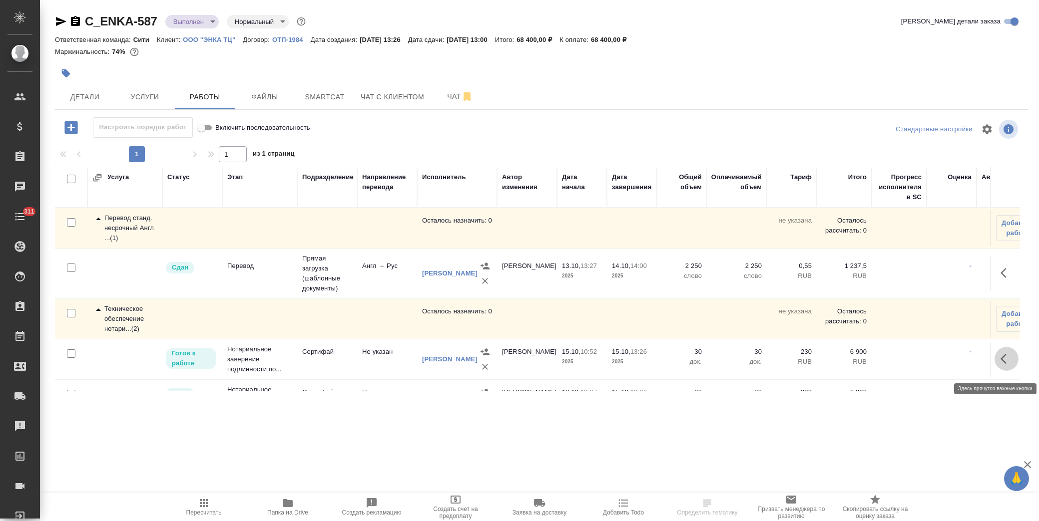
click at [1001, 361] on icon "button" at bounding box center [1006, 359] width 12 height 12
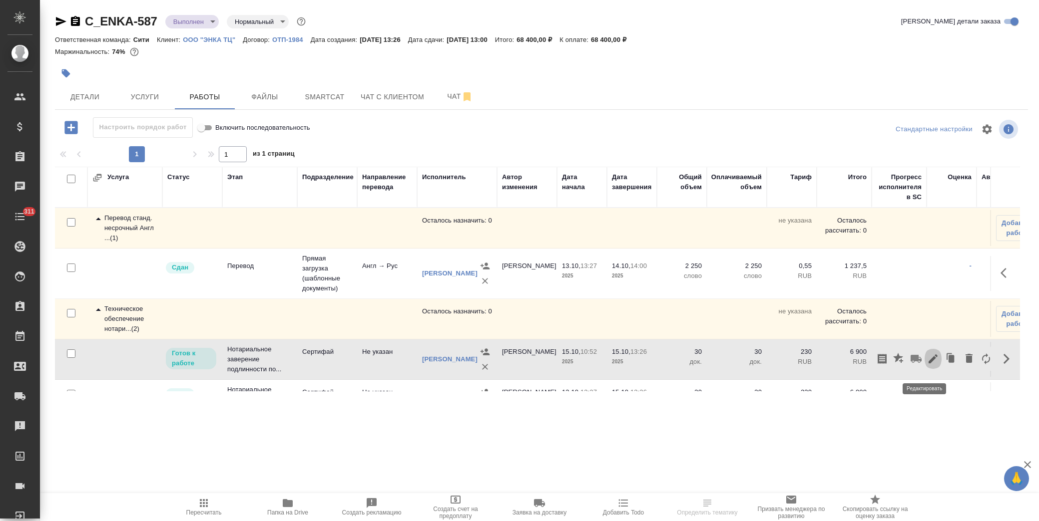
click at [927, 365] on icon "button" at bounding box center [933, 359] width 12 height 12
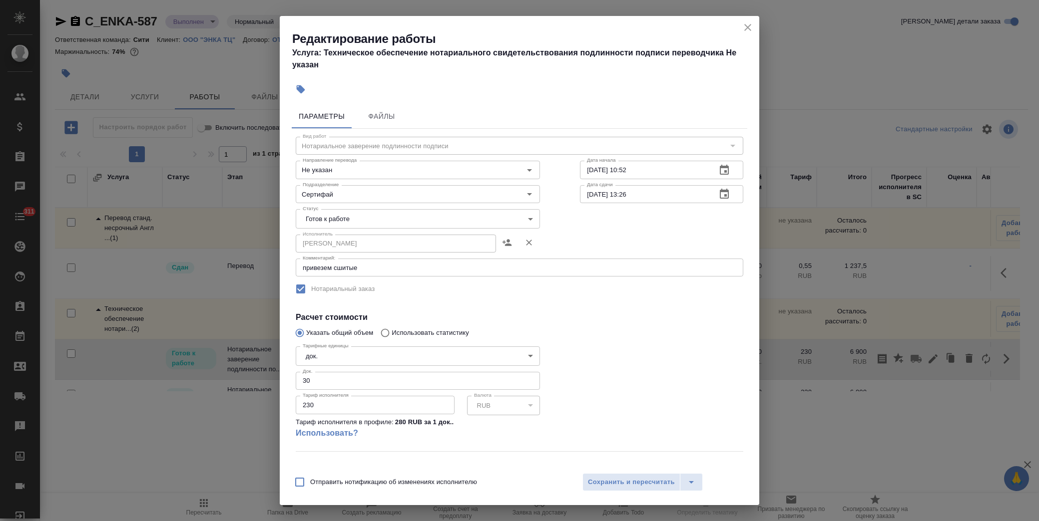
click at [355, 218] on body "🙏 .cls-1 fill:#fff; AWATERA [PERSON_NAME] Спецификации Заказы Чаты 311 Todo Про…" at bounding box center [519, 260] width 1039 height 521
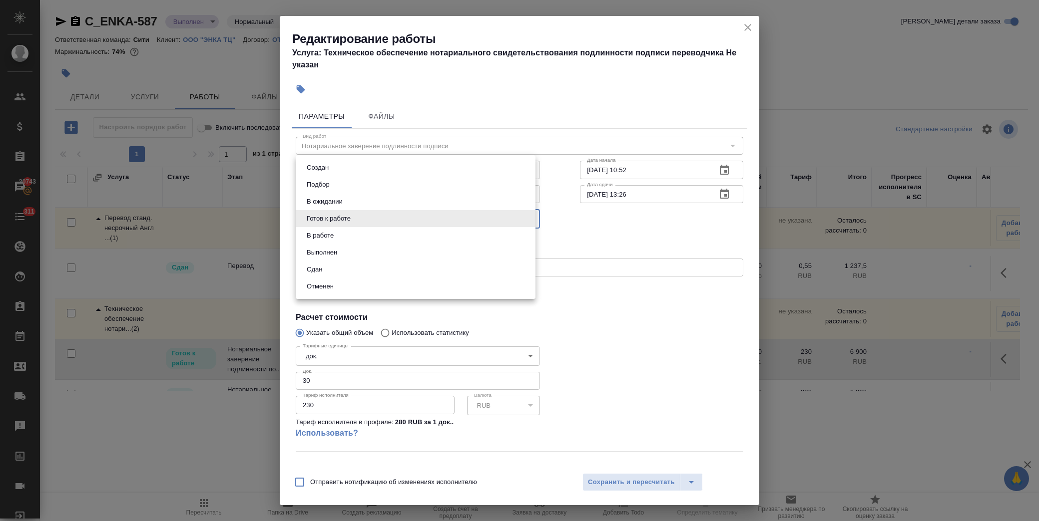
click at [356, 273] on li "Сдан" at bounding box center [416, 269] width 240 height 17
type input "closed"
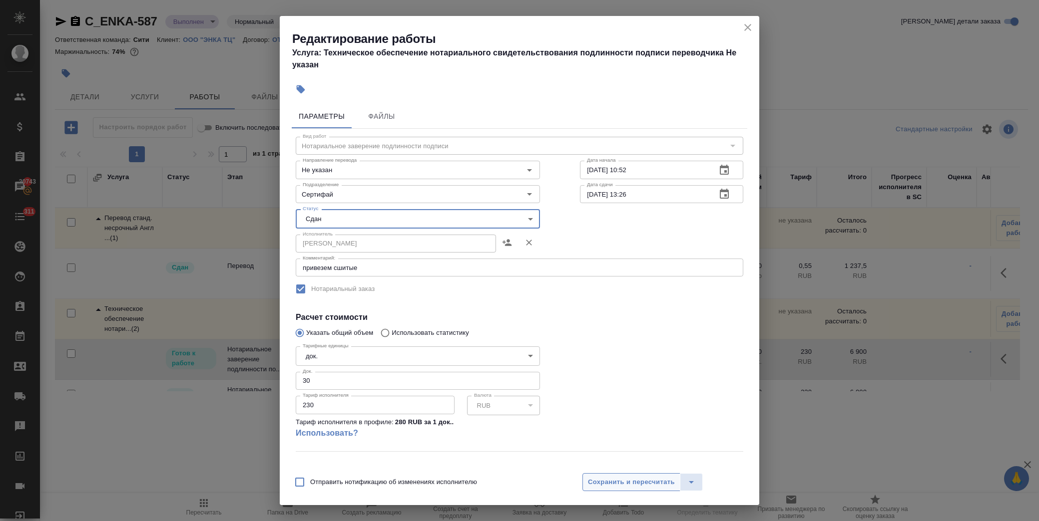
click at [636, 483] on span "Сохранить и пересчитать" at bounding box center [631, 482] width 87 height 11
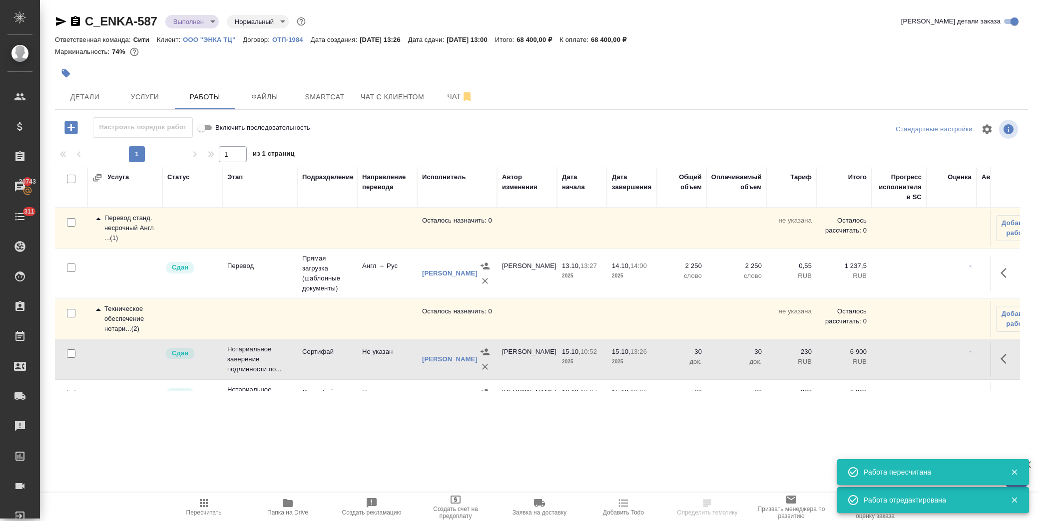
click at [209, 22] on body "🙏 .cls-1 fill:#fff; AWATERA [PERSON_NAME] Спецификации Заказы 20743 Чаты 311 To…" at bounding box center [519, 260] width 1039 height 521
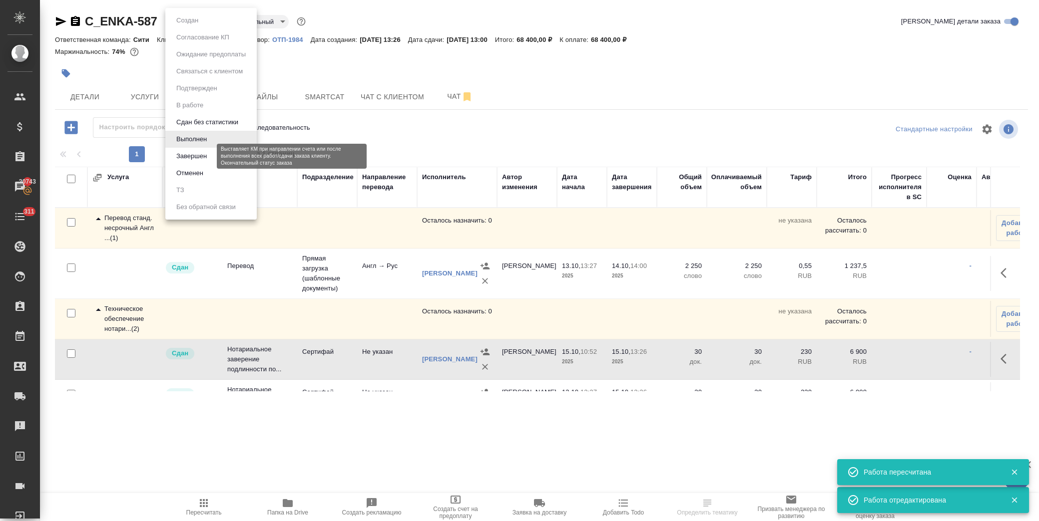
click at [201, 154] on button "Завершен" at bounding box center [191, 156] width 36 height 11
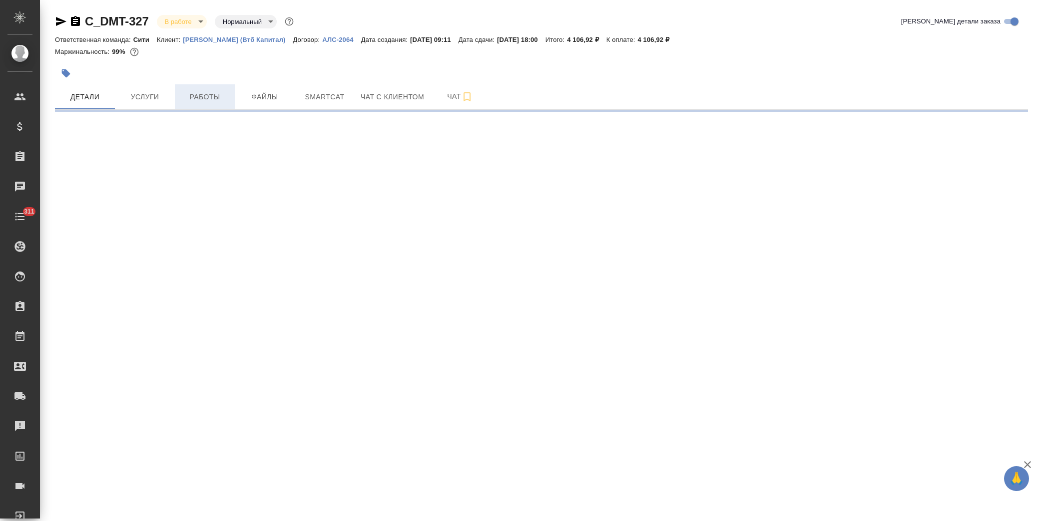
select select "RU"
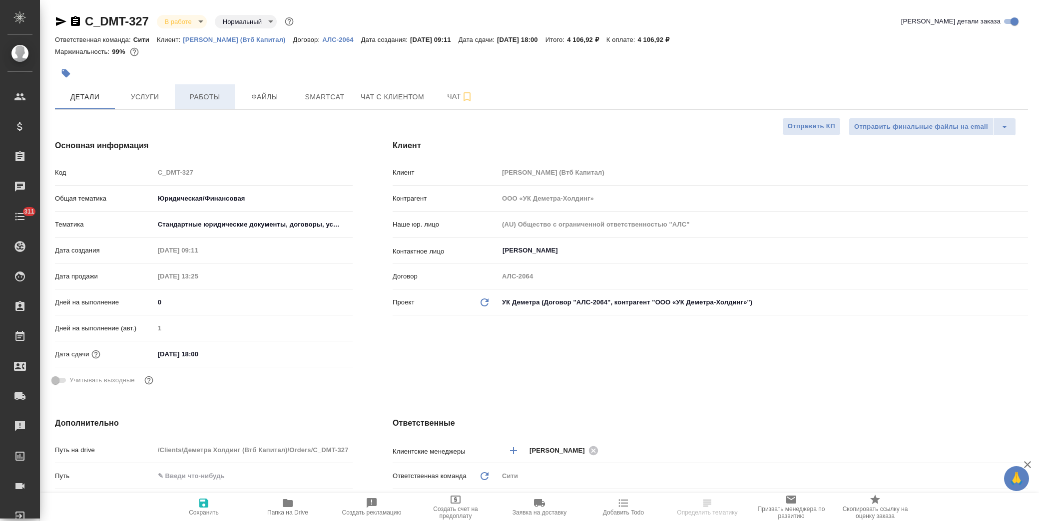
type textarea "x"
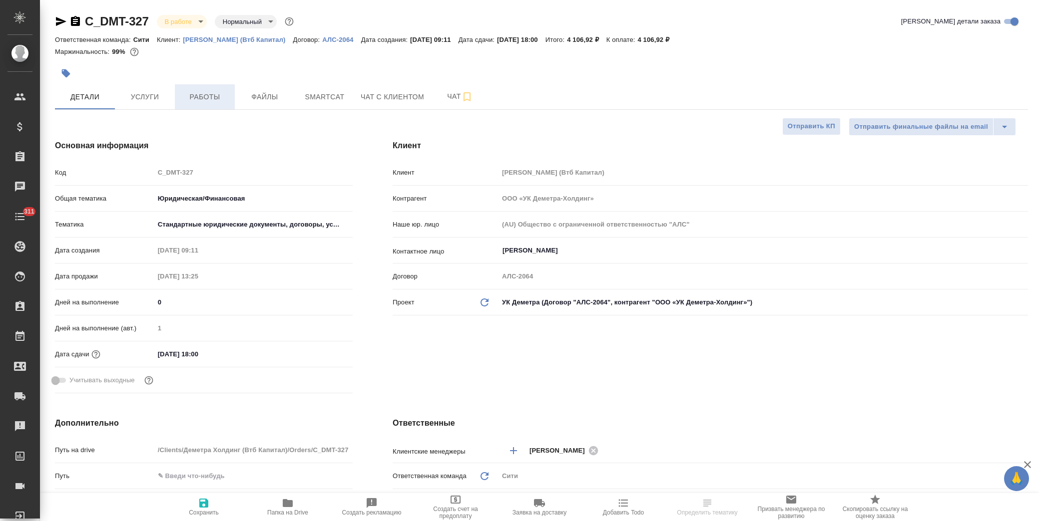
type textarea "x"
click at [161, 95] on span "Услуги" at bounding box center [145, 97] width 48 height 12
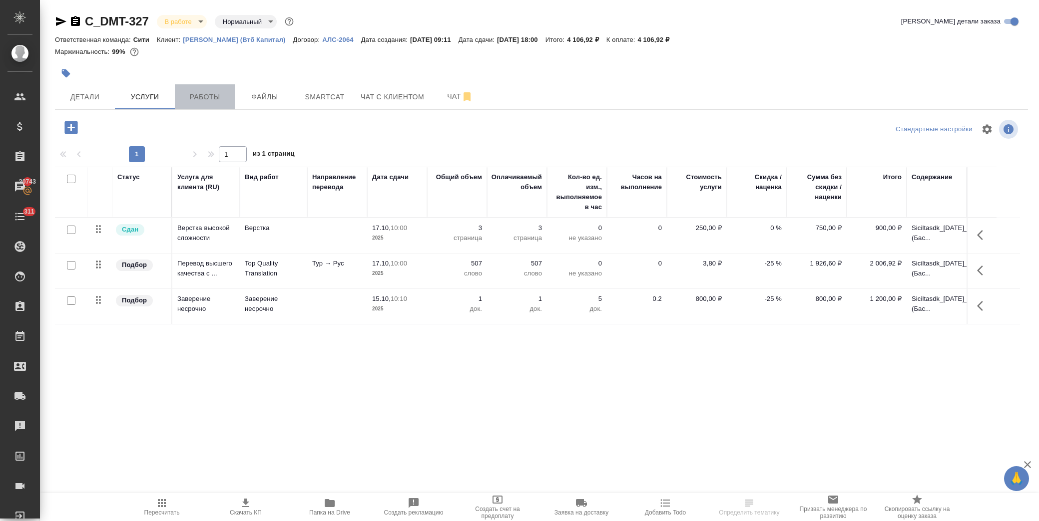
click at [211, 89] on button "Работы" at bounding box center [205, 96] width 60 height 25
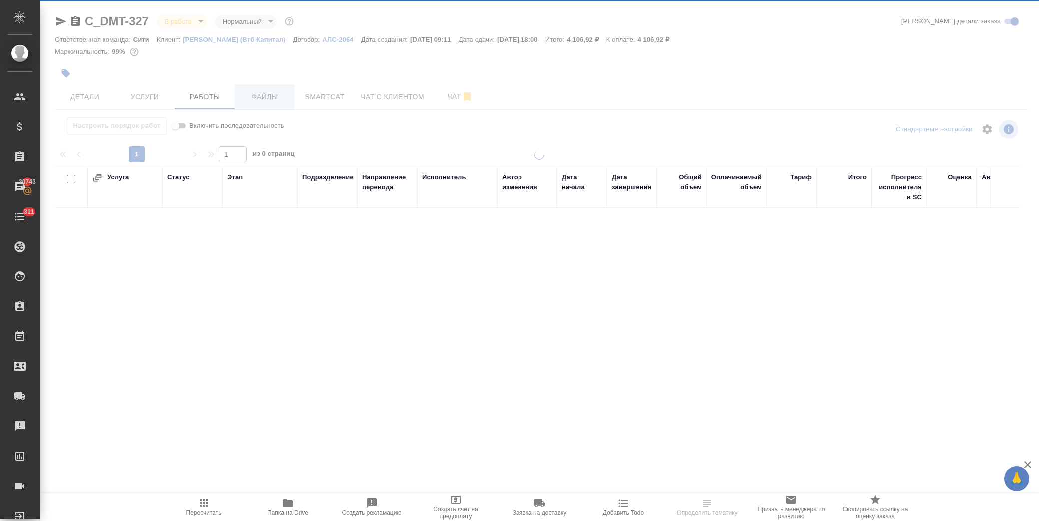
click at [273, 100] on div at bounding box center [539, 208] width 999 height 417
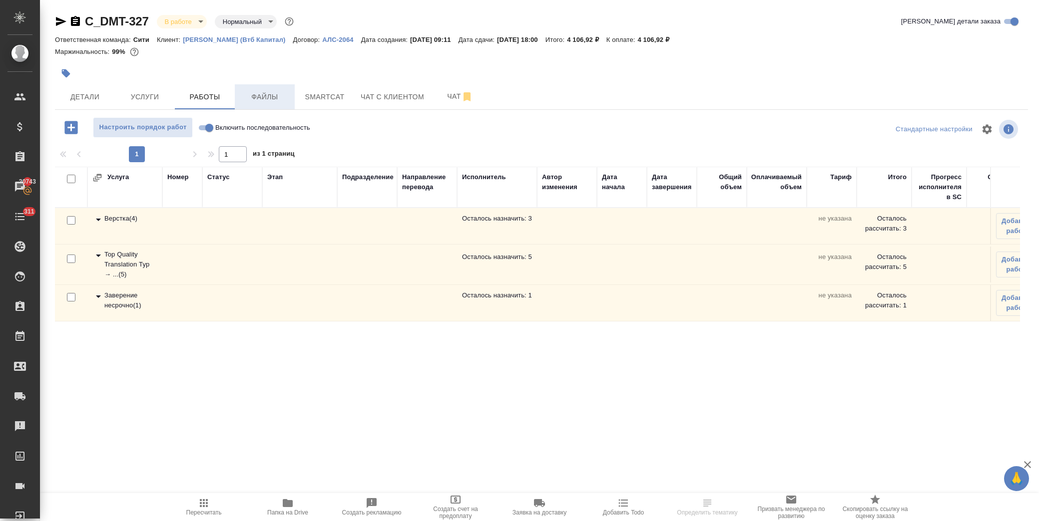
click at [248, 95] on span "Файлы" at bounding box center [265, 97] width 48 height 12
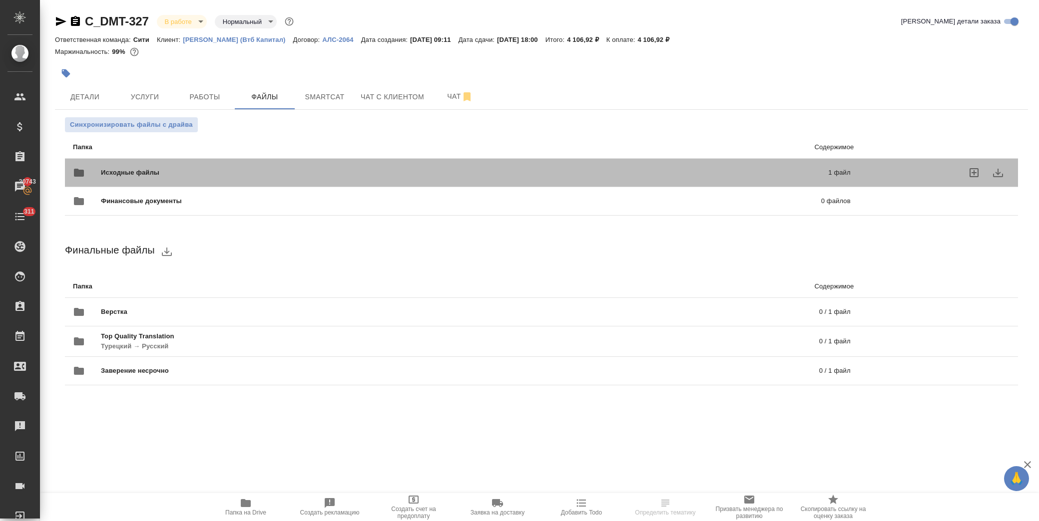
click at [128, 169] on span "Исходные файлы" at bounding box center [297, 173] width 393 height 10
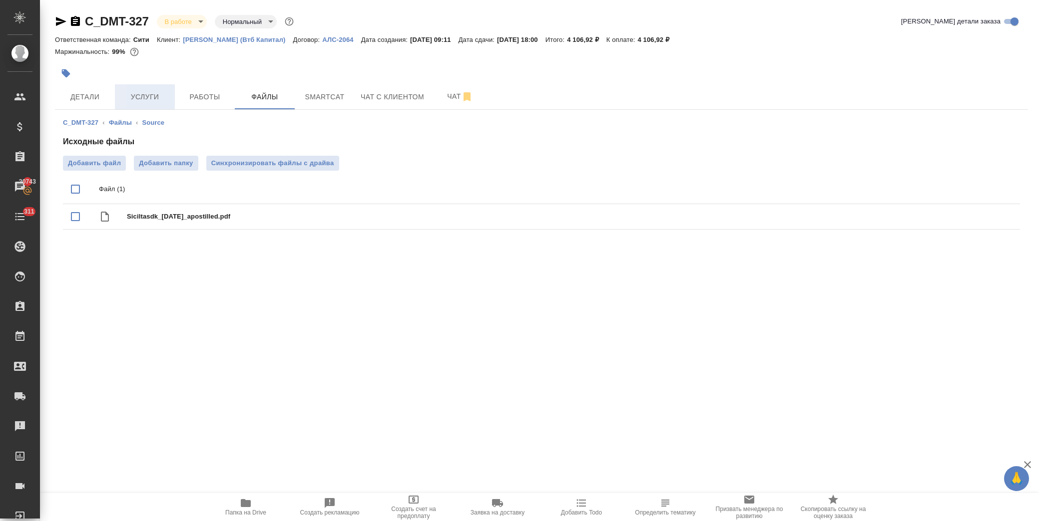
click at [164, 101] on span "Услуги" at bounding box center [145, 97] width 48 height 12
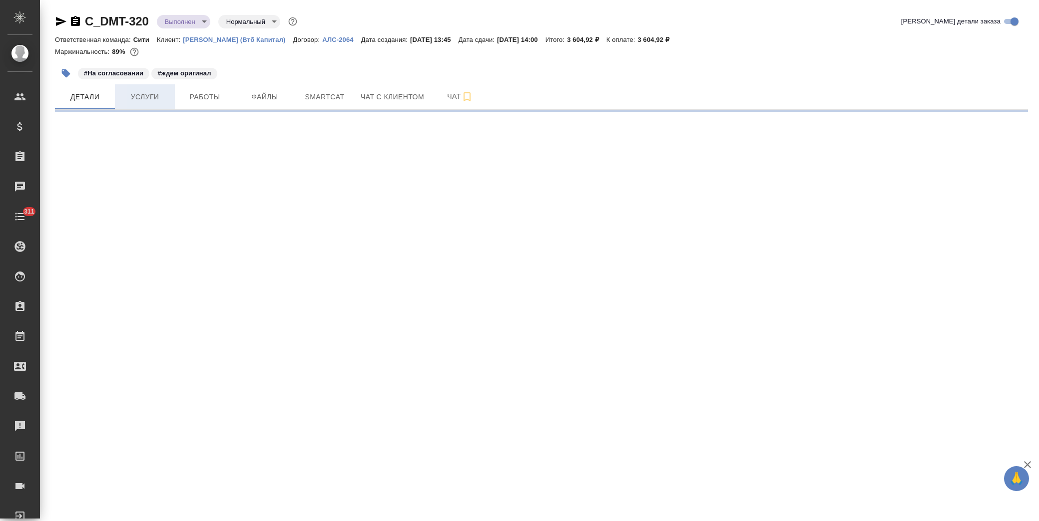
select select "RU"
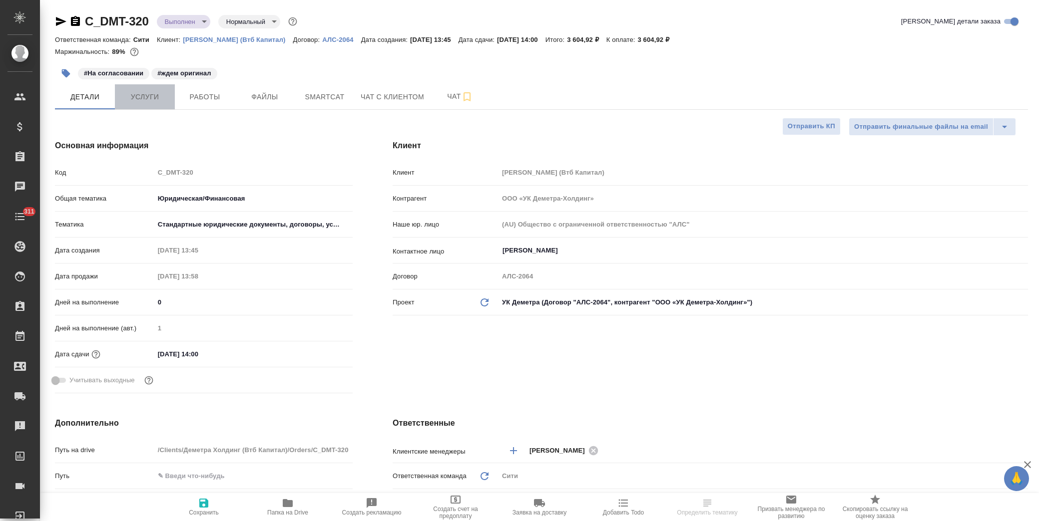
click at [126, 94] on span "Услуги" at bounding box center [145, 97] width 48 height 12
type textarea "x"
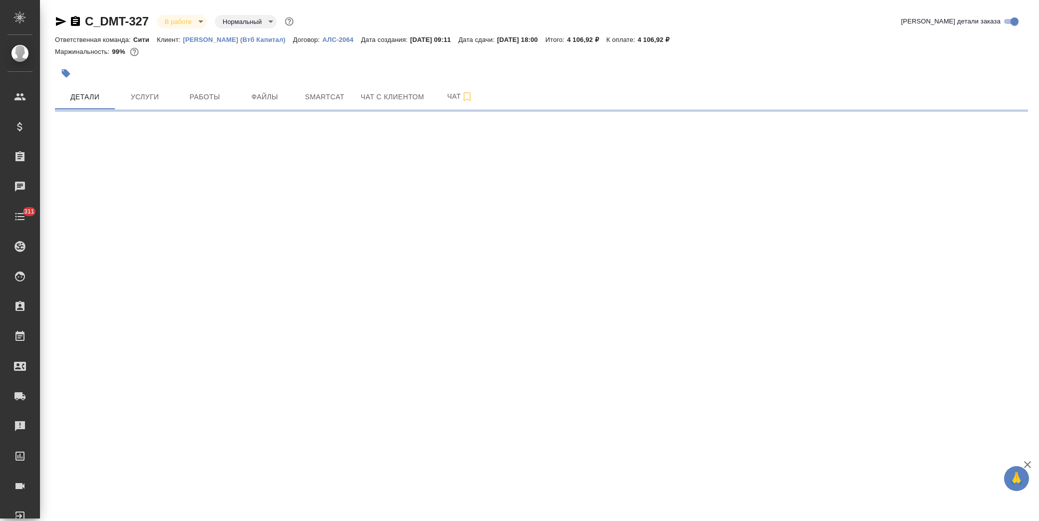
select select "RU"
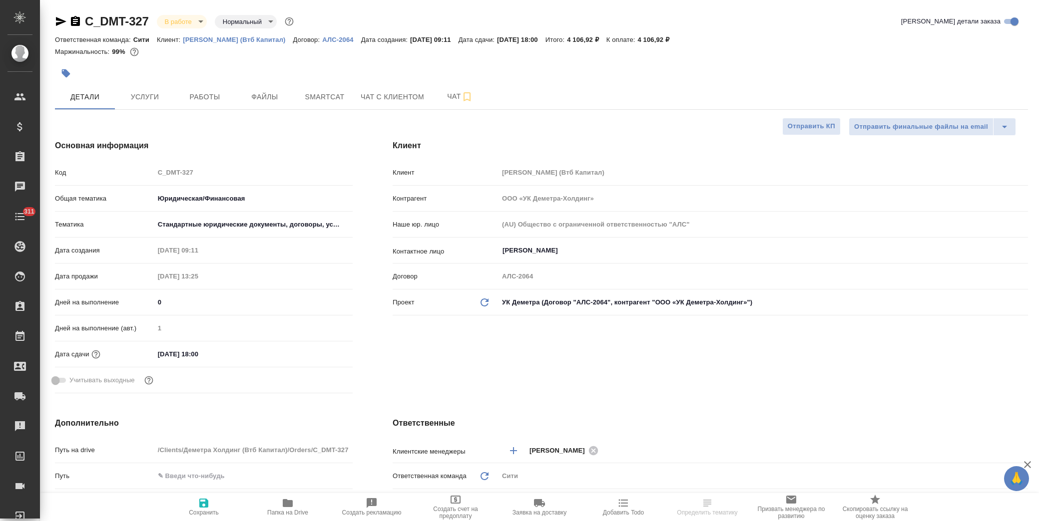
type textarea "x"
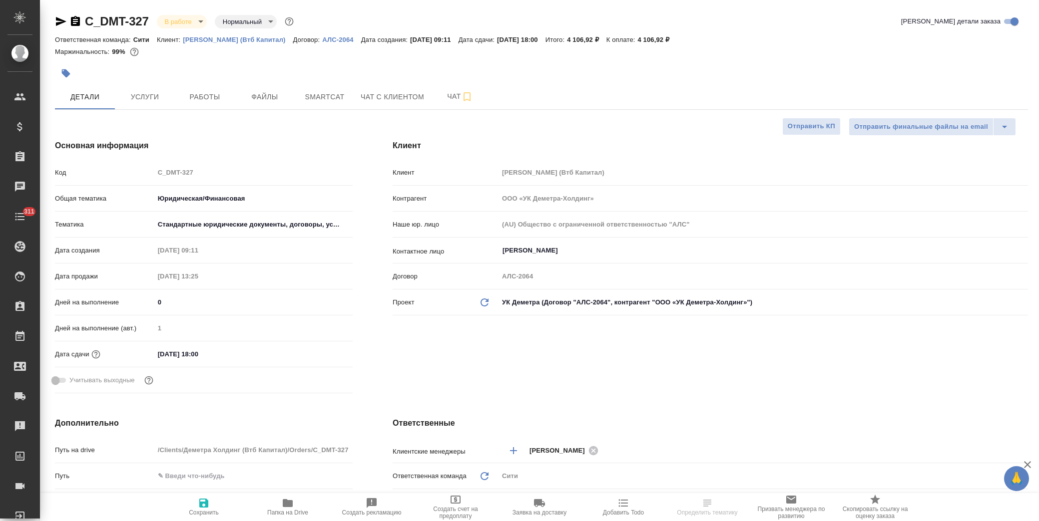
type textarea "x"
drag, startPoint x: 223, startPoint y: 350, endPoint x: 380, endPoint y: 366, distance: 157.6
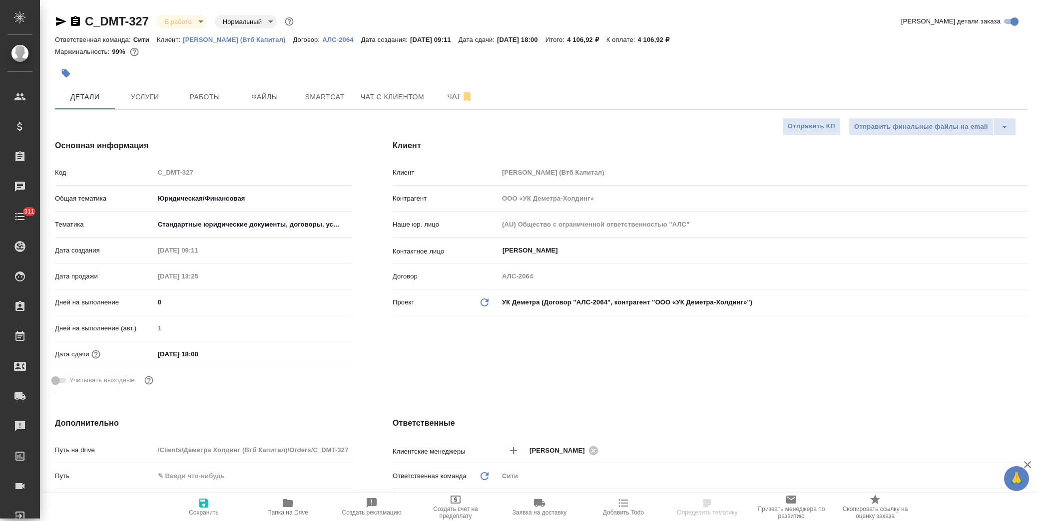
click at [225, 350] on input "17.10.2025 18:00" at bounding box center [197, 354] width 87 height 14
click at [325, 356] on icon "button" at bounding box center [324, 354] width 12 height 12
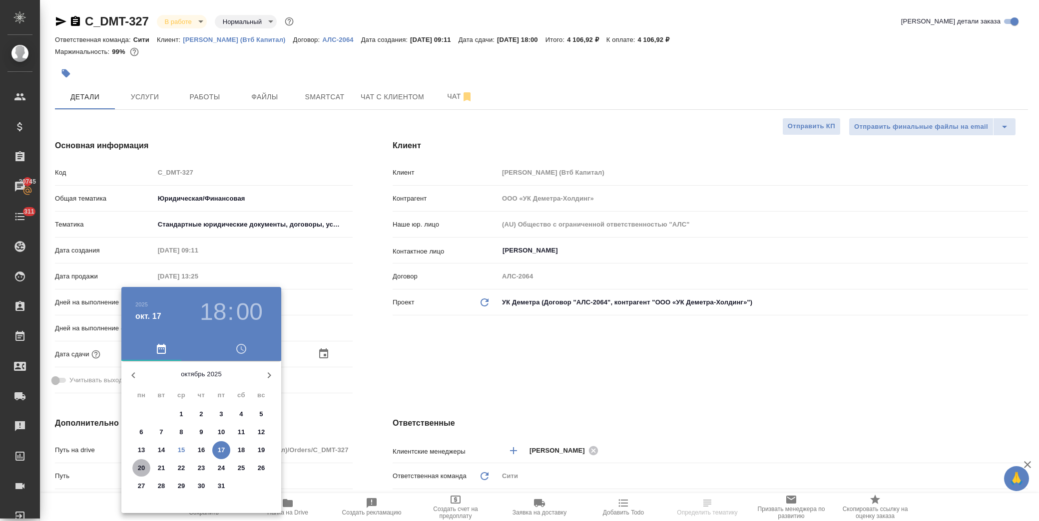
click at [140, 467] on p "20" at bounding box center [141, 468] width 7 height 10
type input "20.10.2025 18:00"
type textarea "x"
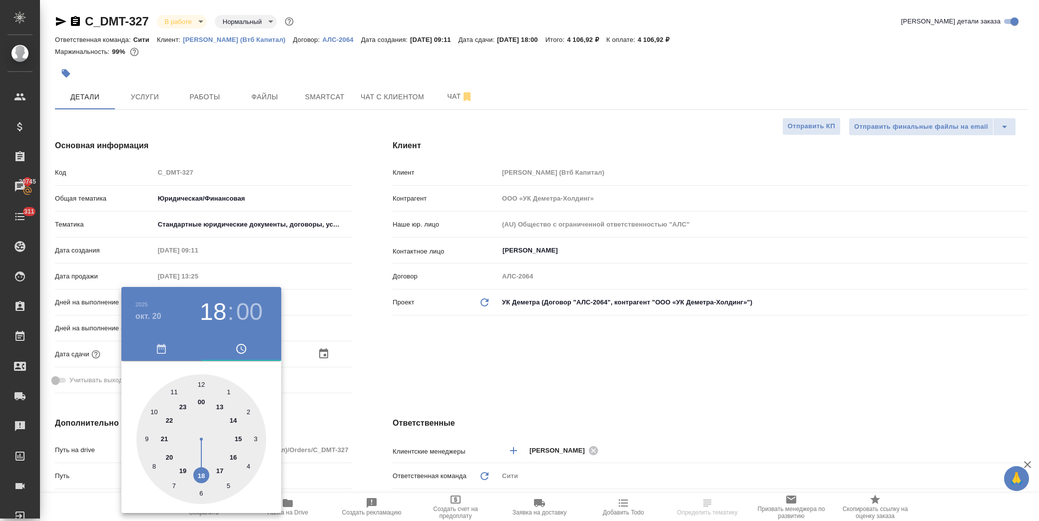
click at [398, 386] on div at bounding box center [519, 260] width 1039 height 521
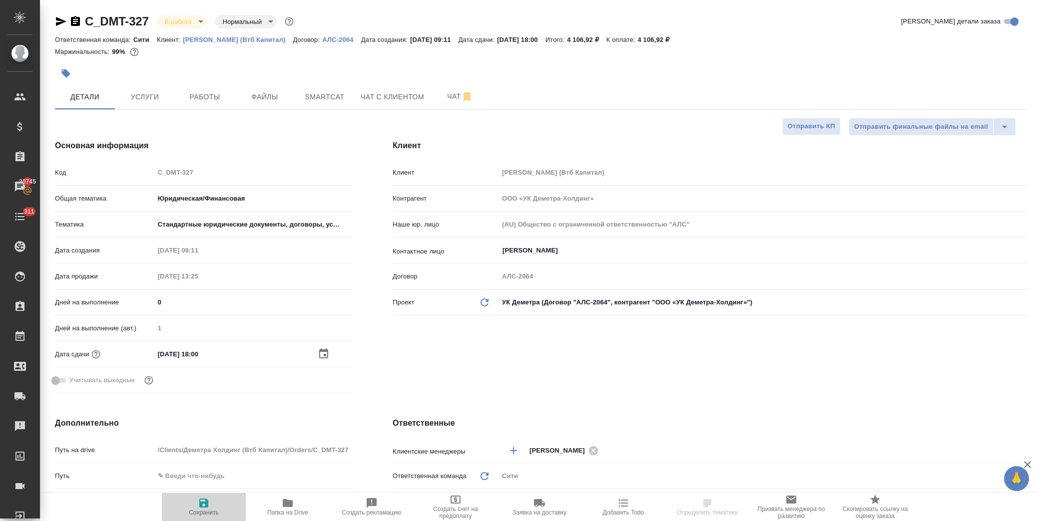
click at [200, 502] on icon "button" at bounding box center [203, 503] width 9 height 9
type textarea "x"
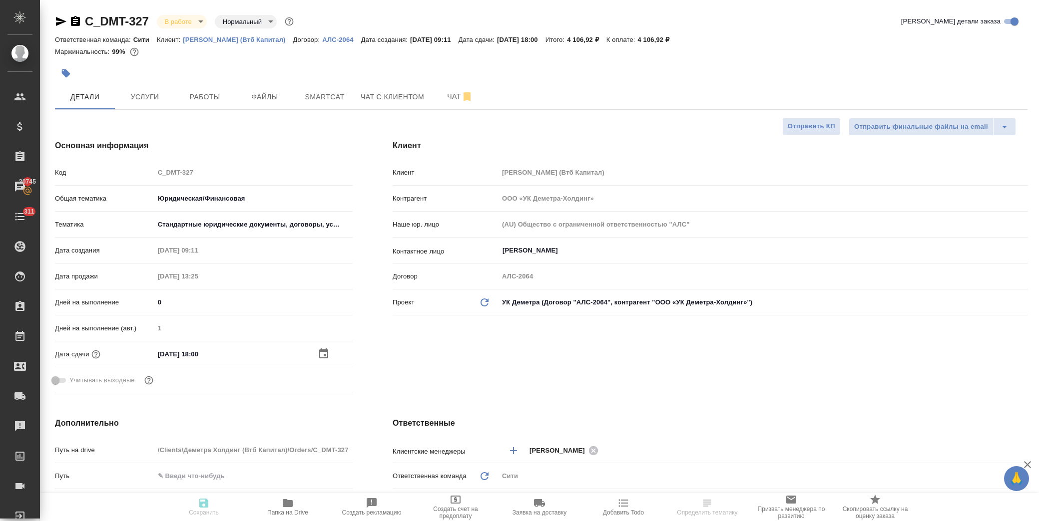
type textarea "x"
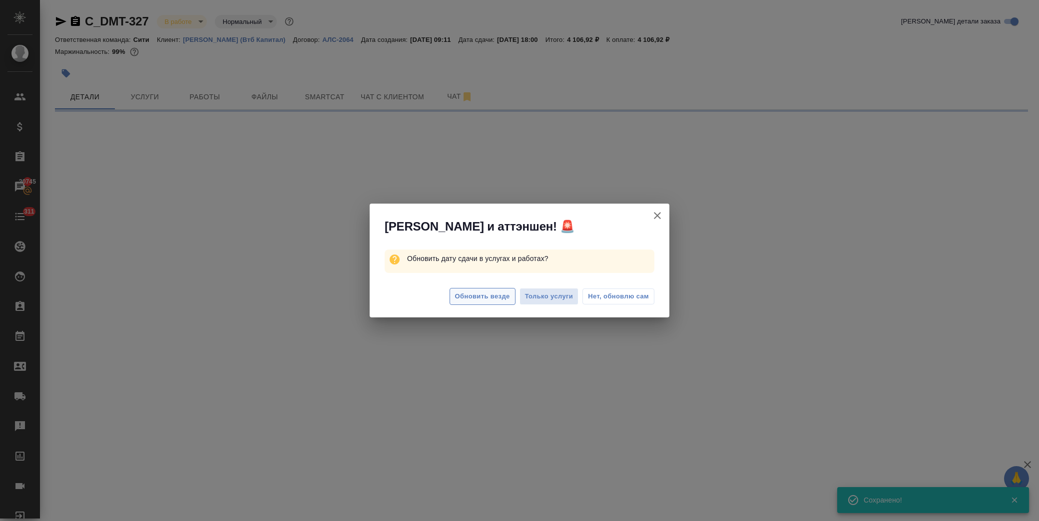
select select "RU"
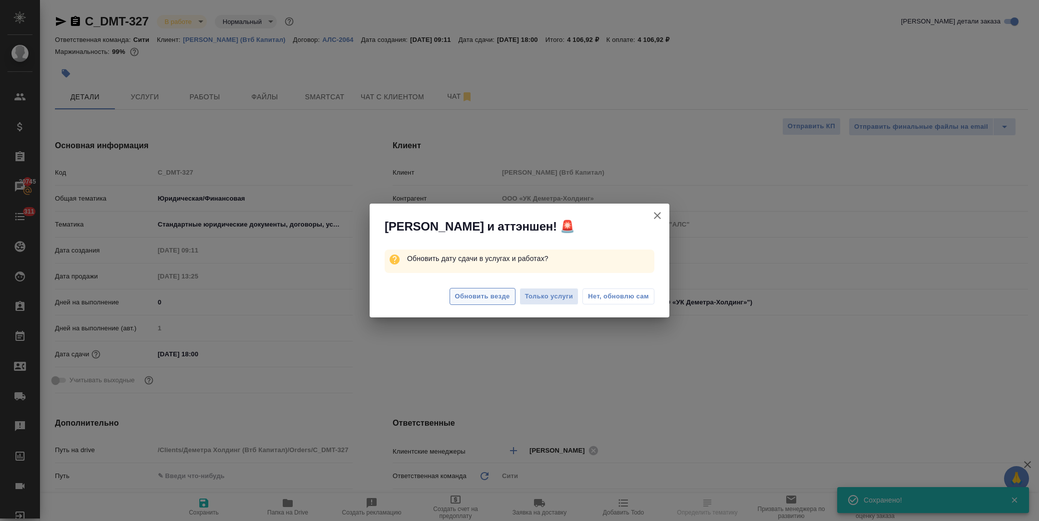
type textarea "x"
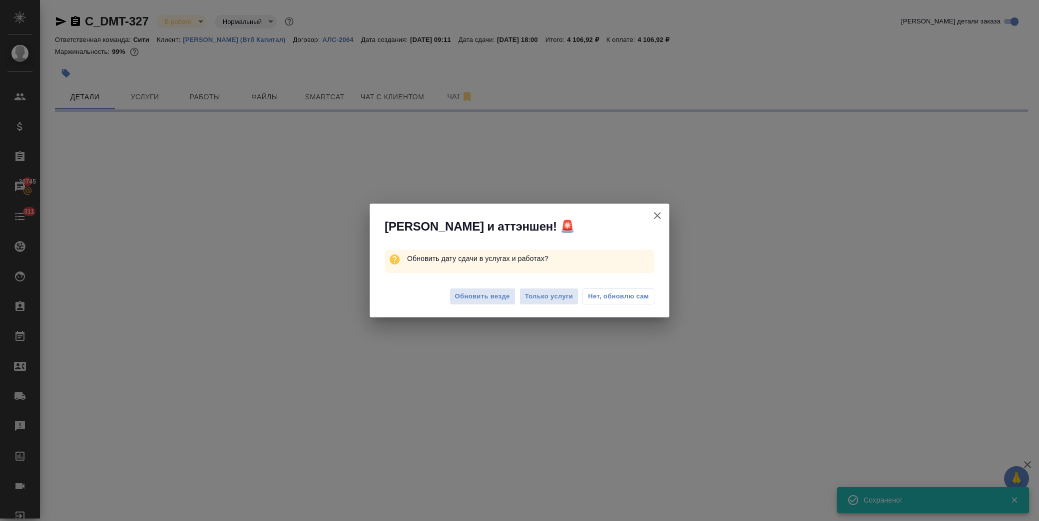
select select "RU"
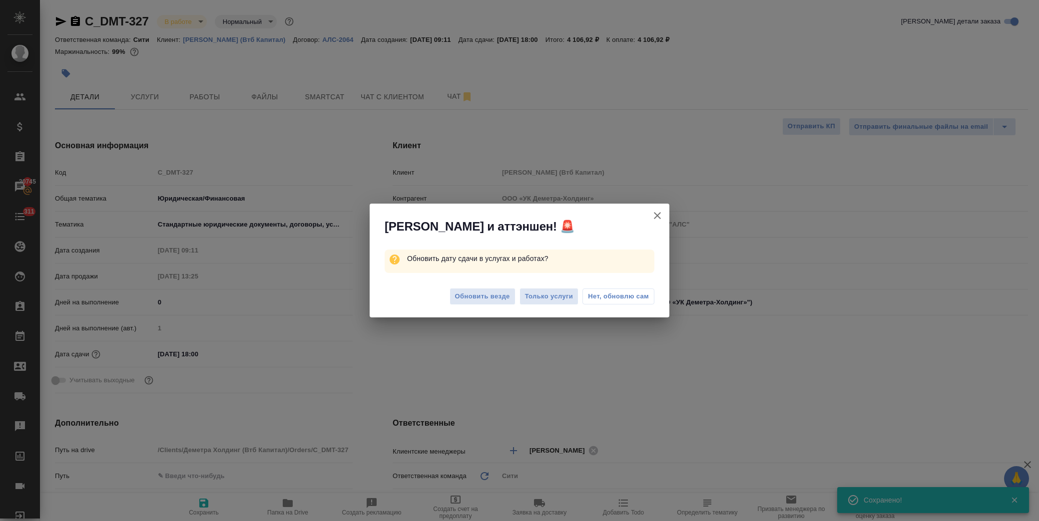
type textarea "x"
click at [620, 295] on span "Нет, обновлю сам" at bounding box center [618, 297] width 61 height 10
type textarea "x"
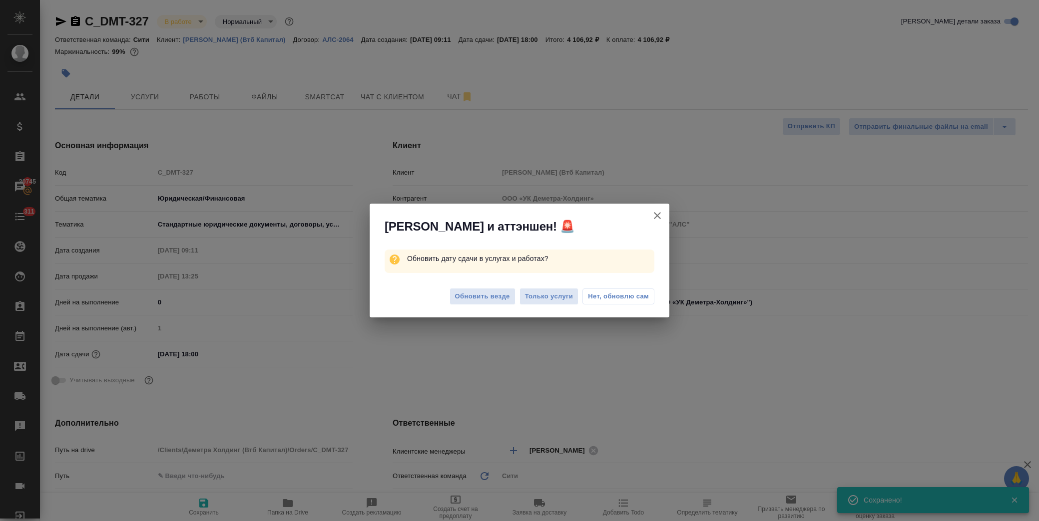
type textarea "x"
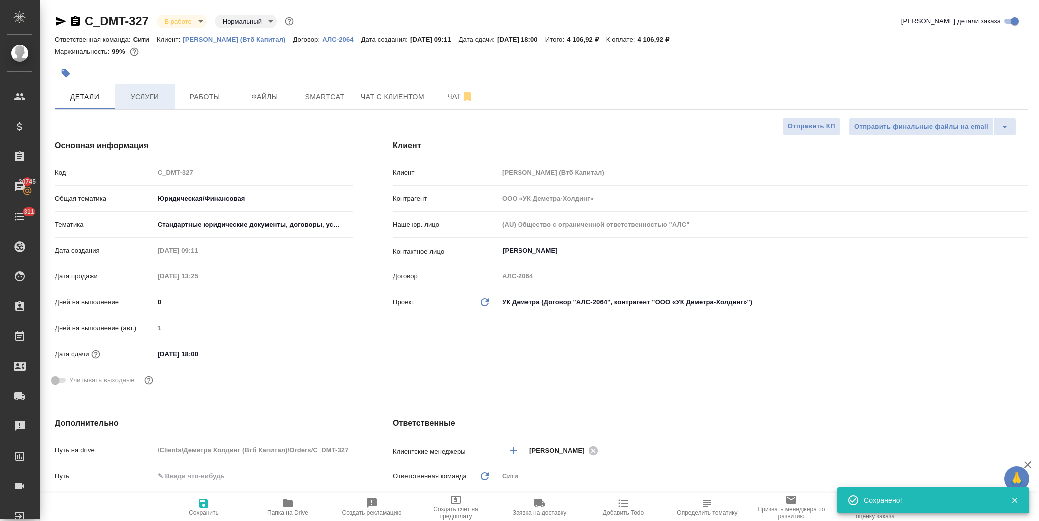
click at [145, 100] on span "Услуги" at bounding box center [145, 97] width 48 height 12
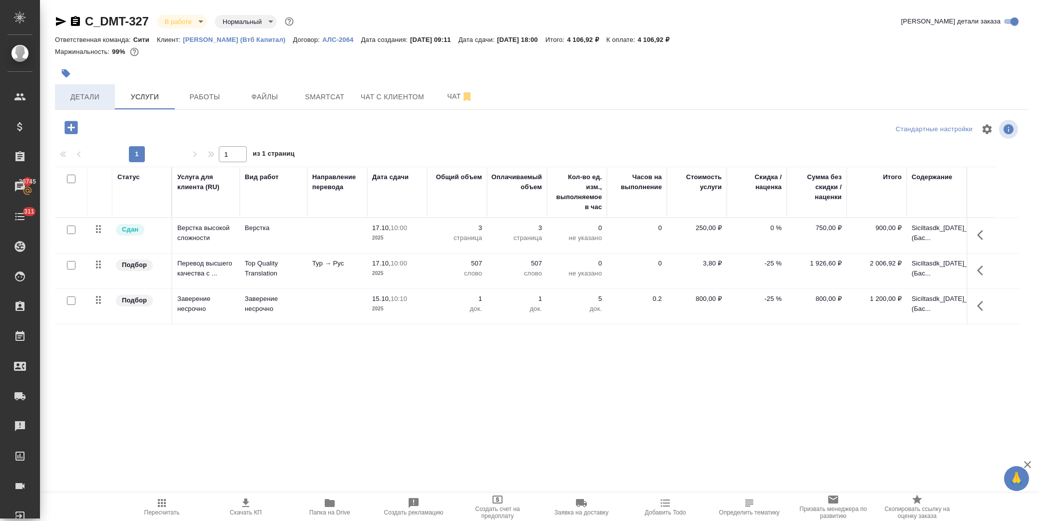
click at [101, 96] on span "Детали" at bounding box center [85, 97] width 48 height 12
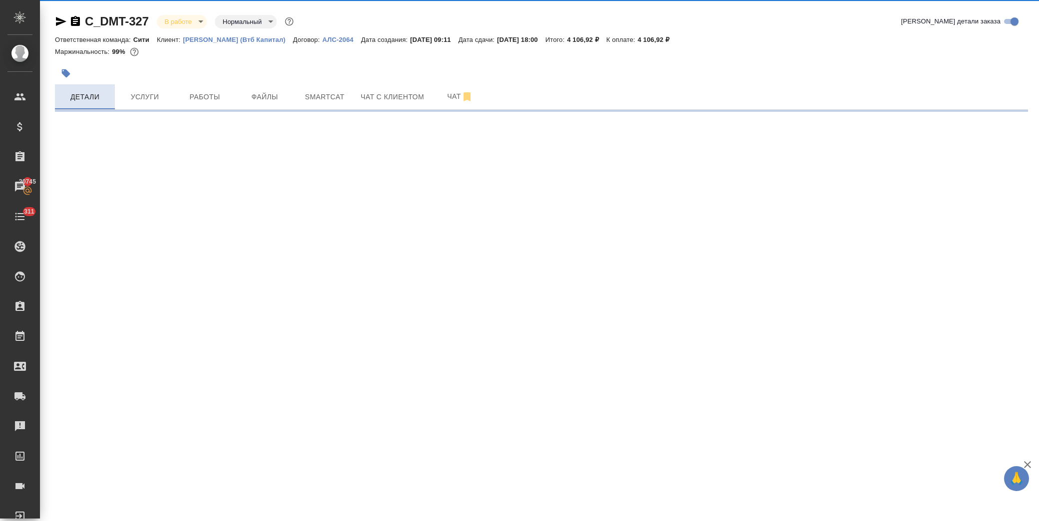
select select "RU"
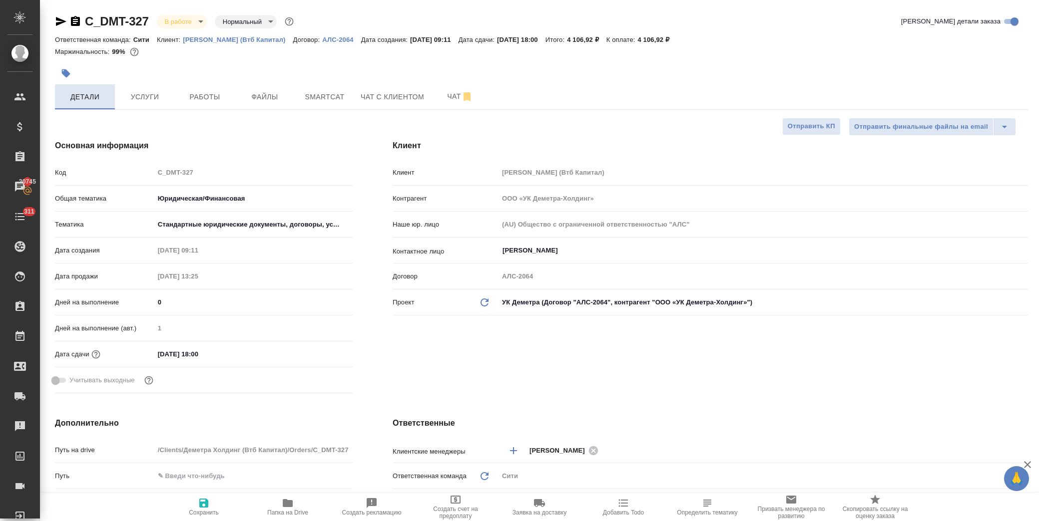
type textarea "x"
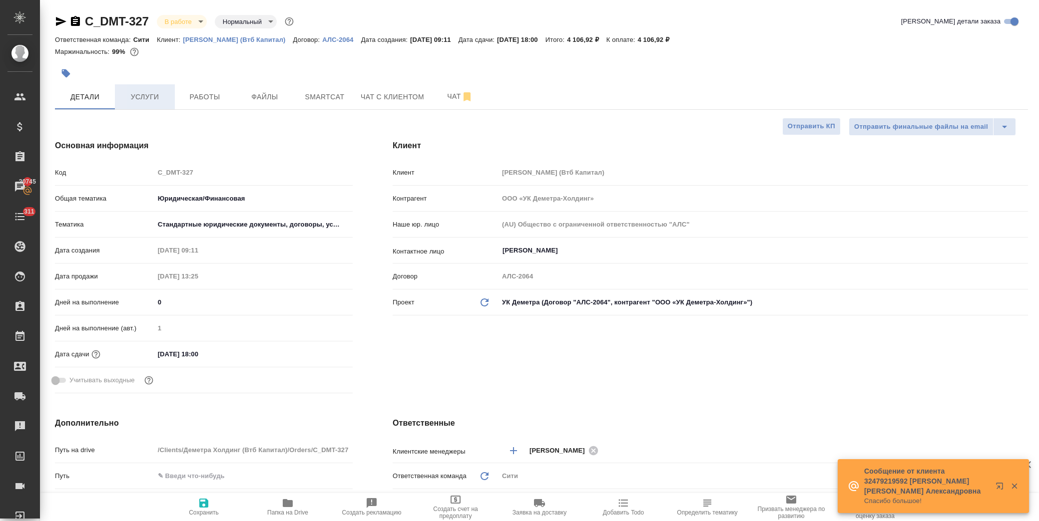
click at [150, 95] on span "Услуги" at bounding box center [145, 97] width 48 height 12
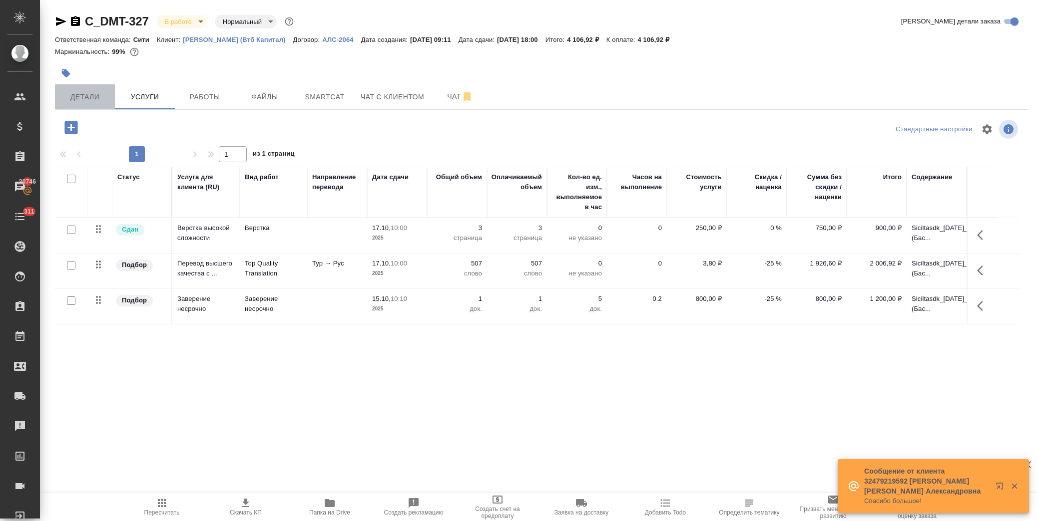
click at [106, 91] on span "Детали" at bounding box center [85, 97] width 48 height 12
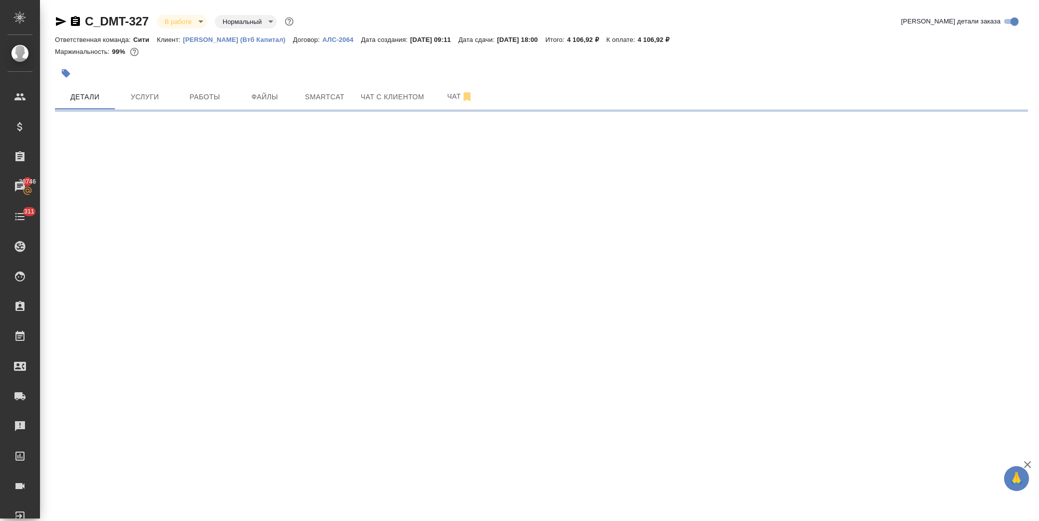
select select "RU"
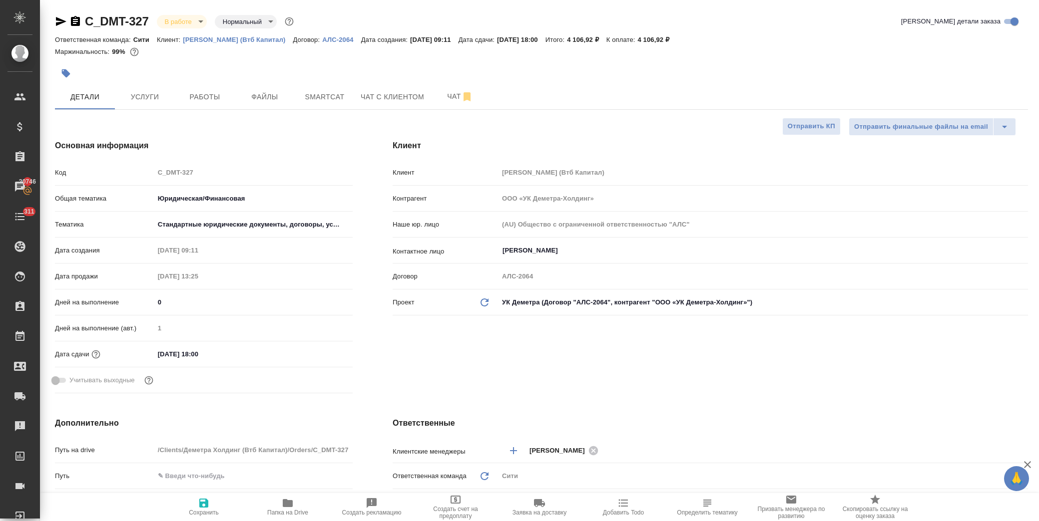
type textarea "x"
drag, startPoint x: 221, startPoint y: 353, endPoint x: 278, endPoint y: 353, distance: 57.4
click at [222, 353] on input "20.10.2025 18:00" at bounding box center [198, 354] width 87 height 14
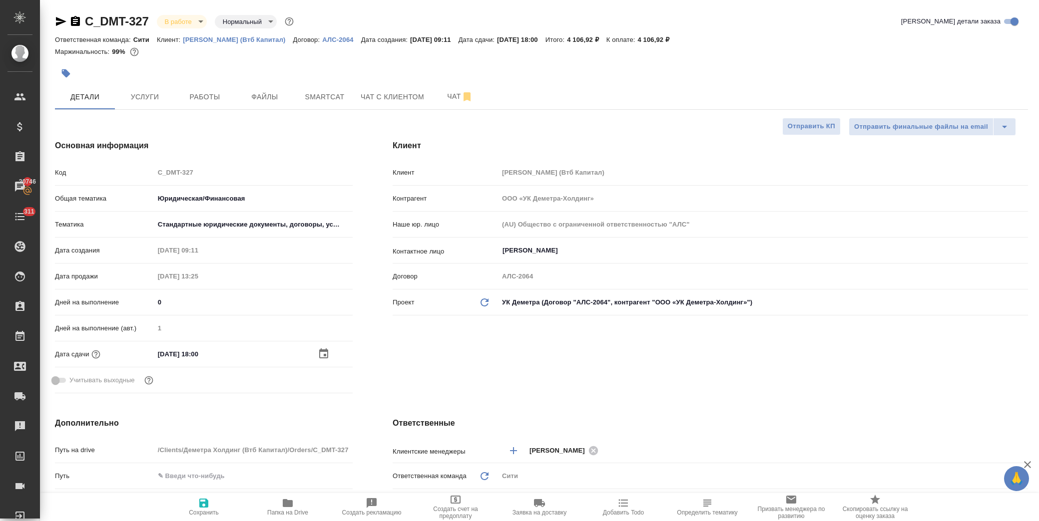
click at [316, 350] on div "20.10.2025 18:00" at bounding box center [253, 354] width 198 height 14
click at [320, 352] on icon "button" at bounding box center [323, 354] width 9 height 10
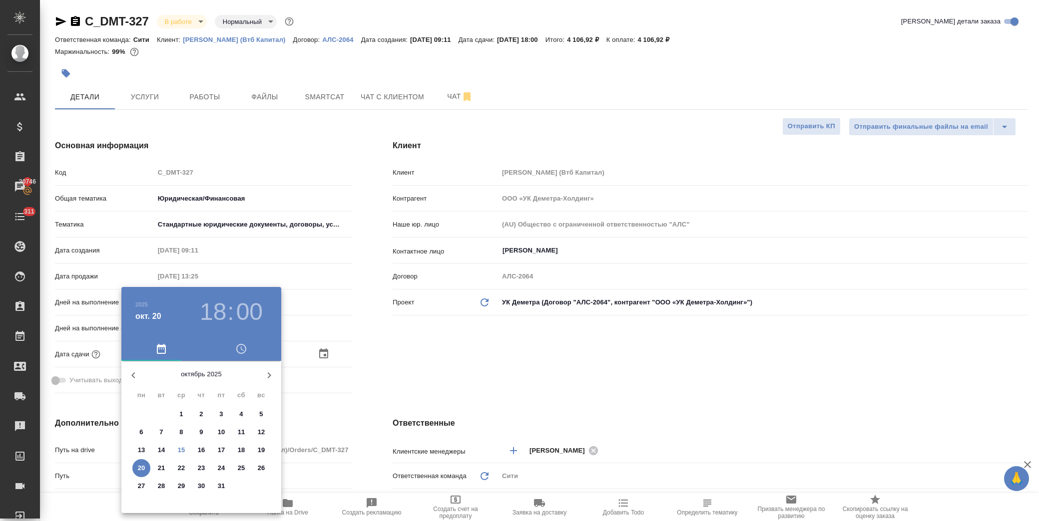
click at [223, 445] on p "17" at bounding box center [221, 450] width 7 height 10
type input "17.10.2025 18:00"
type textarea "x"
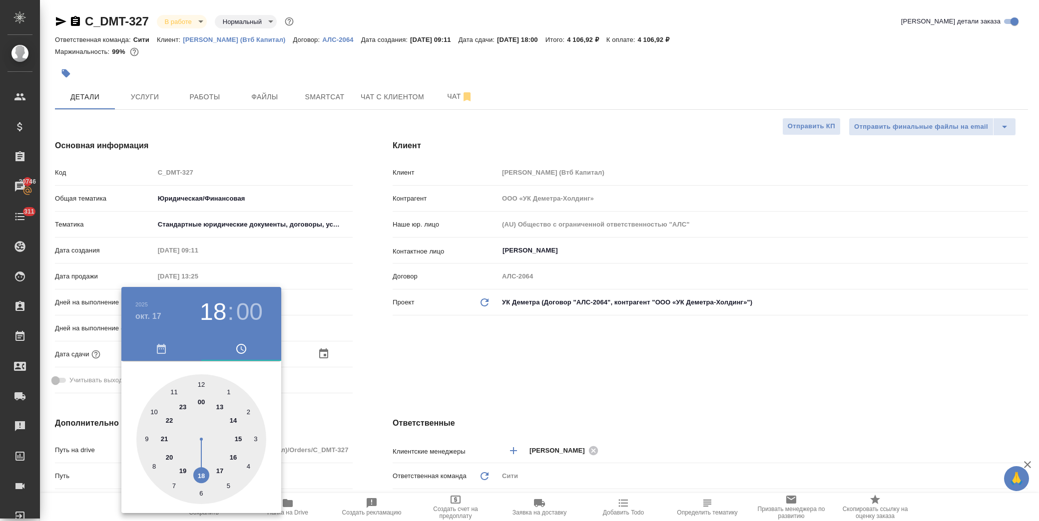
click at [363, 382] on div at bounding box center [519, 260] width 1039 height 521
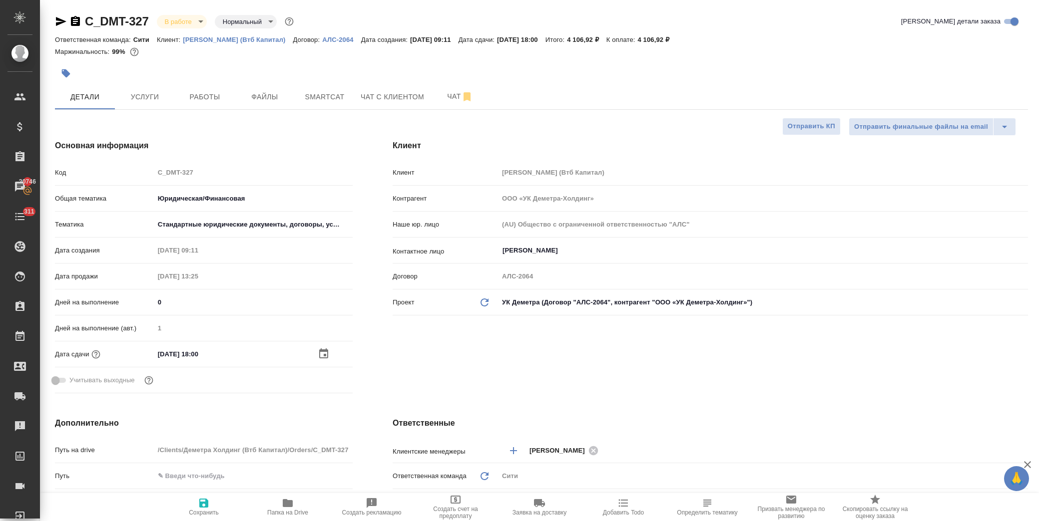
click at [197, 511] on span "Сохранить" at bounding box center [204, 512] width 30 height 7
type textarea "x"
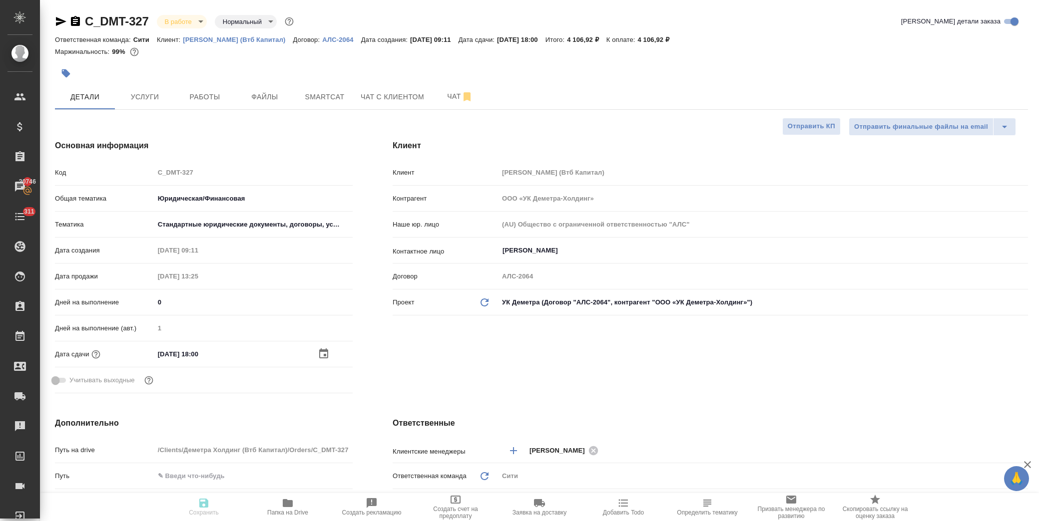
type textarea "x"
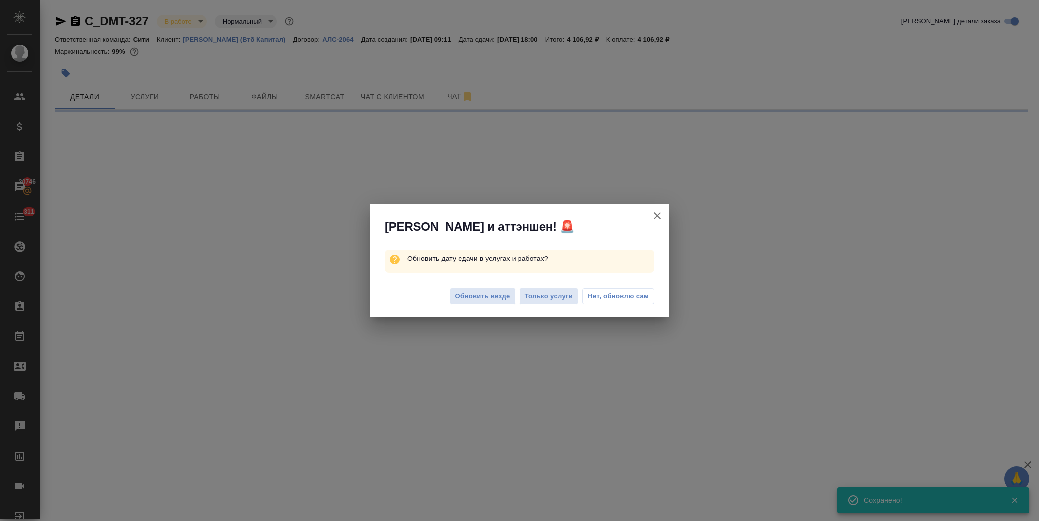
select select "RU"
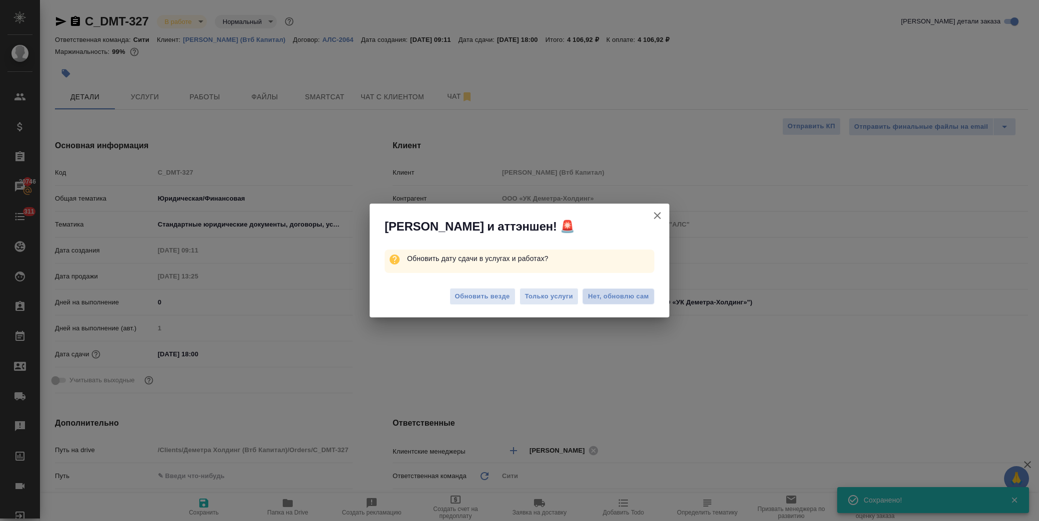
type textarea "x"
drag, startPoint x: 629, startPoint y: 298, endPoint x: 600, endPoint y: 45, distance: 253.9
click at [628, 298] on span "Нет, обновлю сам" at bounding box center [618, 297] width 61 height 10
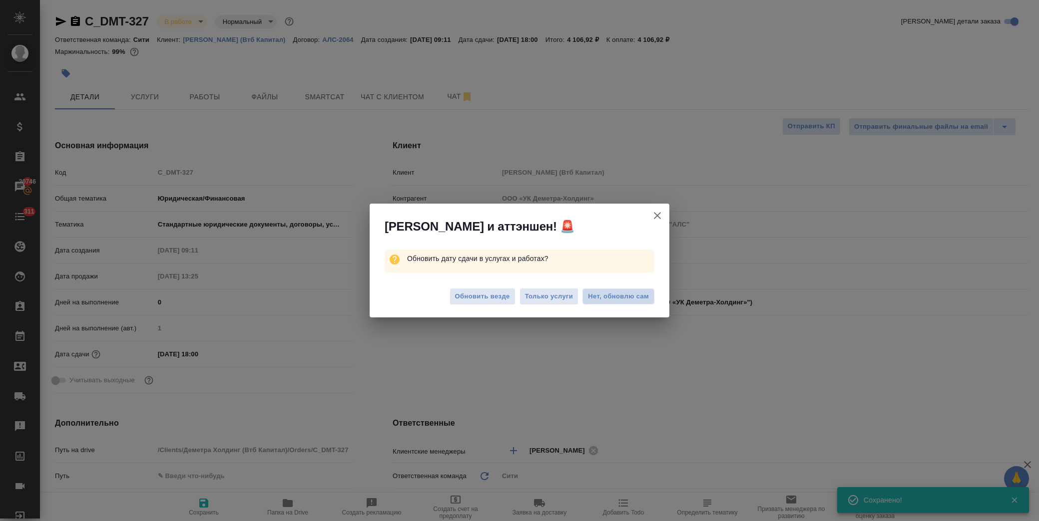
type textarea "x"
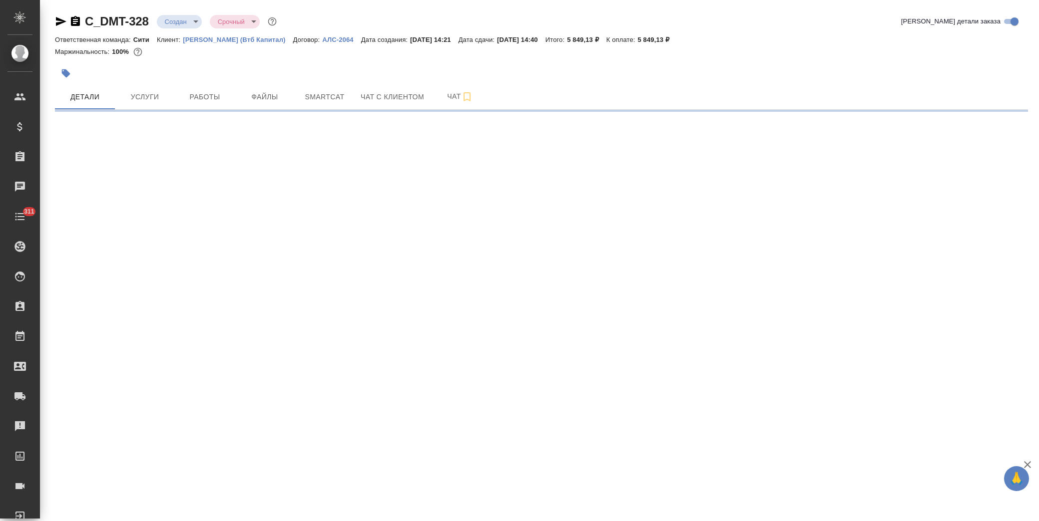
select select "RU"
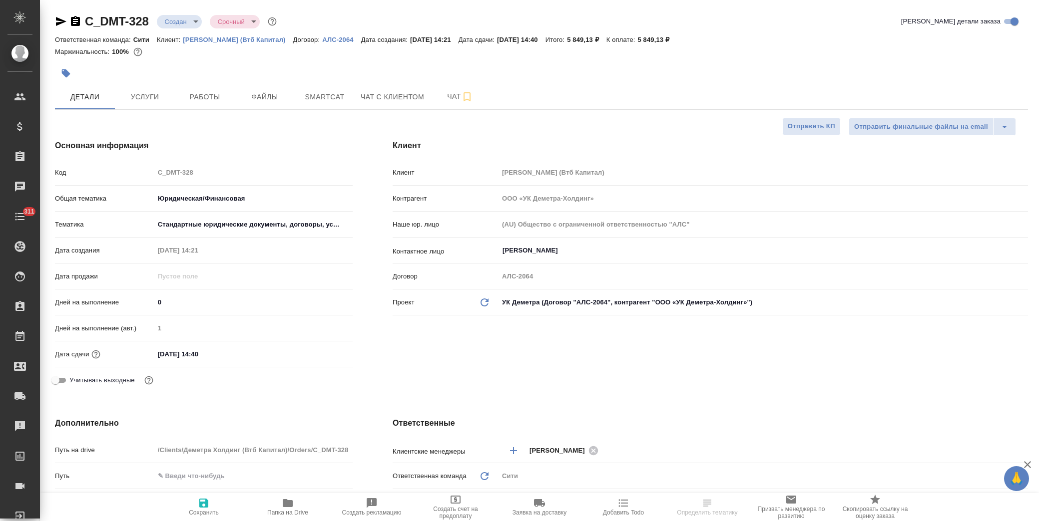
type textarea "x"
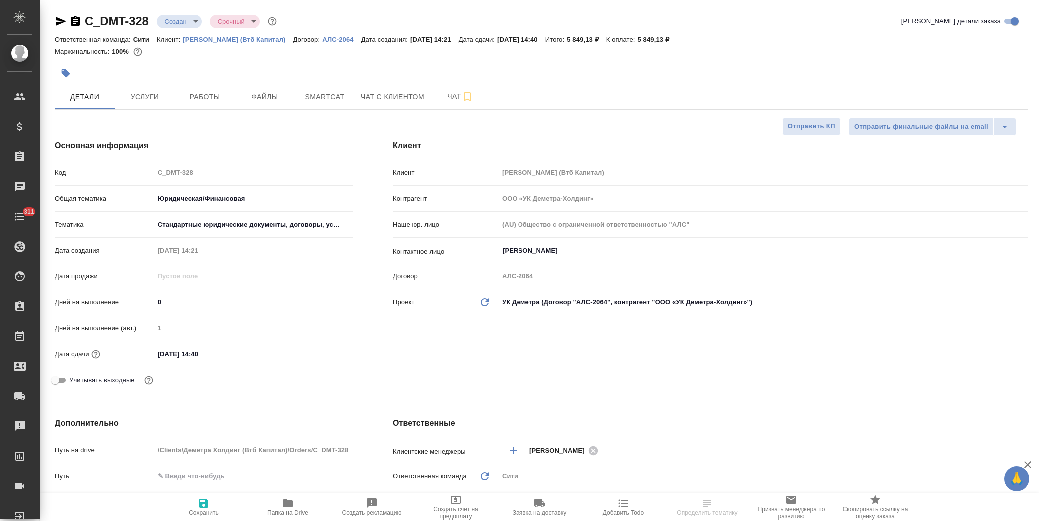
type textarea "x"
click at [232, 359] on input "[DATE] 14:40" at bounding box center [197, 354] width 87 height 14
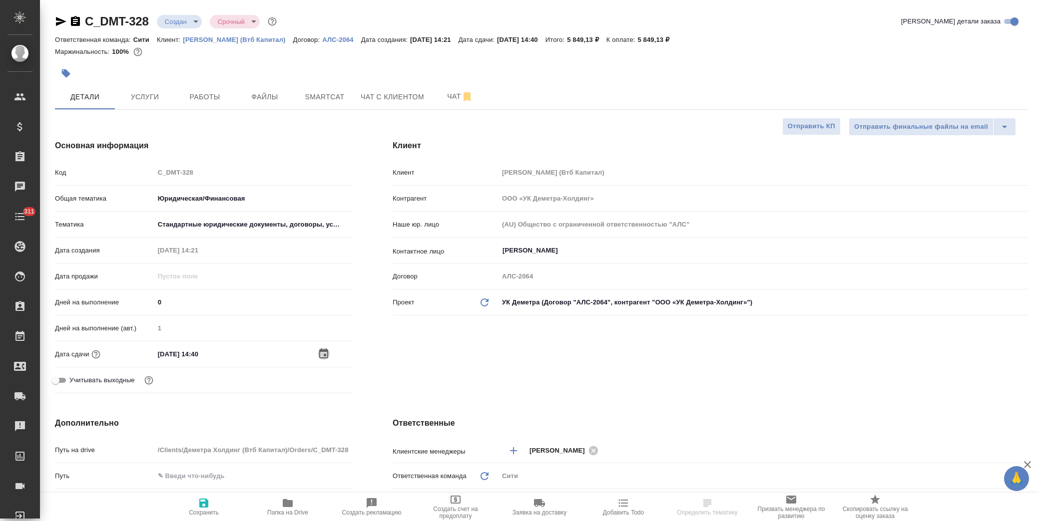
click at [320, 355] on icon "button" at bounding box center [324, 354] width 12 height 12
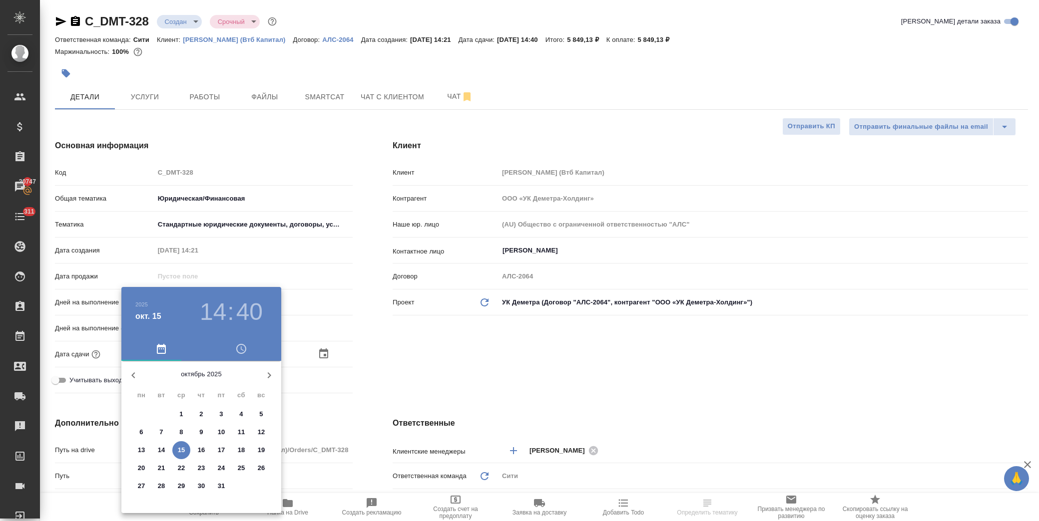
type textarea "x"
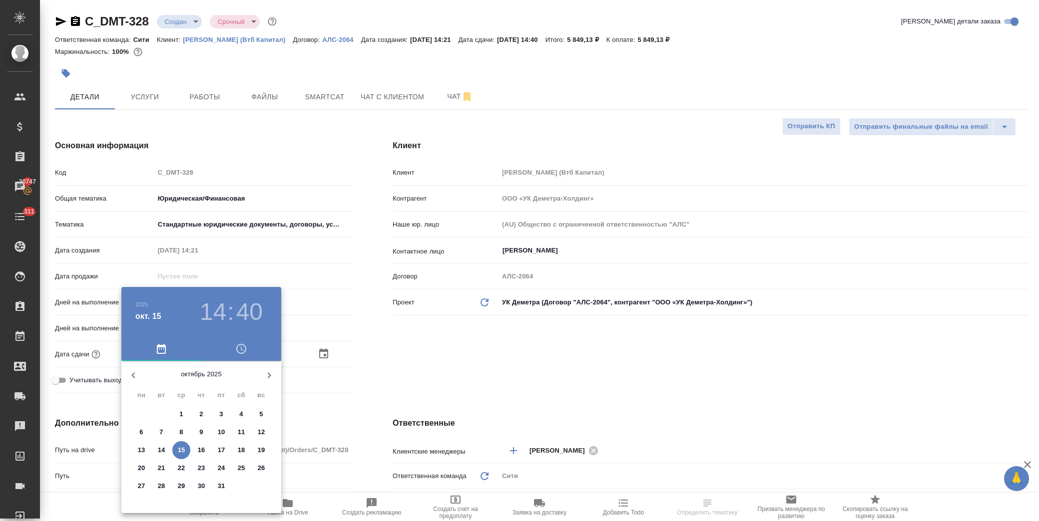
type textarea "x"
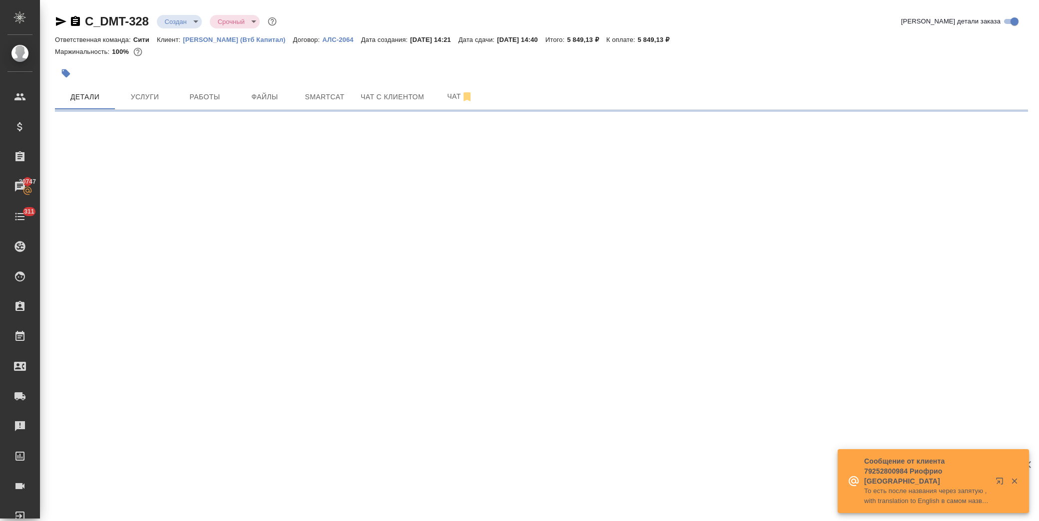
select select "RU"
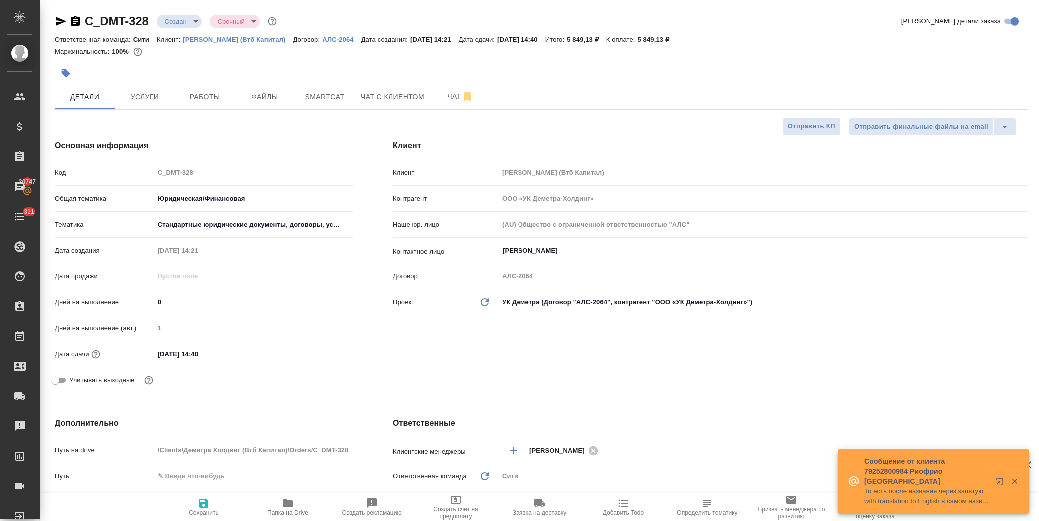
type textarea "x"
drag, startPoint x: 219, startPoint y: 347, endPoint x: 283, endPoint y: 357, distance: 64.7
click at [220, 347] on input "[DATE] 14:40" at bounding box center [198, 354] width 87 height 14
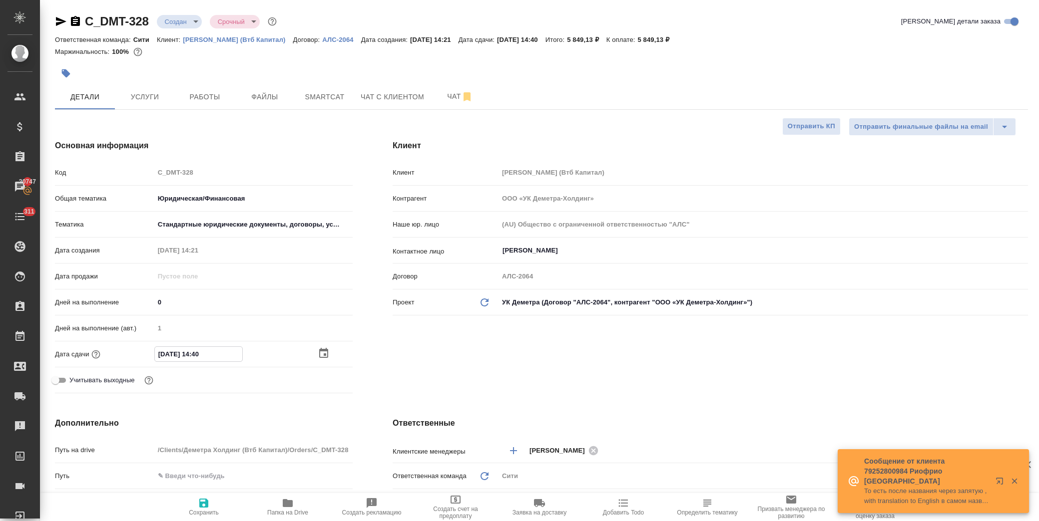
click at [318, 355] on icon "button" at bounding box center [324, 354] width 12 height 12
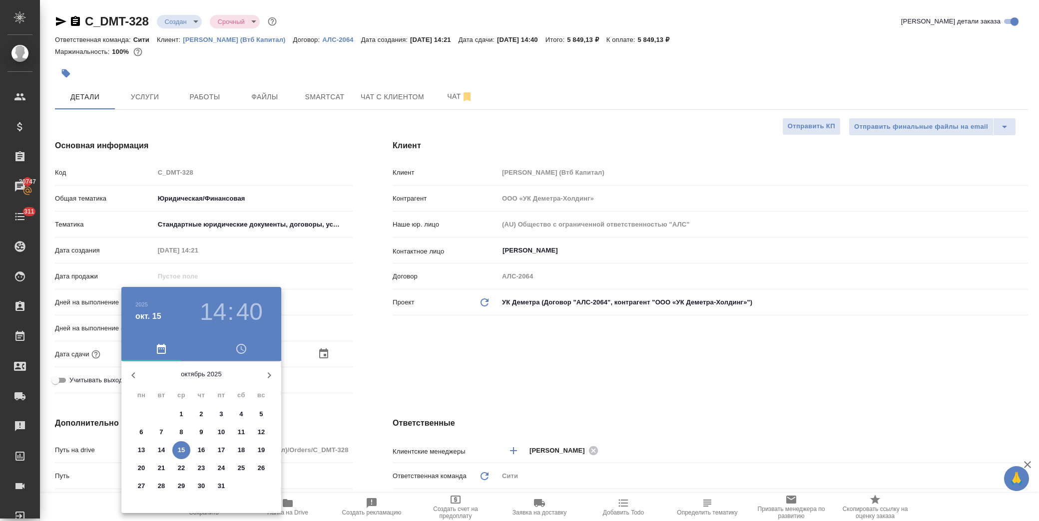
click at [218, 451] on p "17" at bounding box center [221, 450] width 7 height 10
type input "[DATE] 14:40"
type textarea "x"
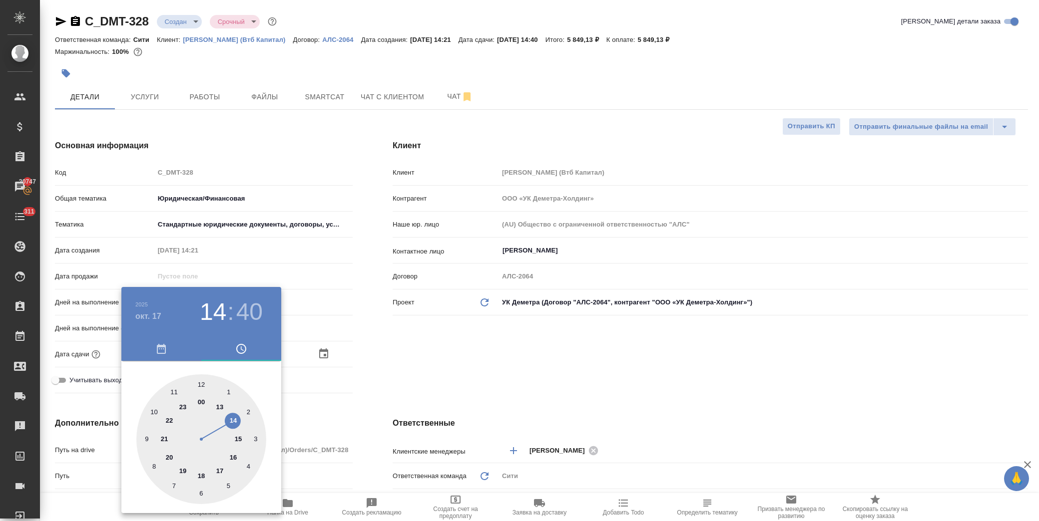
click at [175, 392] on div at bounding box center [201, 439] width 130 height 130
type input "[DATE] 11:40"
type textarea "x"
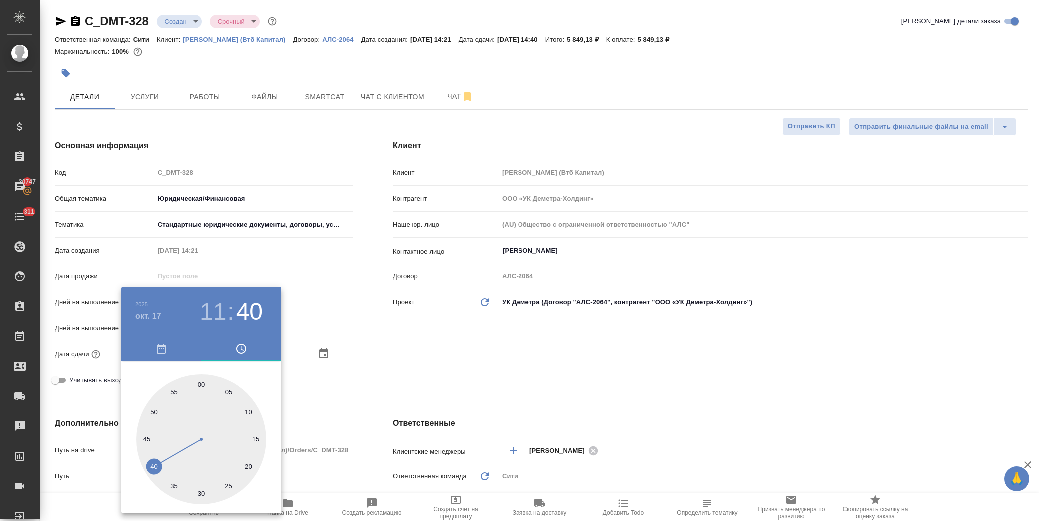
click at [198, 386] on div at bounding box center [201, 439] width 130 height 130
type input "[DATE] 11:59"
type textarea "x"
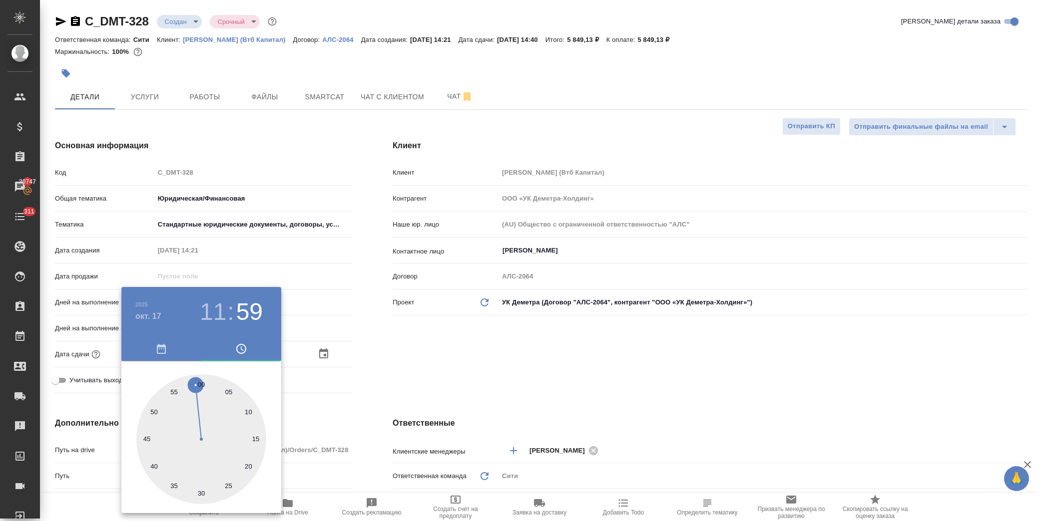
click at [202, 382] on div at bounding box center [201, 439] width 130 height 130
type input "[DATE] 11:00"
type textarea "x"
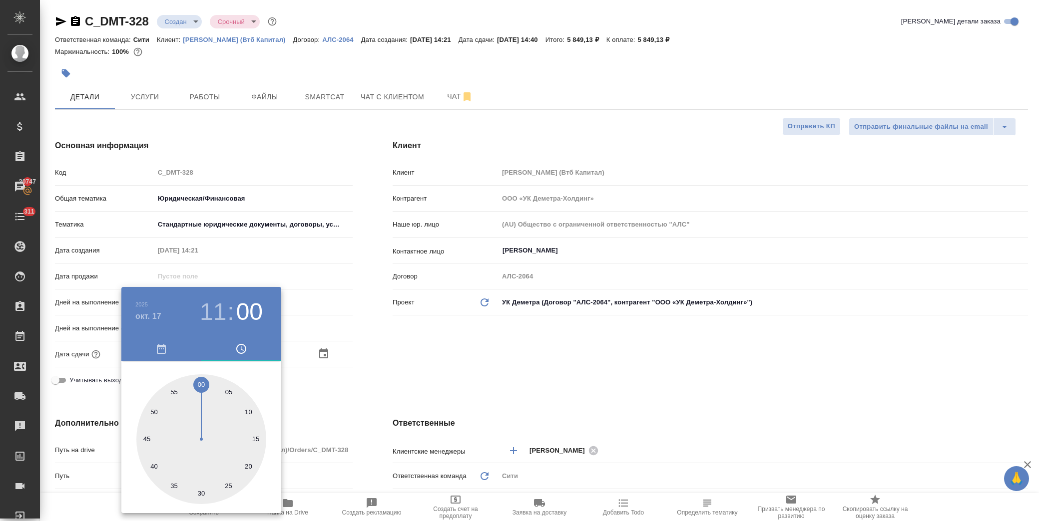
click at [380, 352] on div at bounding box center [519, 260] width 1039 height 521
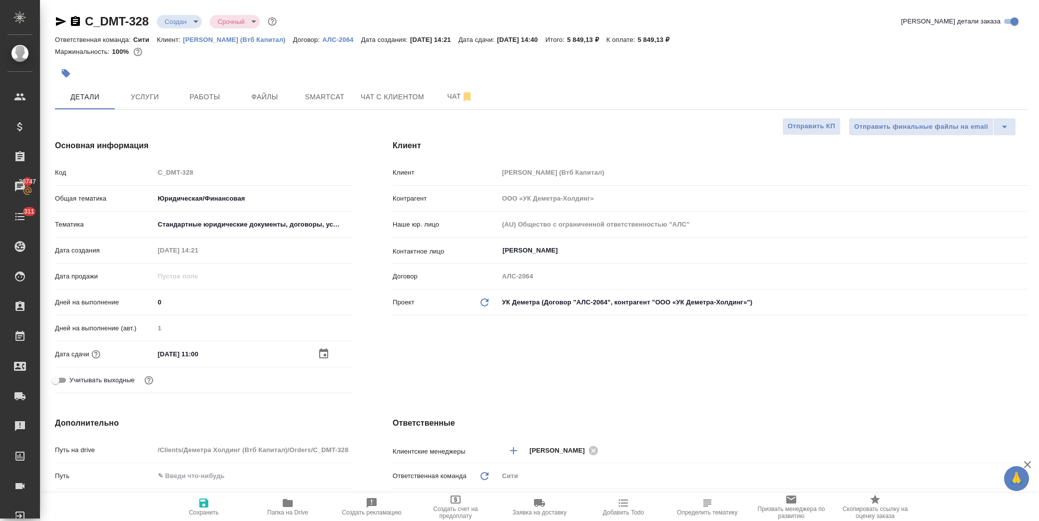
click at [198, 510] on span "Сохранить" at bounding box center [204, 512] width 30 height 7
type textarea "x"
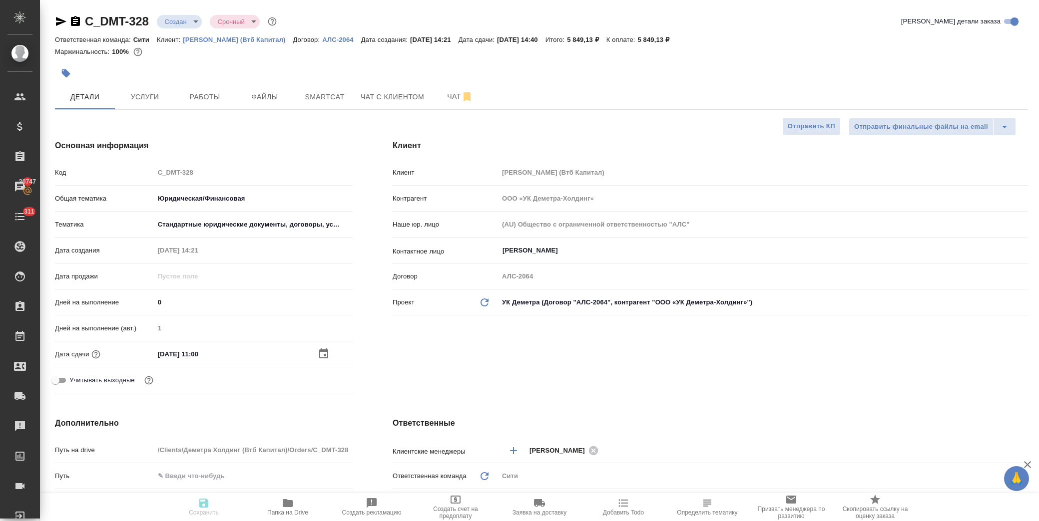
type textarea "x"
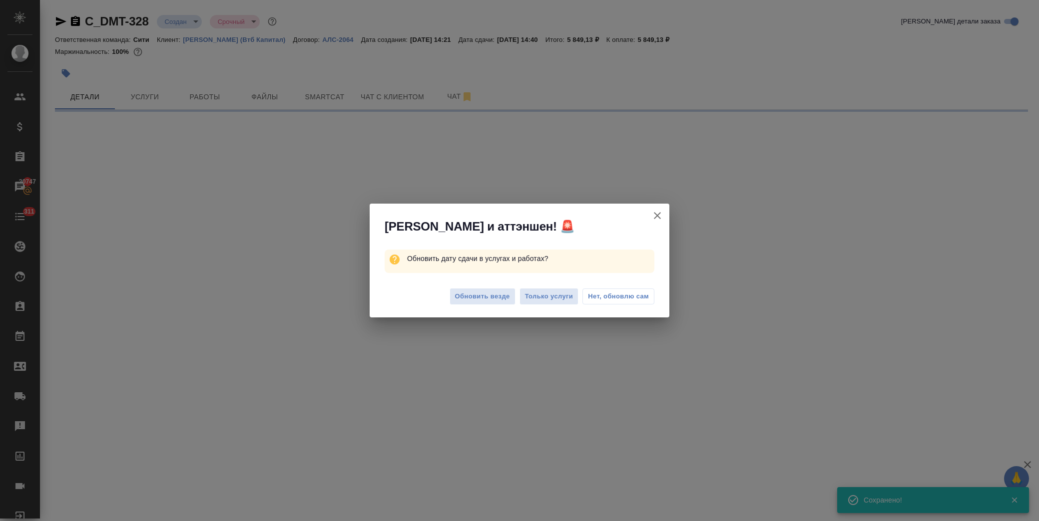
select select "RU"
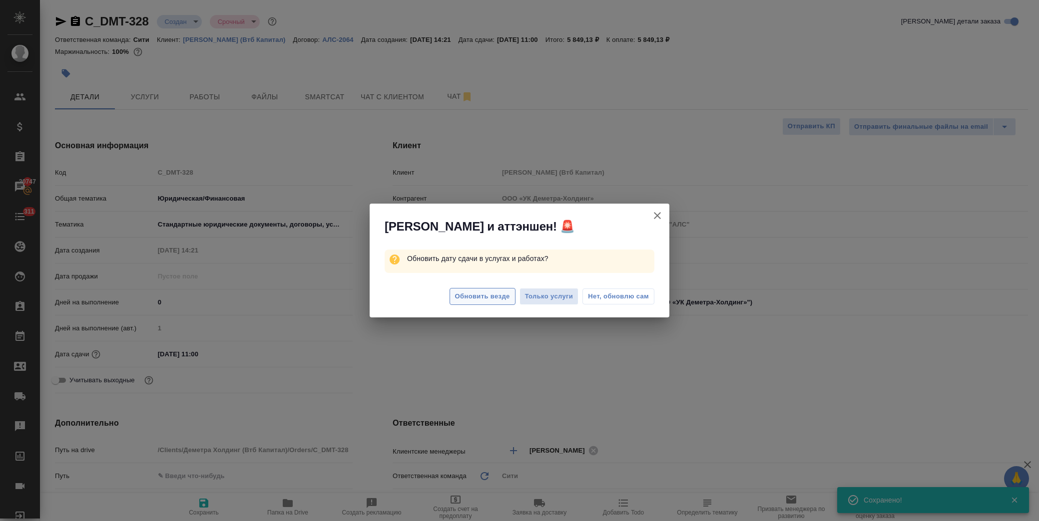
type textarea "x"
click at [453, 295] on button "Обновить везде" at bounding box center [482, 296] width 66 height 17
type textarea "x"
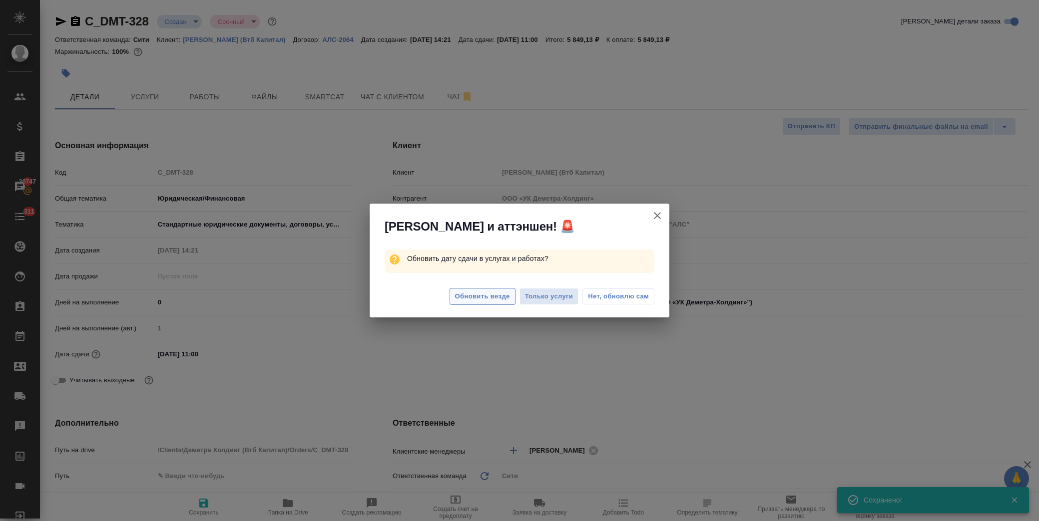
type textarea "x"
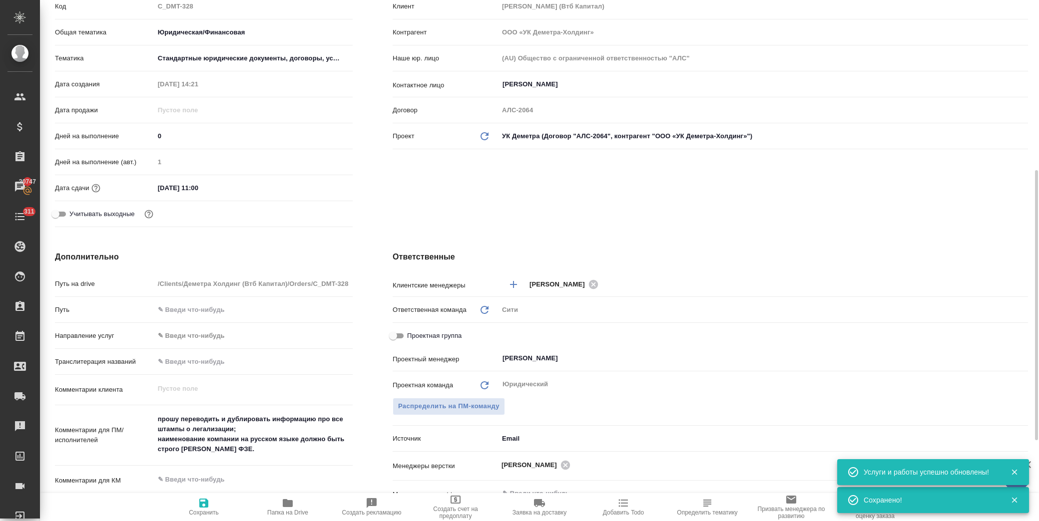
scroll to position [222, 0]
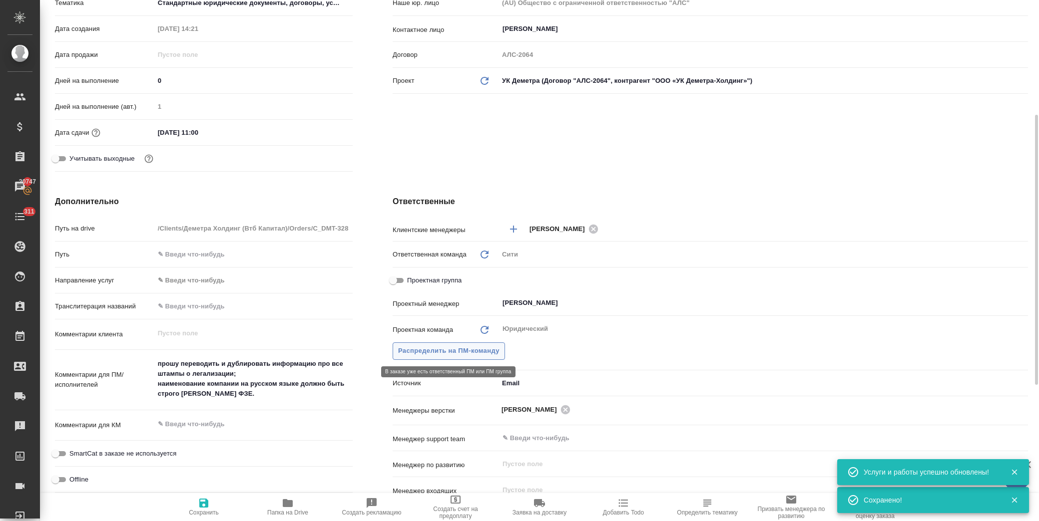
click at [428, 350] on span "Распределить на ПМ-команду" at bounding box center [448, 351] width 101 height 11
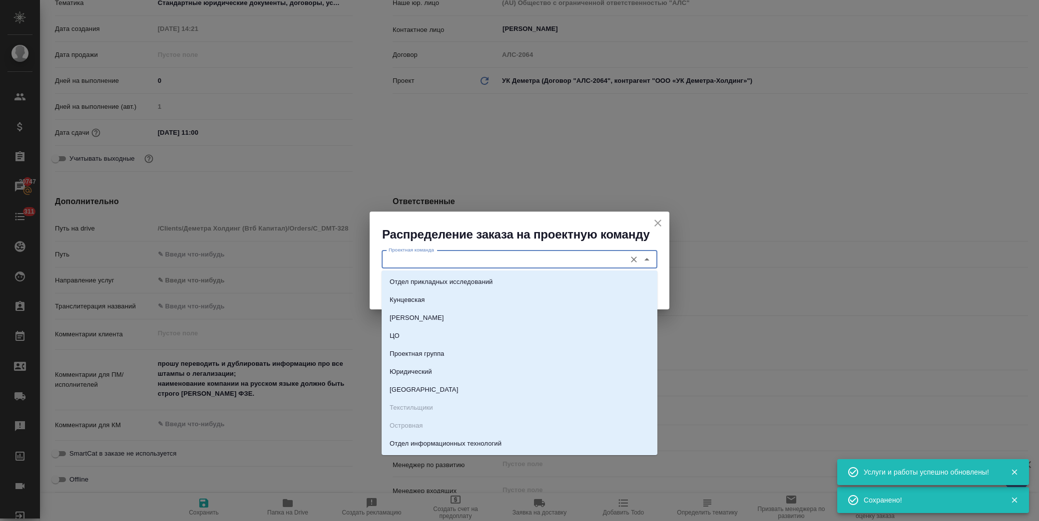
click at [477, 260] on input "Проектная команда" at bounding box center [502, 260] width 236 height 12
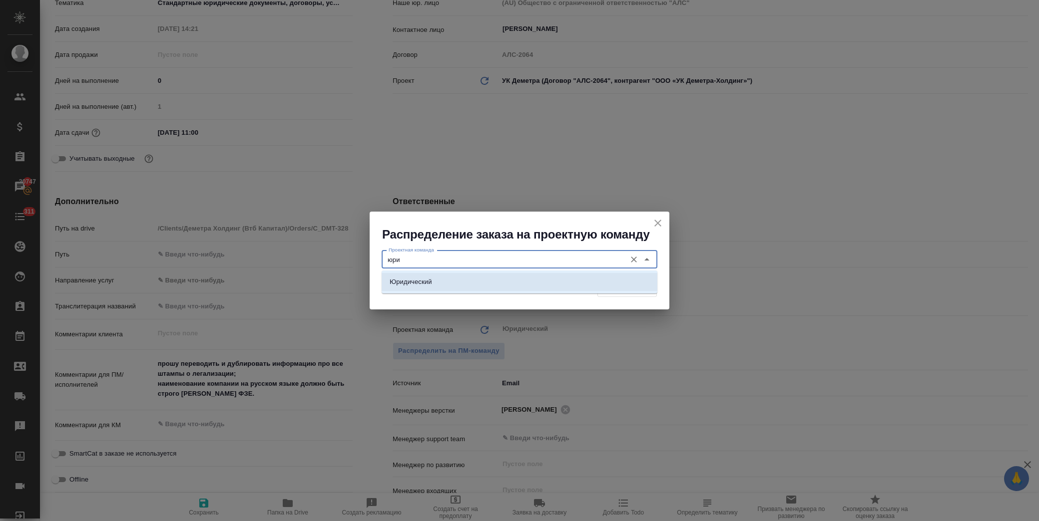
click at [430, 282] on p "Юридический" at bounding box center [410, 282] width 42 height 10
type input "Юридический"
click at [637, 288] on span "Распределить" at bounding box center [627, 288] width 48 height 11
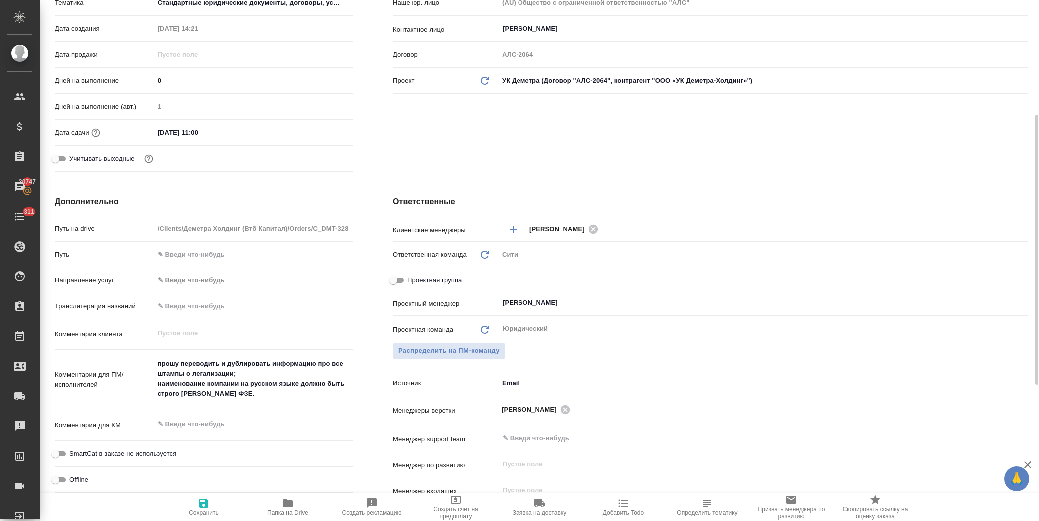
type textarea "x"
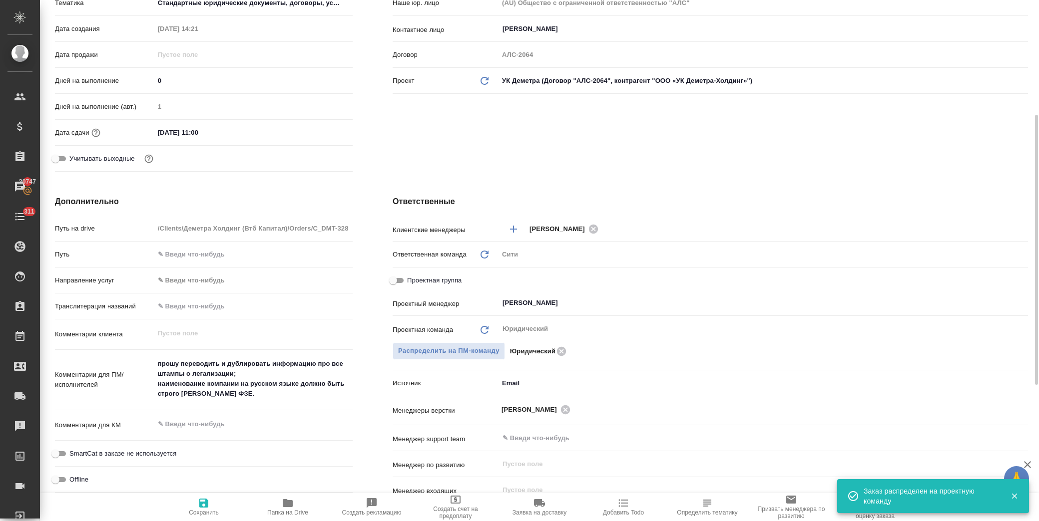
click at [211, 503] on span "Сохранить" at bounding box center [204, 506] width 72 height 19
type textarea "x"
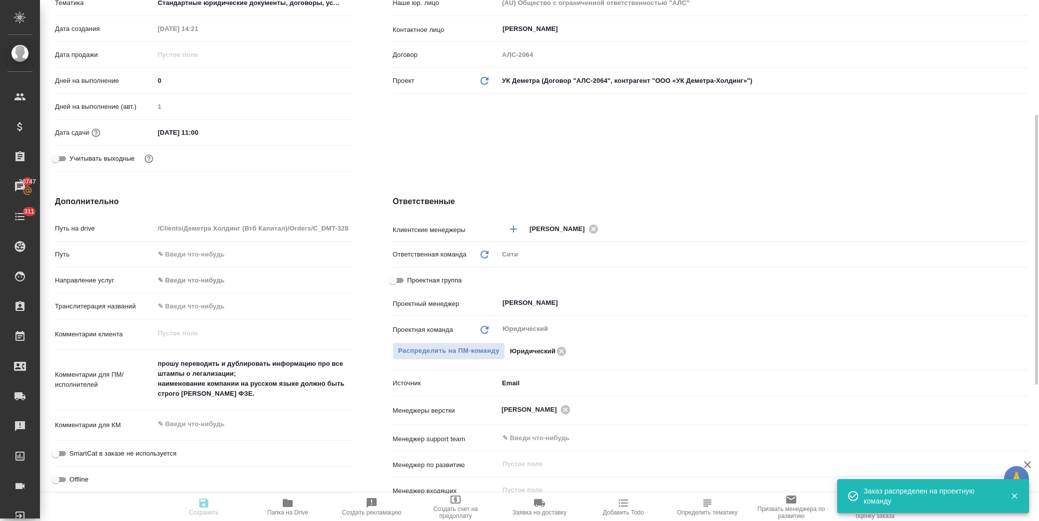
type textarea "x"
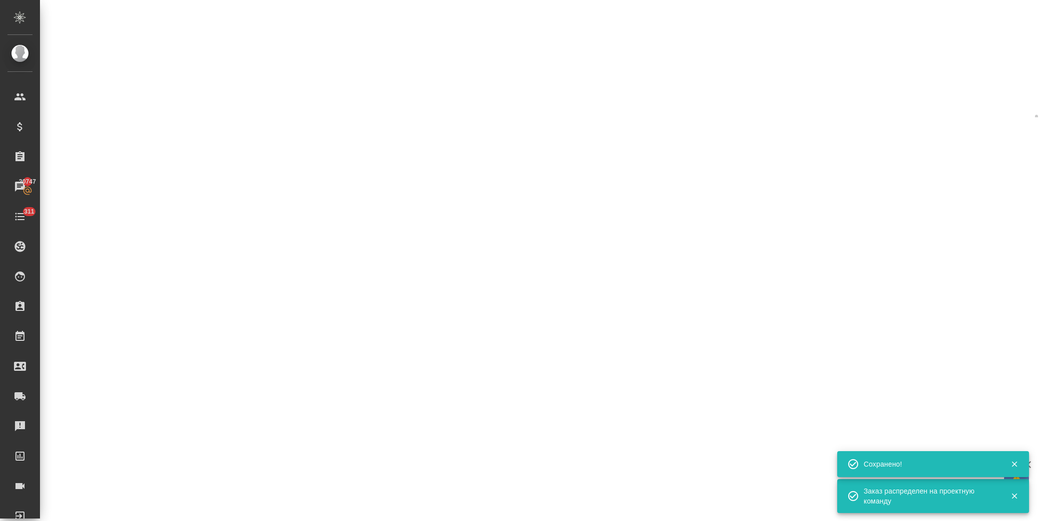
select select "RU"
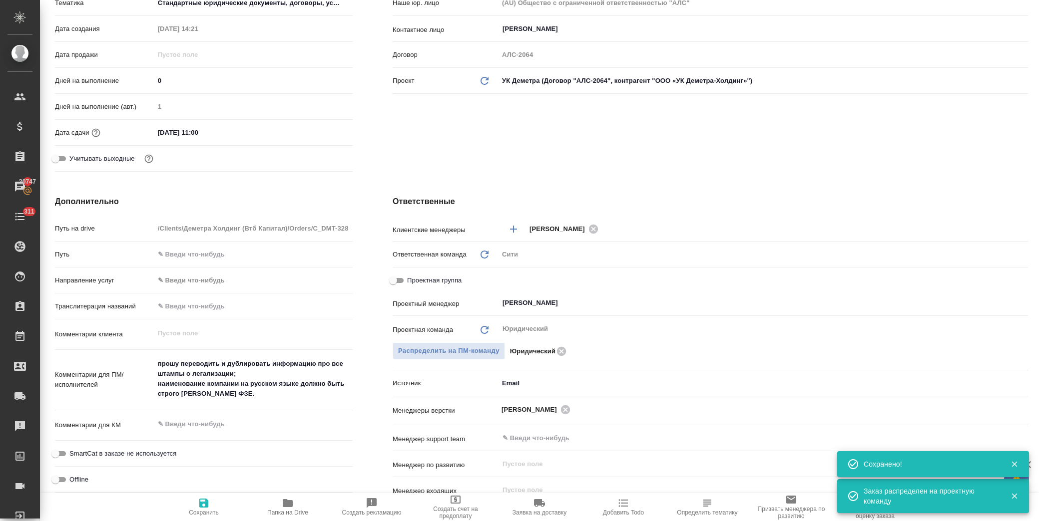
type textarea "x"
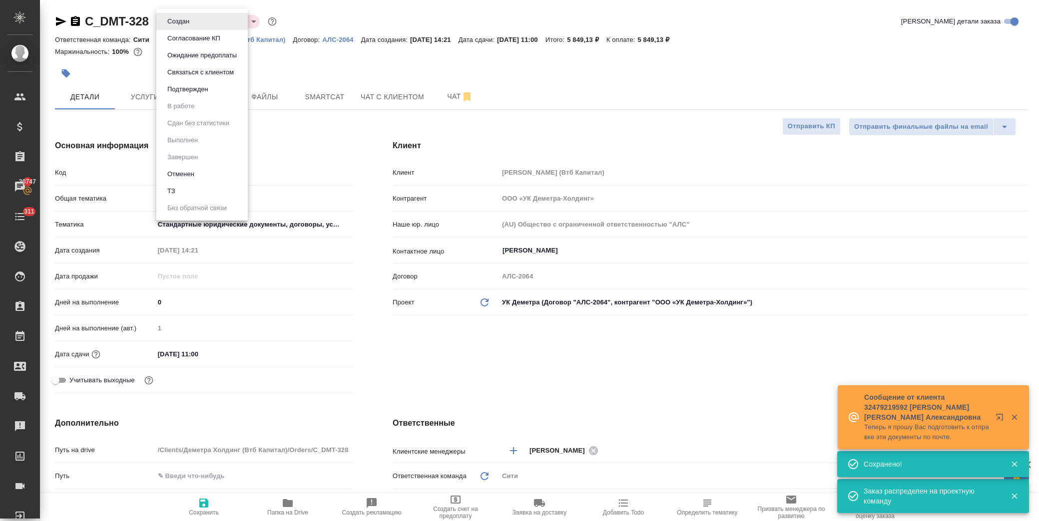
click at [192, 22] on body "🙏 .cls-1 fill:#fff; AWATERA [PERSON_NAME] Спецификации Заказы 20747 Чаты 311 To…" at bounding box center [519, 260] width 1039 height 521
click at [202, 88] on button "Подтвержден" at bounding box center [187, 89] width 47 height 11
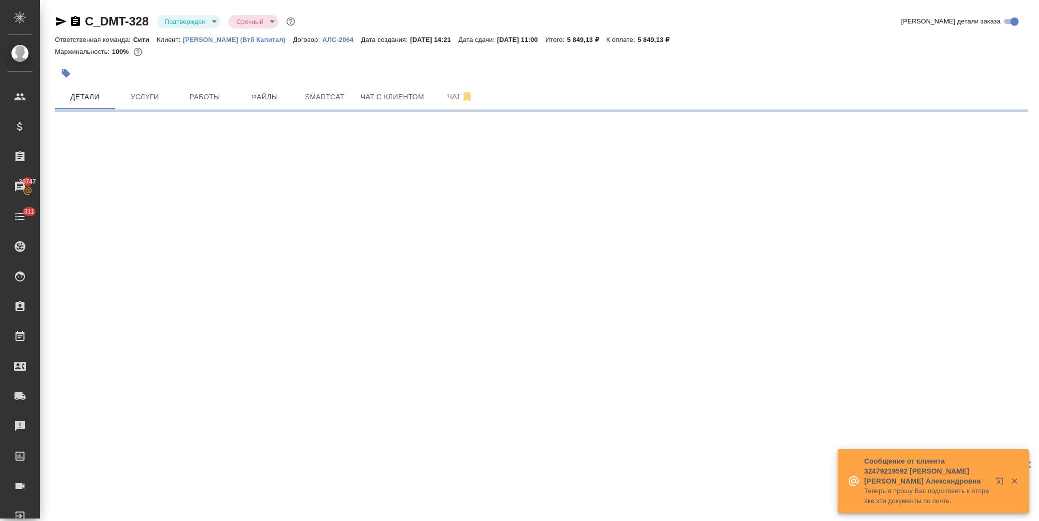
select select "RU"
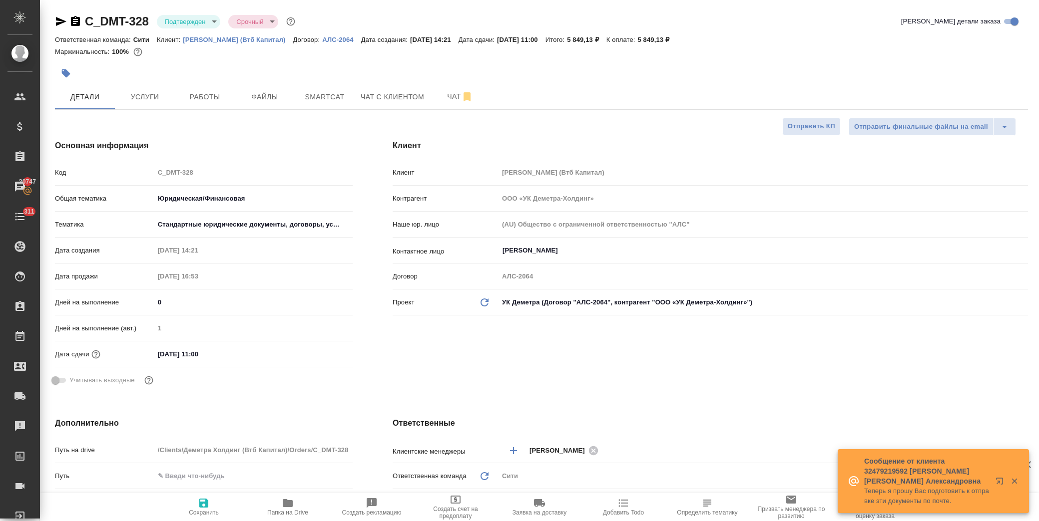
type textarea "x"
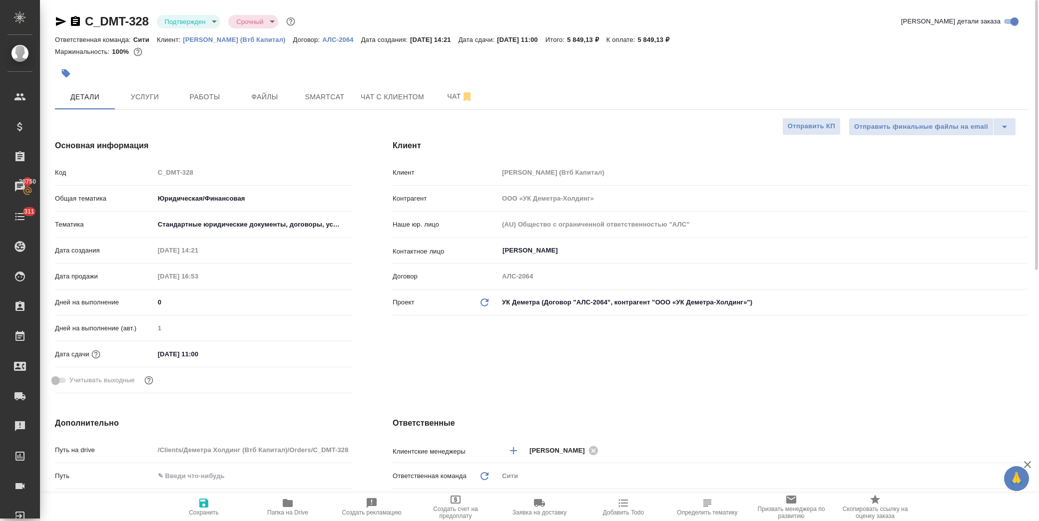
type textarea "x"
